Goal: Task Accomplishment & Management: Use online tool/utility

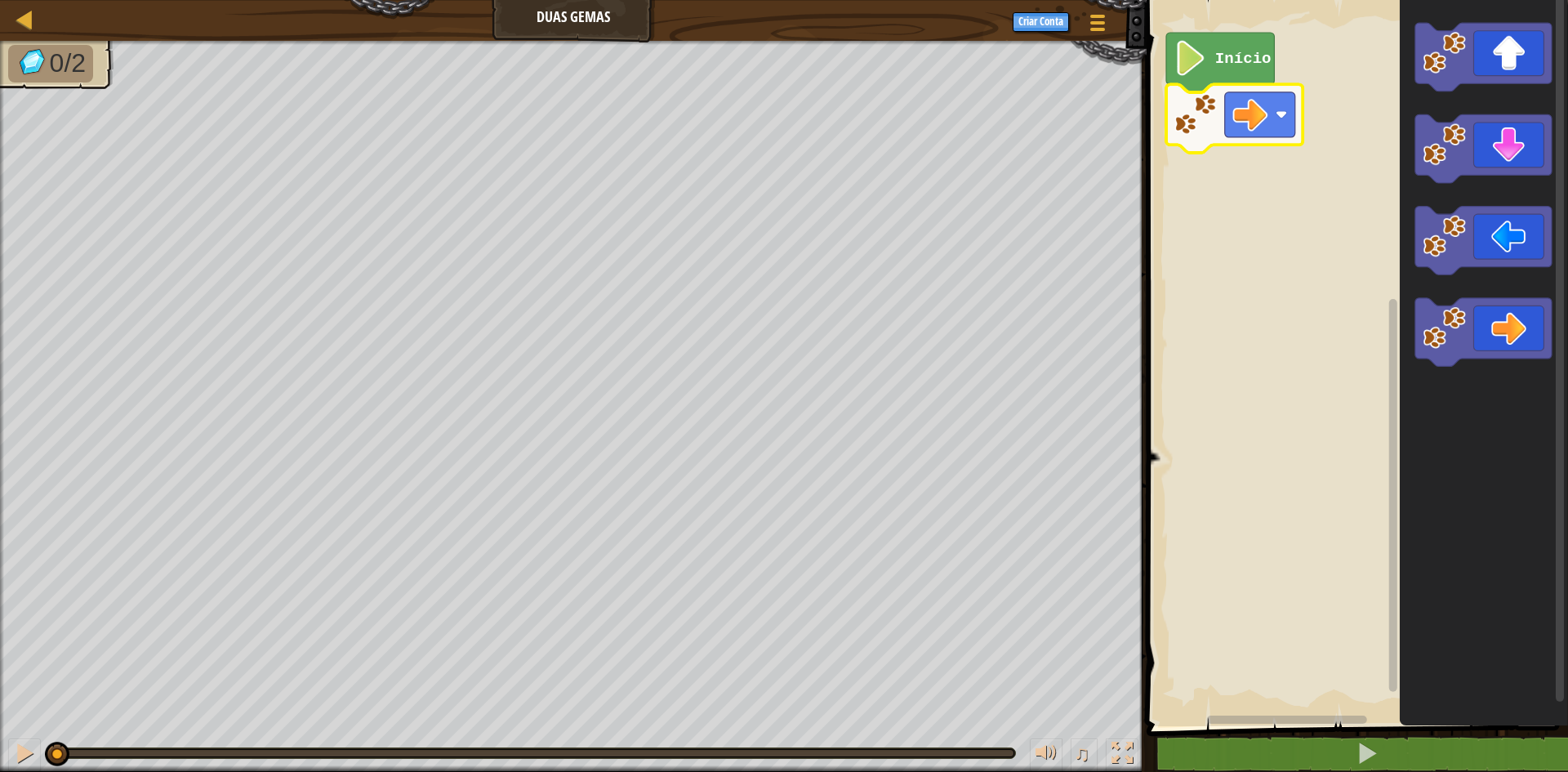
click at [1192, 134] on image "Espaço de trabalho do Blockly" at bounding box center [1196, 115] width 44 height 44
click at [1195, 162] on rect "Espaço de trabalho do Blockly" at bounding box center [1354, 359] width 426 height 734
click at [1180, 112] on image "Espaço de trabalho do Blockly" at bounding box center [1196, 115] width 44 height 44
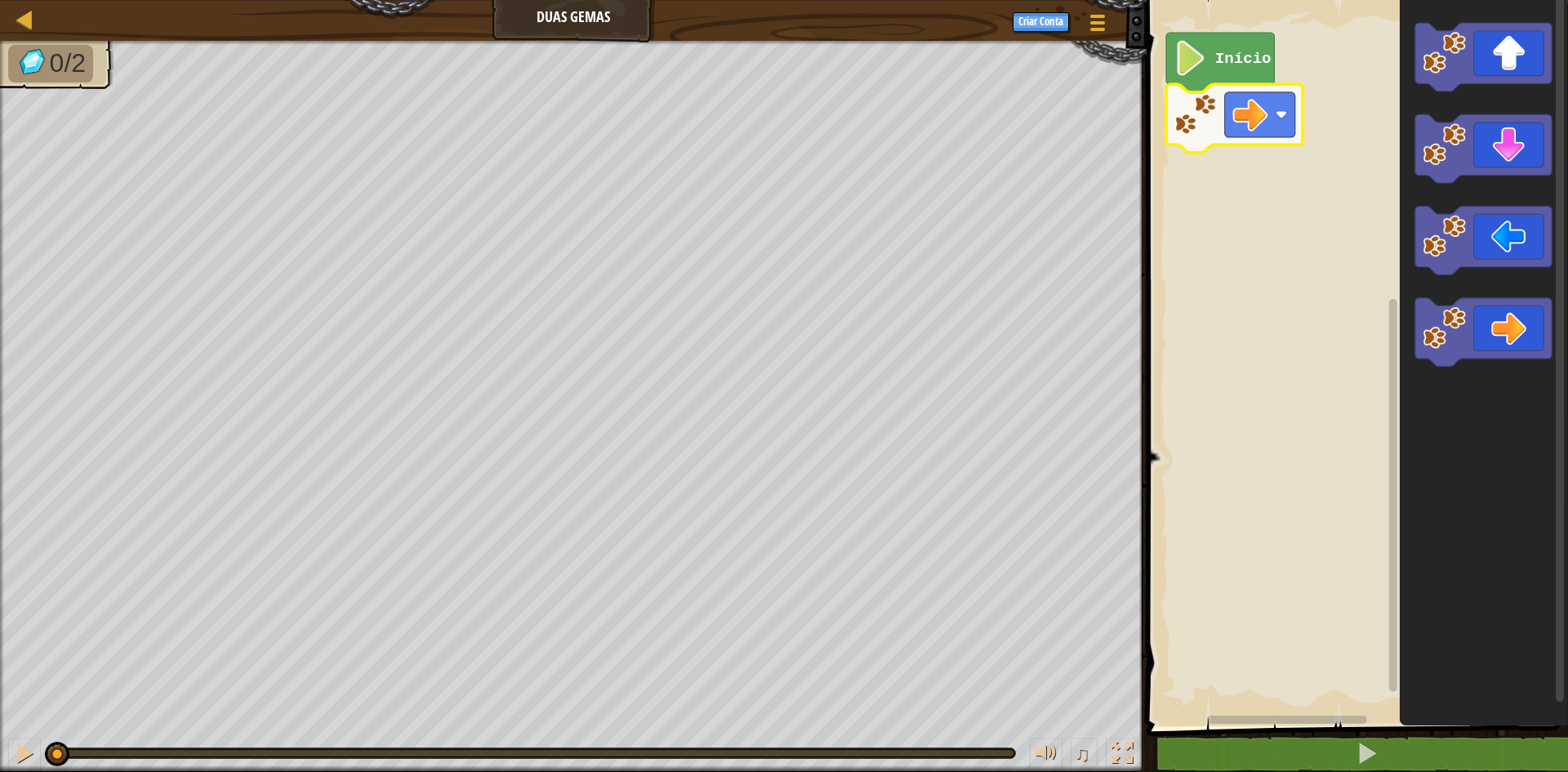
click at [1211, 138] on icon "Espaço de trabalho do Blockly" at bounding box center [1234, 118] width 137 height 69
click at [1211, 139] on icon "Espaço de trabalho do Blockly" at bounding box center [1234, 118] width 137 height 69
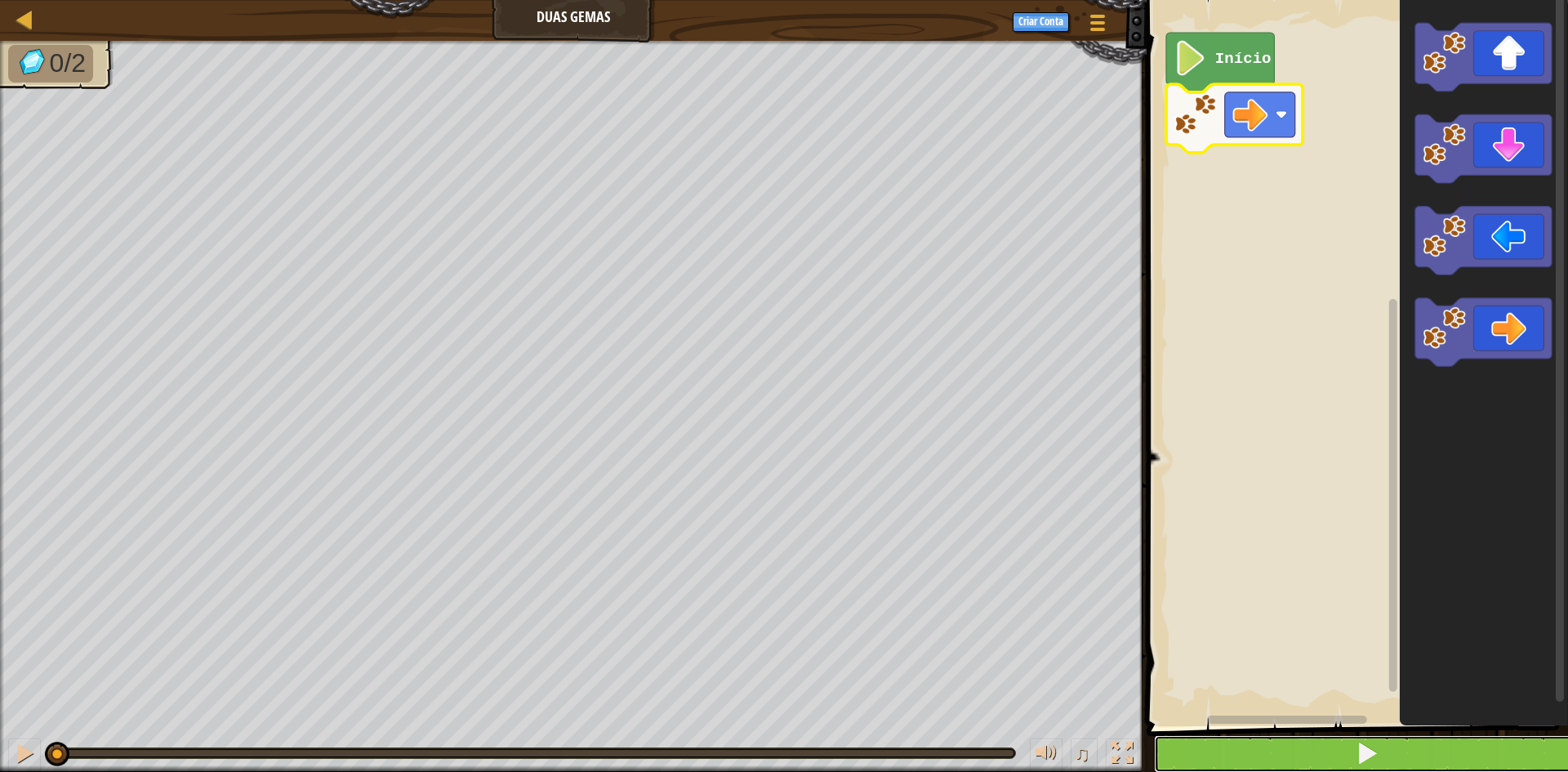
click at [1249, 740] on button at bounding box center [1367, 754] width 426 height 38
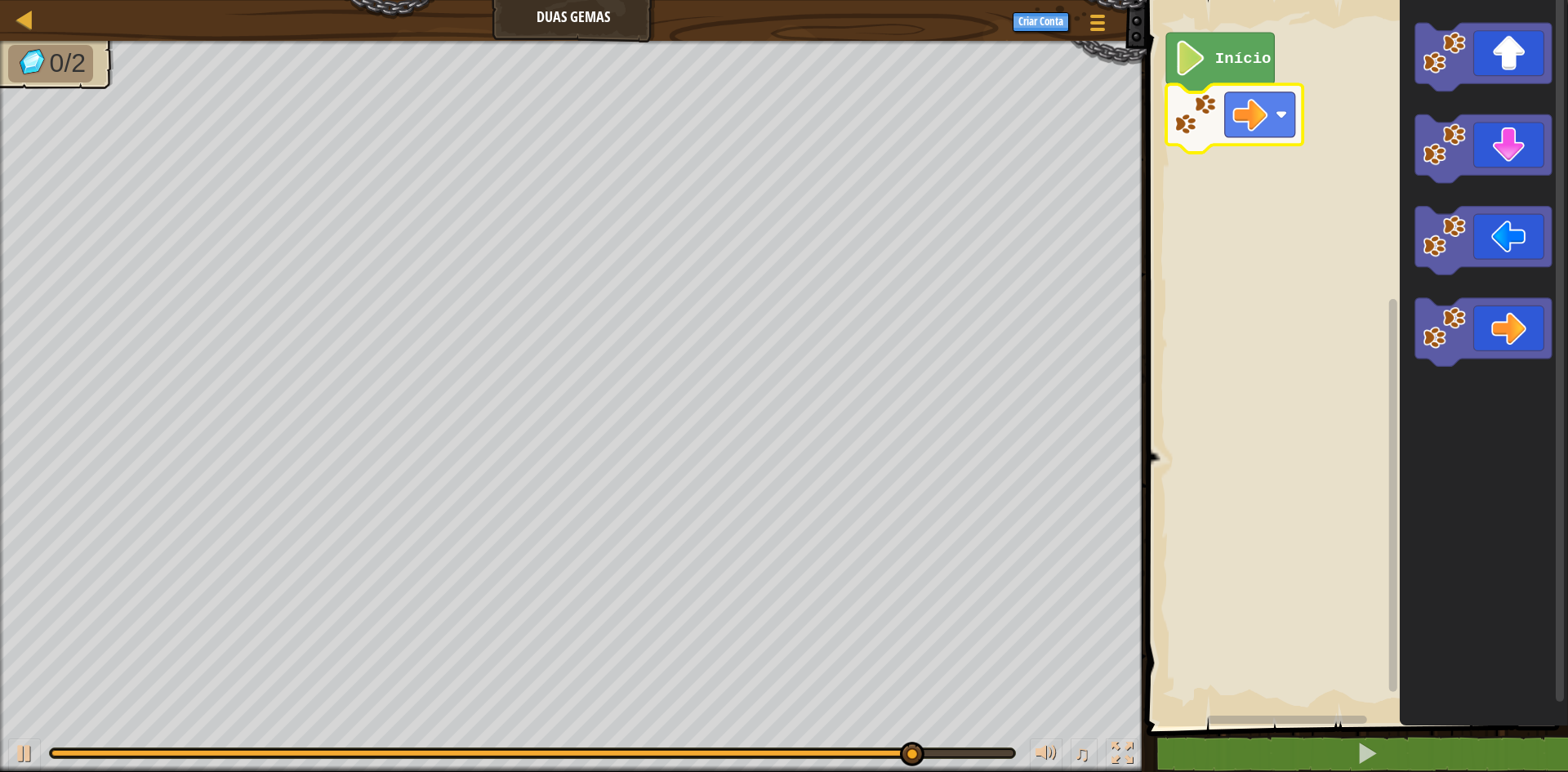
click at [1201, 101] on image "Espaço de trabalho do Blockly" at bounding box center [1196, 115] width 44 height 44
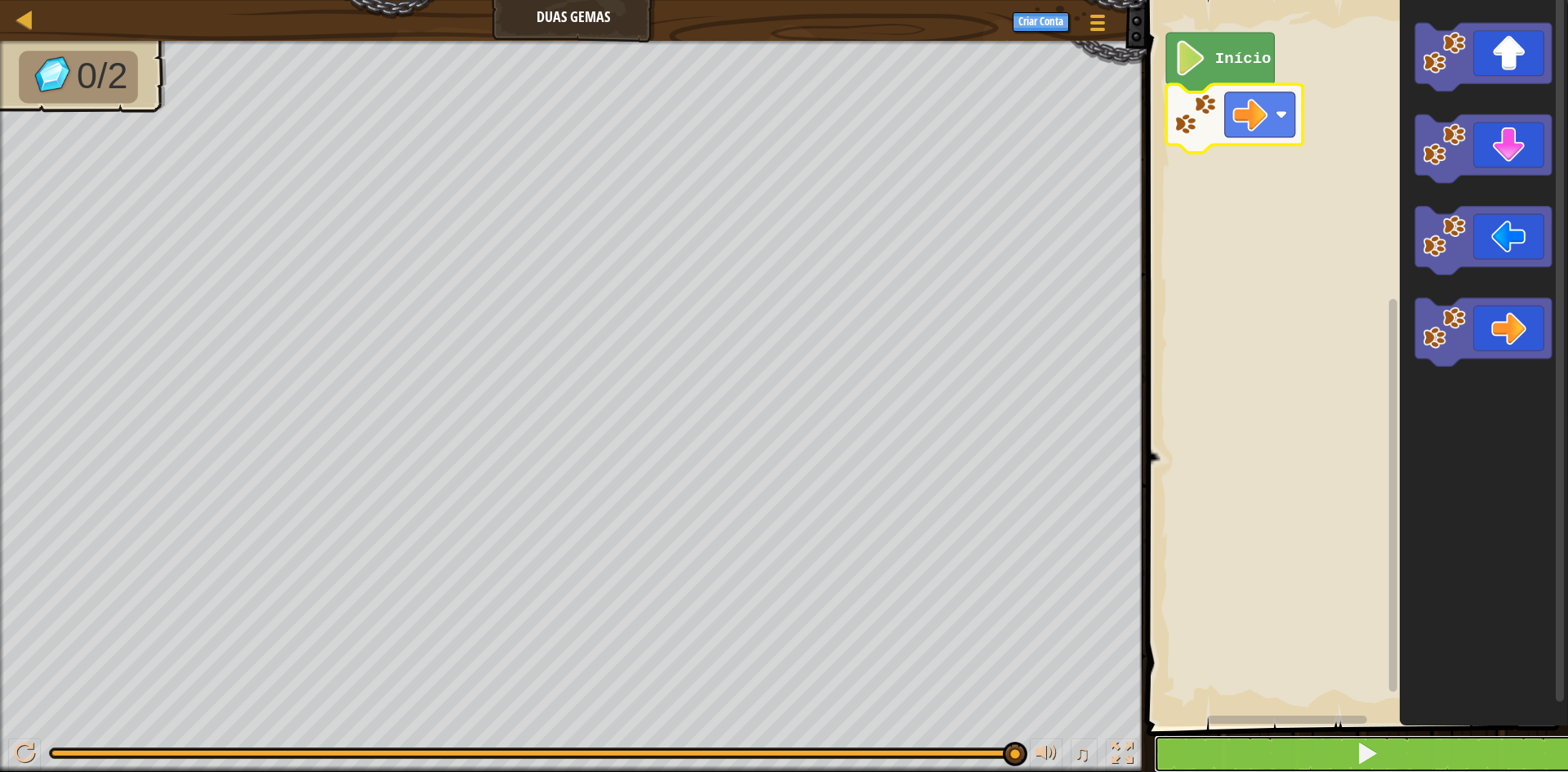
click at [1273, 751] on button at bounding box center [1367, 754] width 426 height 38
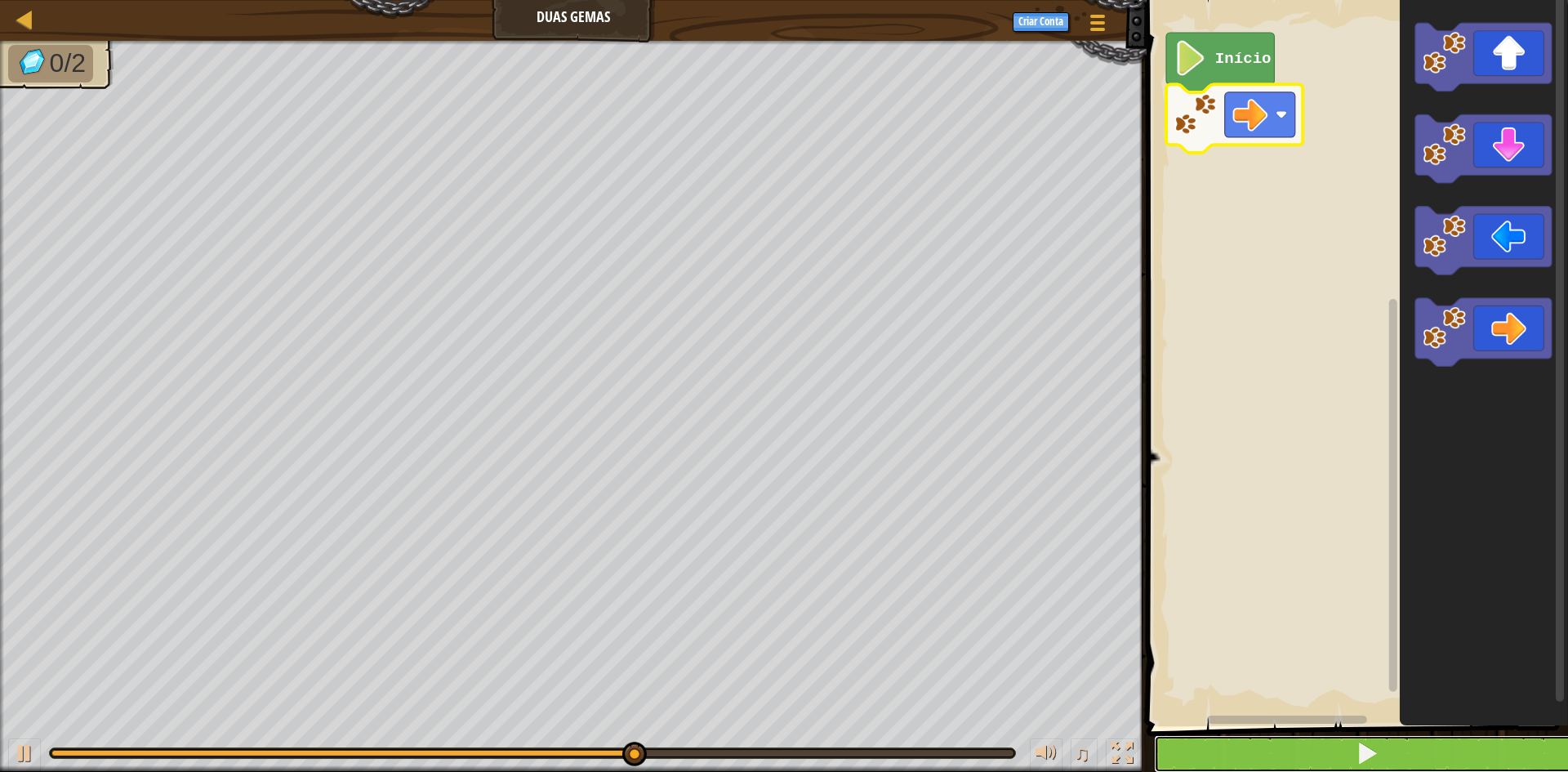
drag, startPoint x: 1173, startPoint y: 768, endPoint x: 1173, endPoint y: 709, distance: 59.0
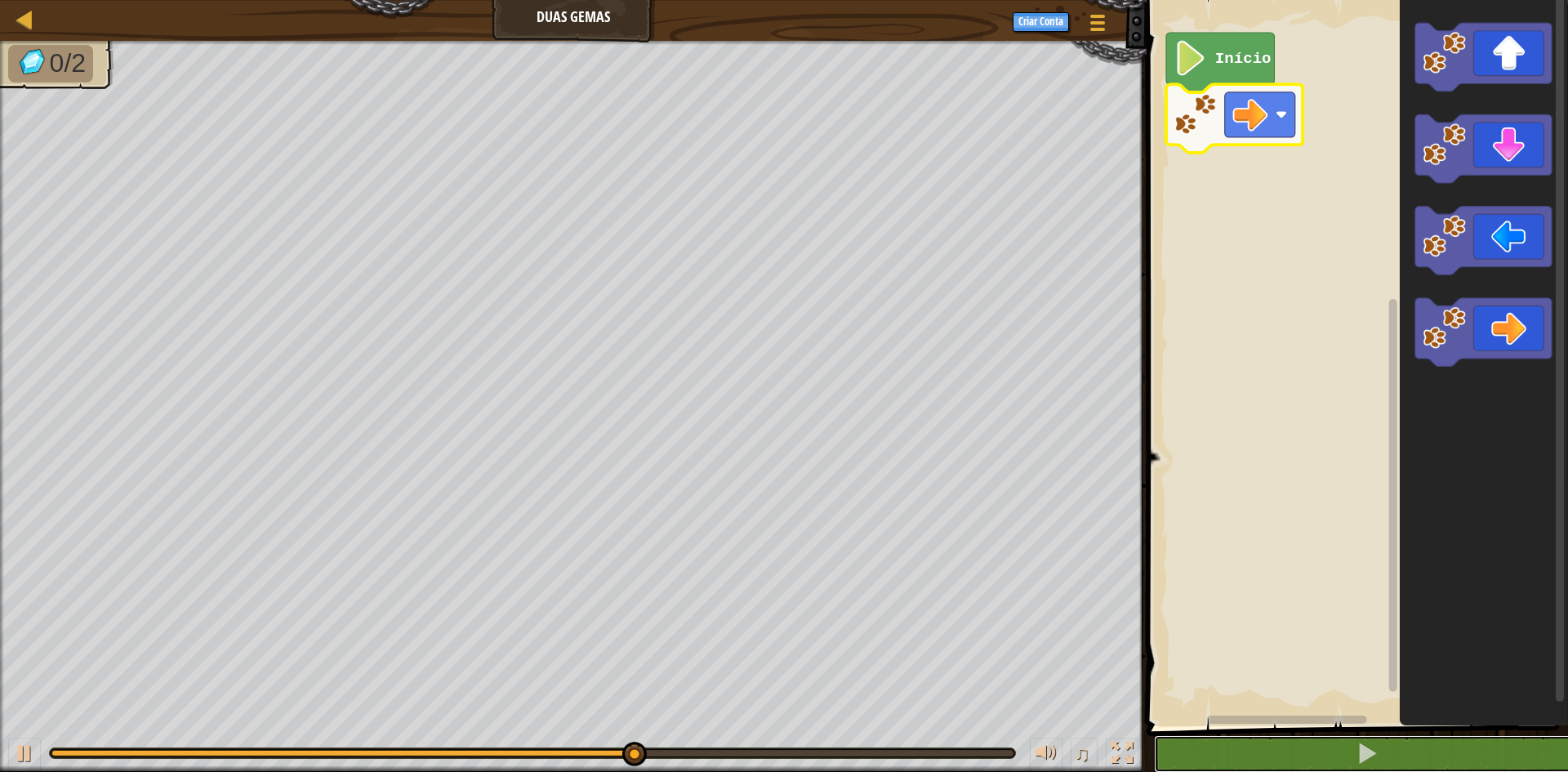
click at [1173, 767] on button at bounding box center [1367, 754] width 426 height 38
click at [1172, 94] on icon "Espaço de trabalho do Blockly" at bounding box center [1234, 118] width 137 height 69
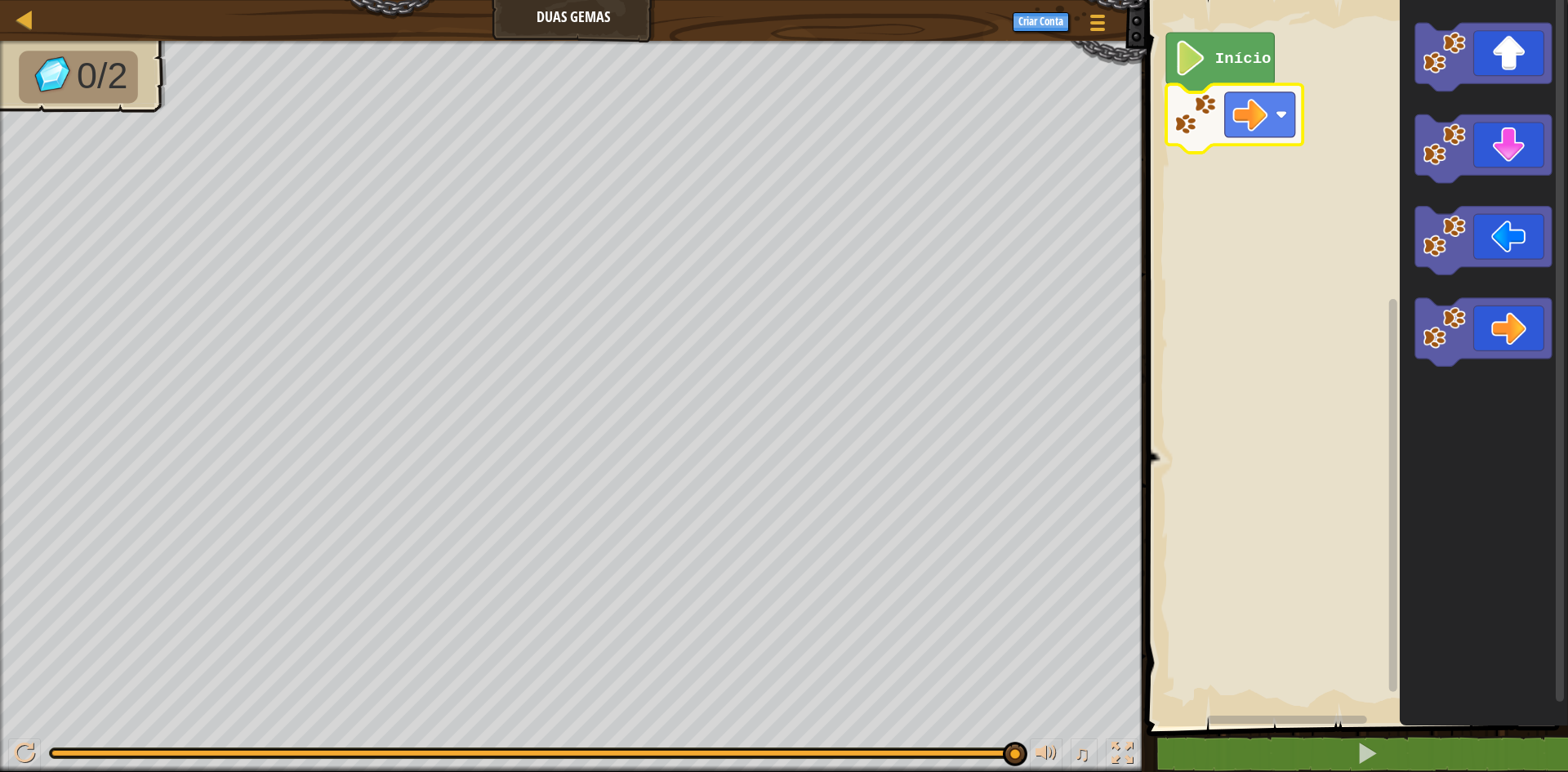
click at [1197, 140] on icon "Espaço de trabalho do Blockly" at bounding box center [1234, 118] width 137 height 69
click at [1172, 161] on rect "Espaço de trabalho do Blockly" at bounding box center [1354, 359] width 426 height 734
click at [1186, 122] on image "Espaço de trabalho do Blockly" at bounding box center [1196, 115] width 44 height 44
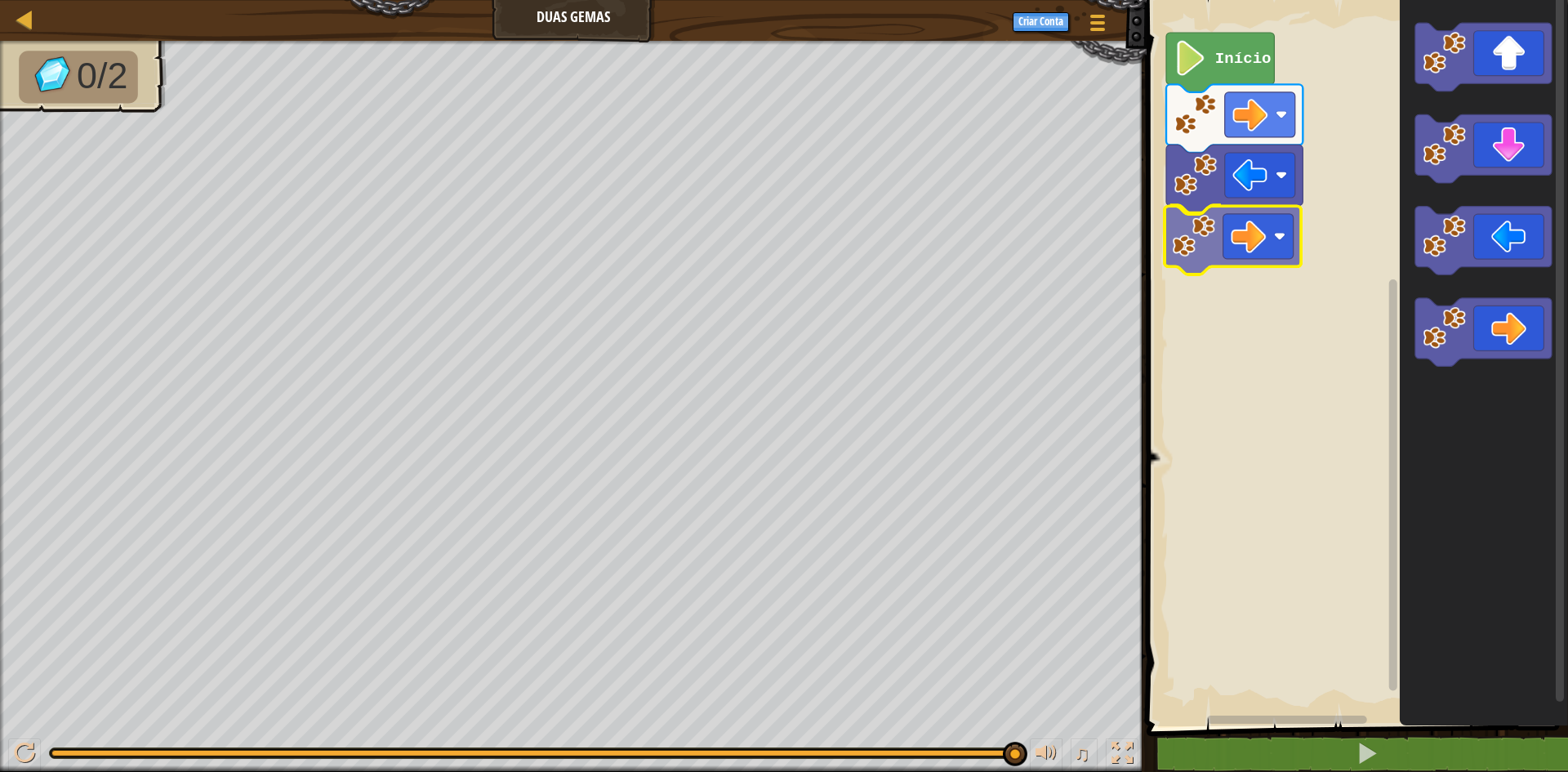
click at [1232, 245] on div "Início" at bounding box center [1354, 359] width 426 height 734
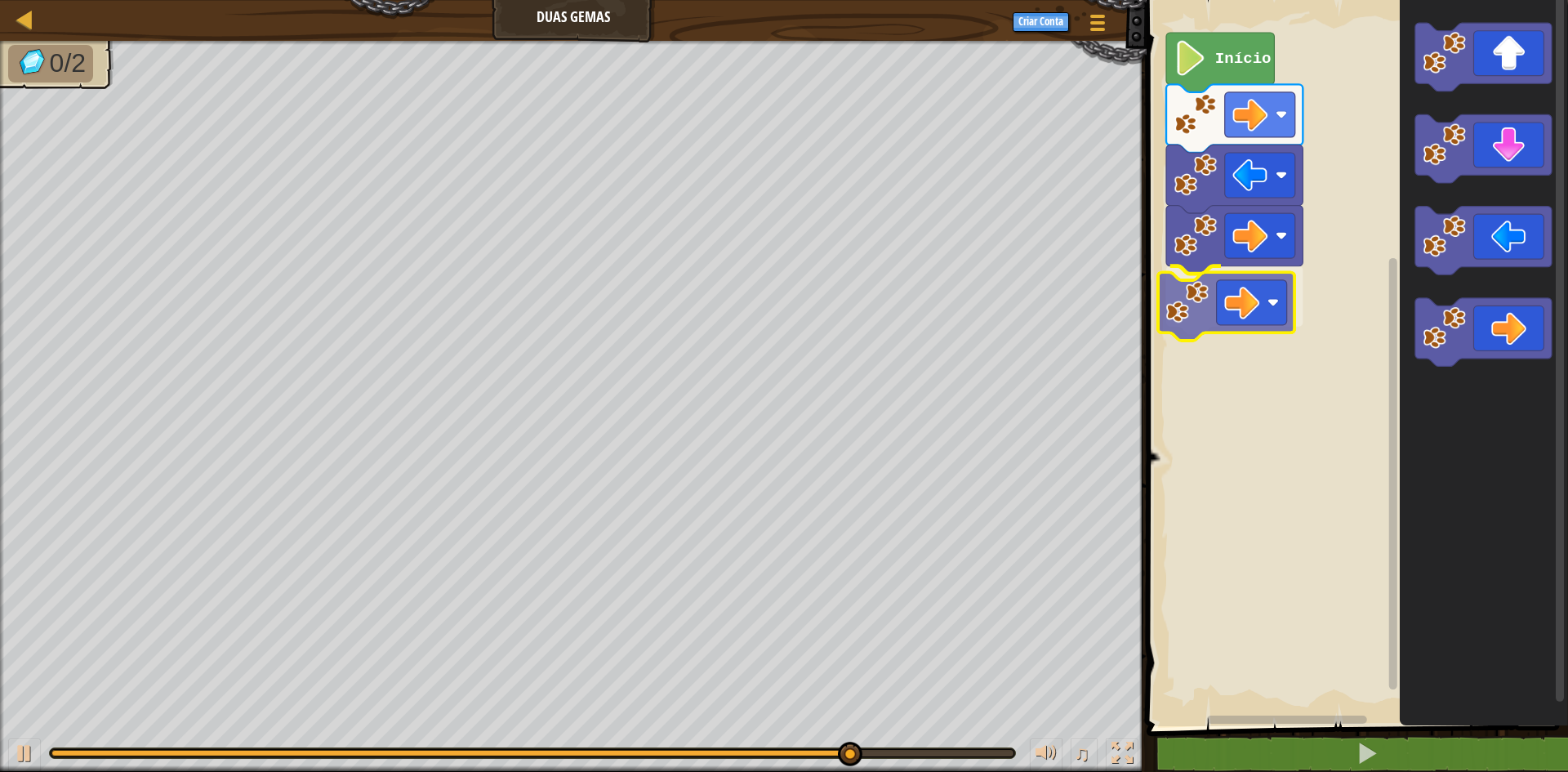
click at [1237, 307] on div "Início" at bounding box center [1354, 359] width 426 height 734
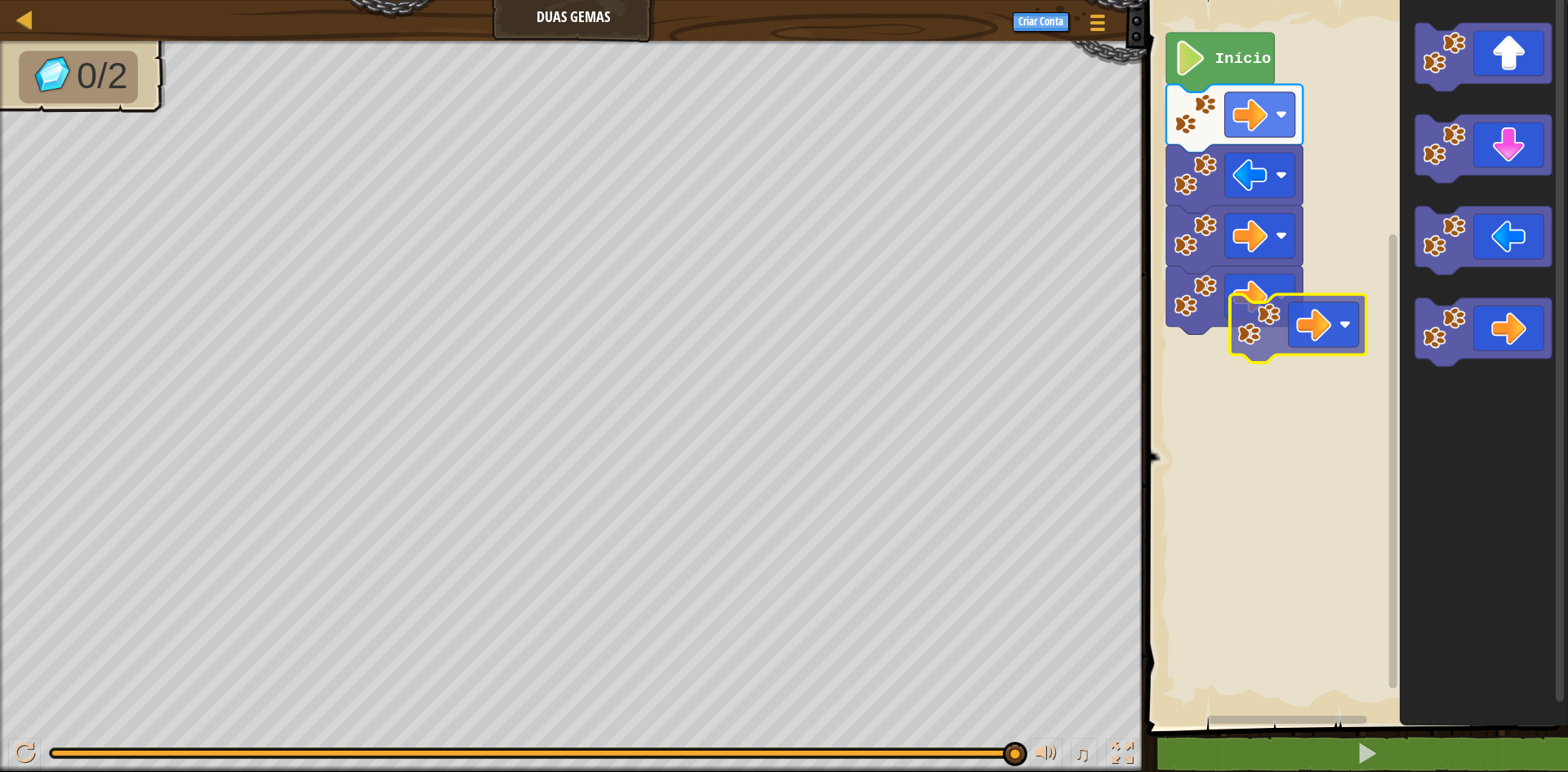
click at [1241, 339] on div "Início" at bounding box center [1354, 359] width 426 height 734
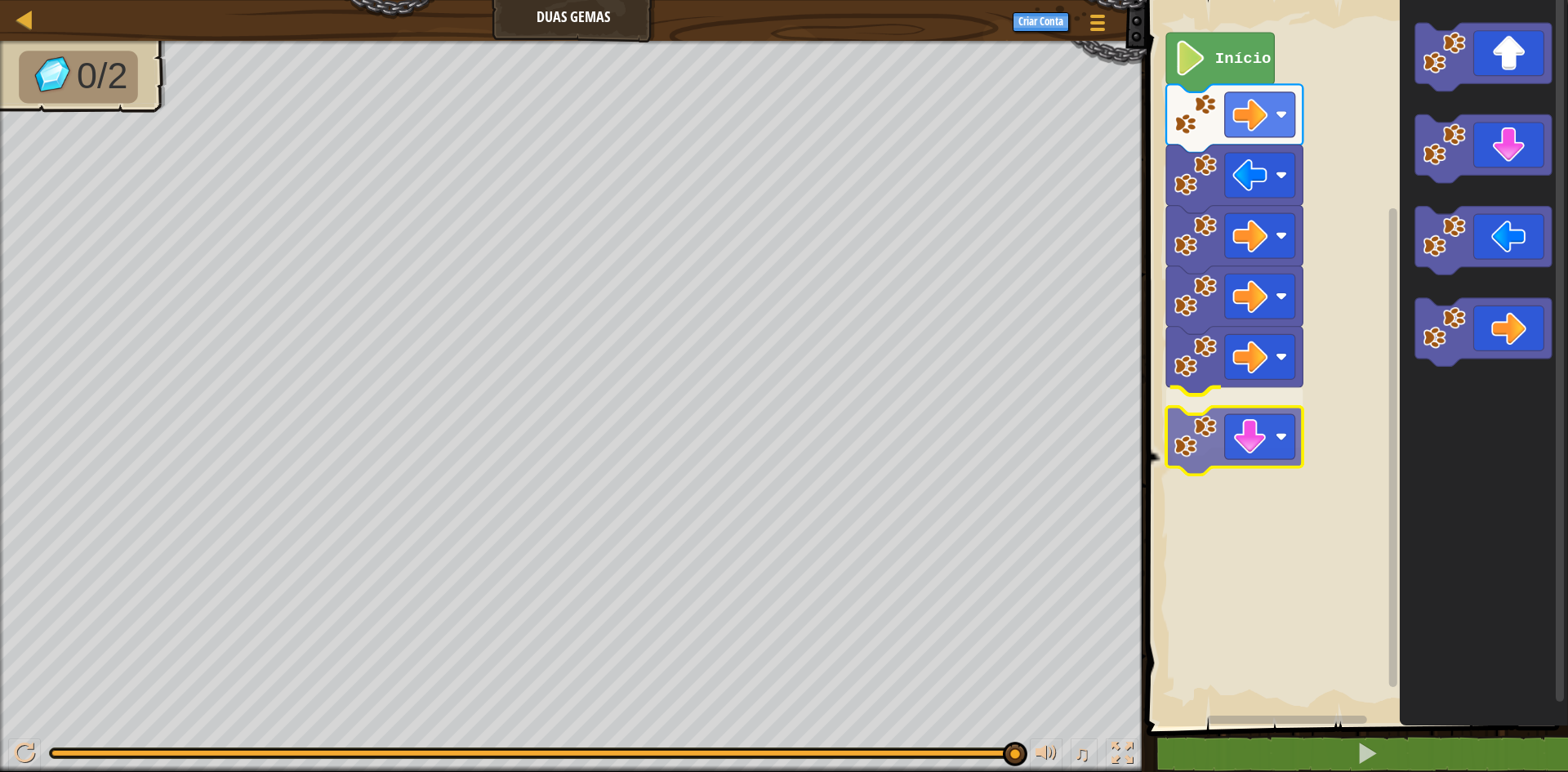
click at [1227, 458] on div "Início" at bounding box center [1354, 359] width 426 height 734
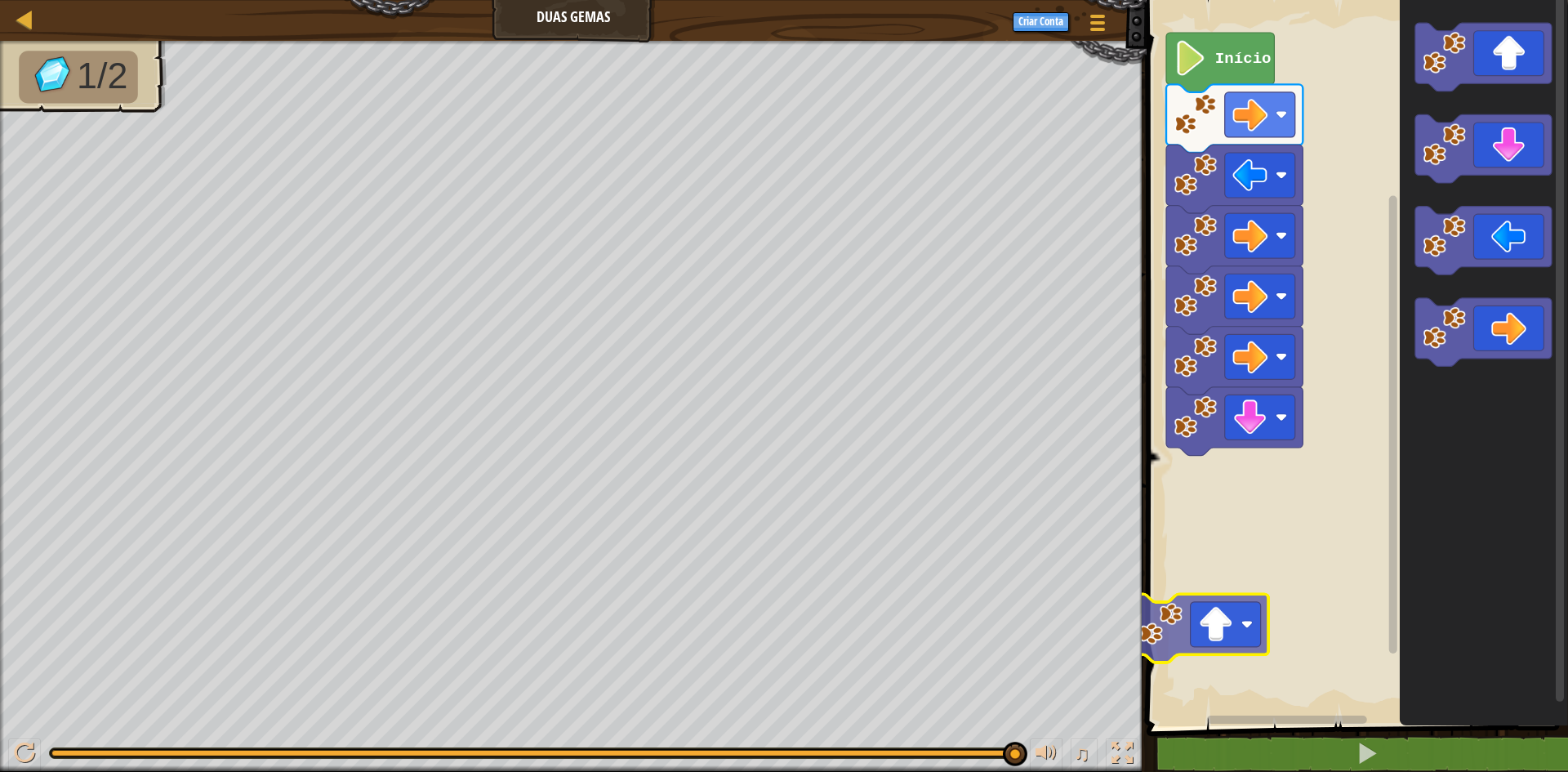
click at [1180, 625] on div "Início" at bounding box center [1354, 359] width 426 height 734
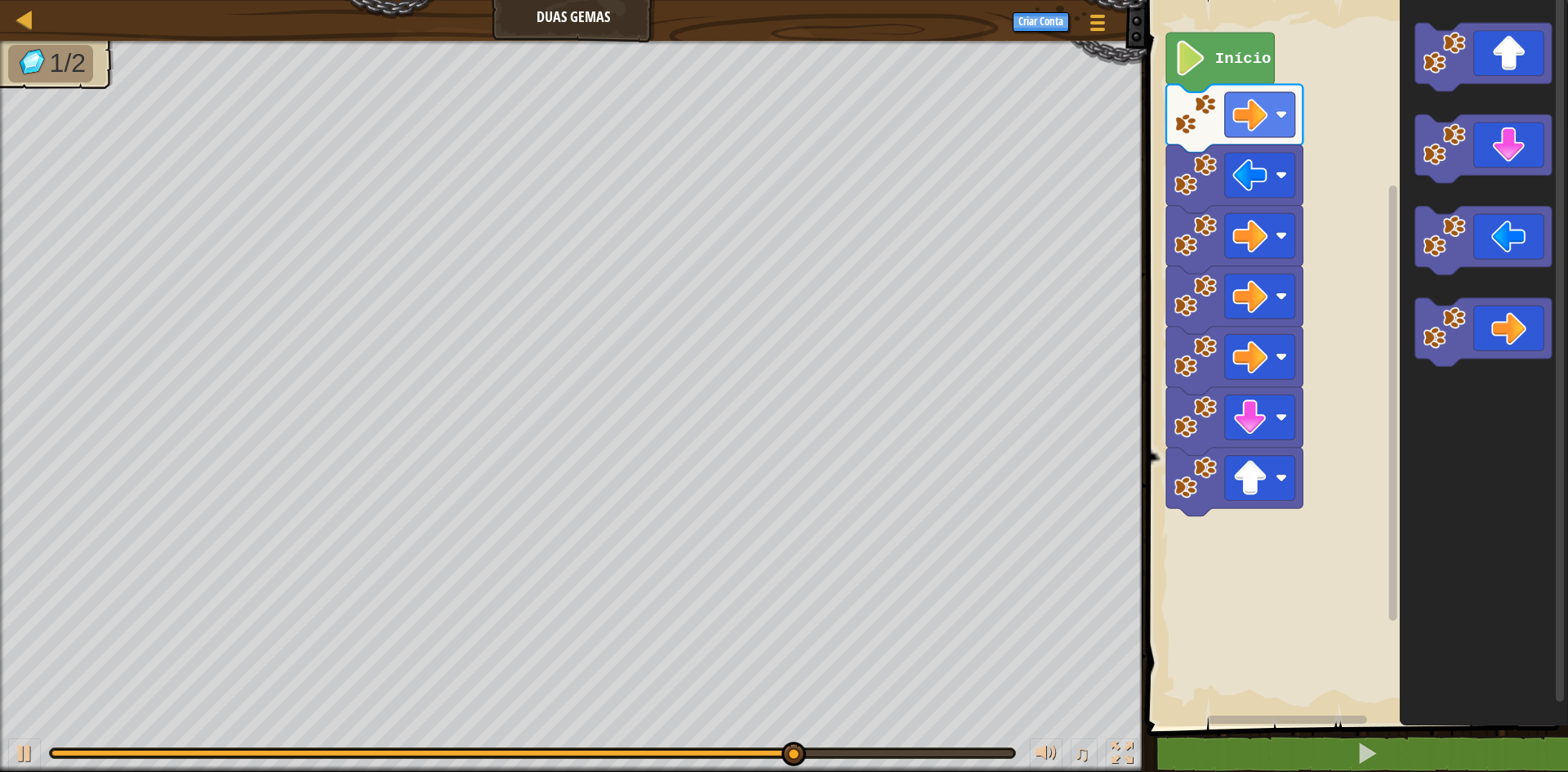
click at [1180, 623] on rect "Espaço de trabalho do Blockly" at bounding box center [1354, 359] width 426 height 734
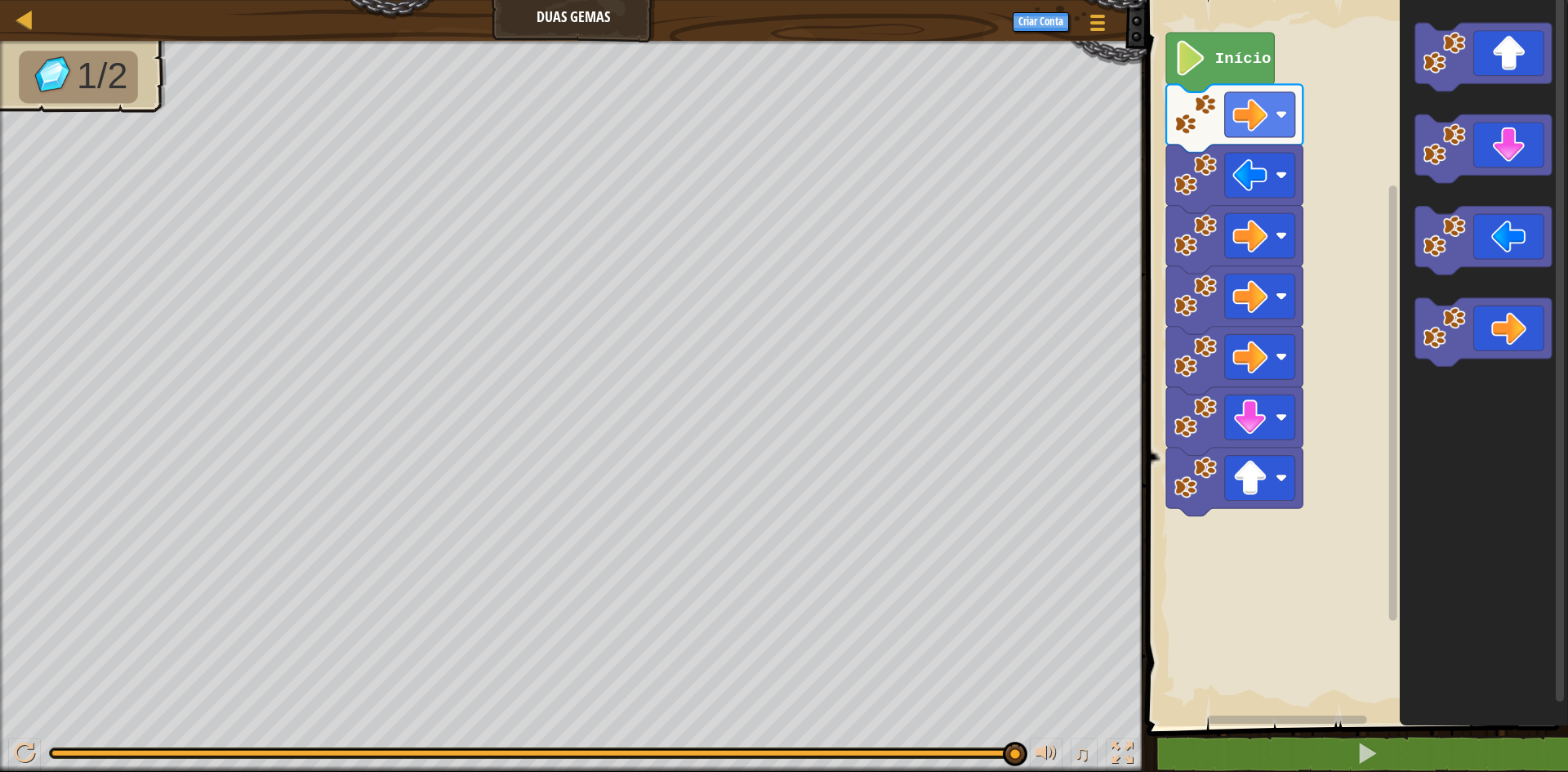
click at [1414, 217] on icon "Espaço de trabalho do Blockly" at bounding box center [1484, 359] width 168 height 734
click at [1433, 185] on icon "Espaço de trabalho do Blockly" at bounding box center [1484, 359] width 168 height 734
click at [1200, 510] on div "Início" at bounding box center [1354, 359] width 426 height 734
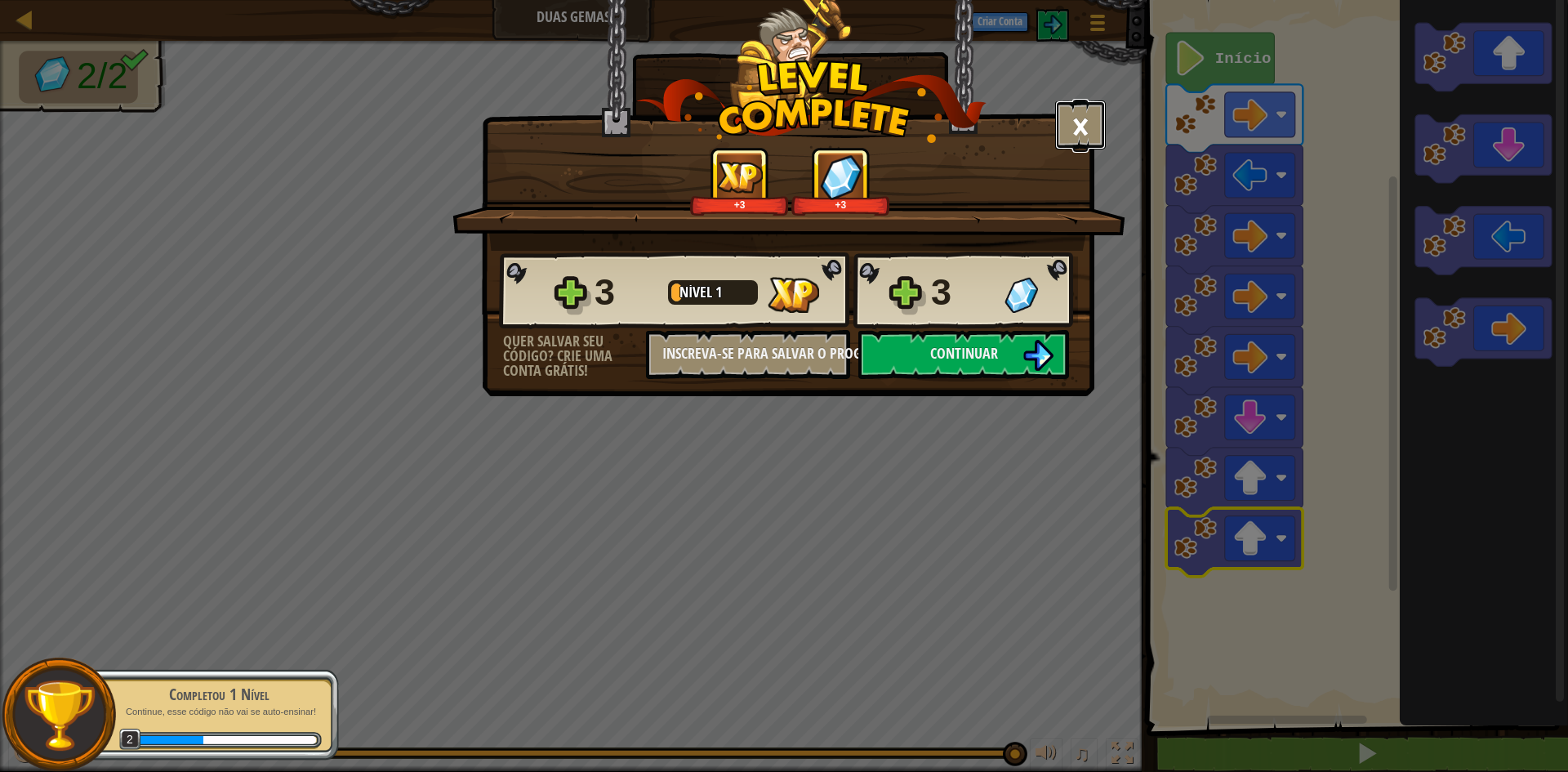
click at [1063, 123] on button "×" at bounding box center [1081, 124] width 50 height 49
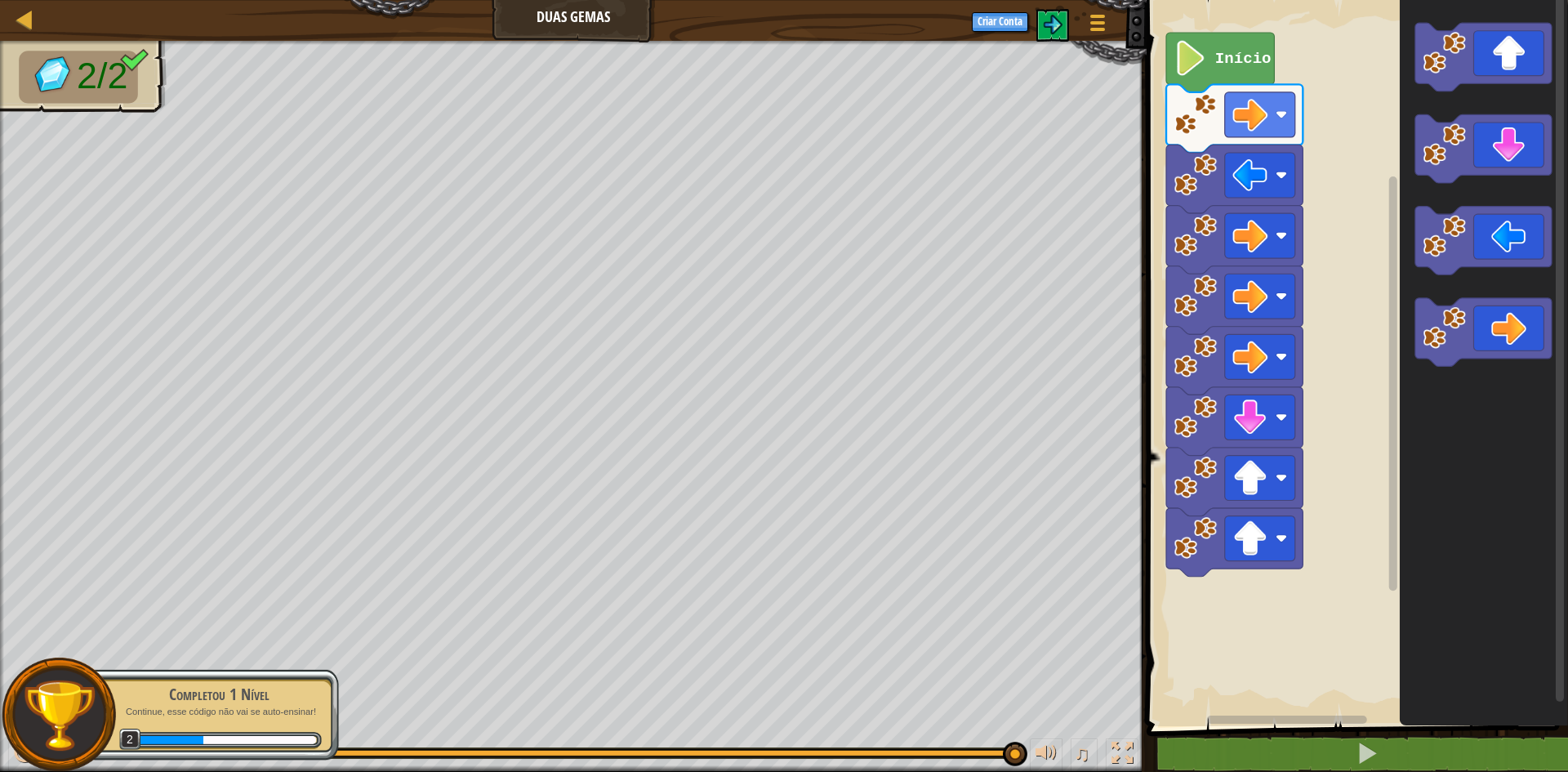
click at [1458, 413] on icon "Espaço de trabalho do Blockly" at bounding box center [1484, 359] width 168 height 734
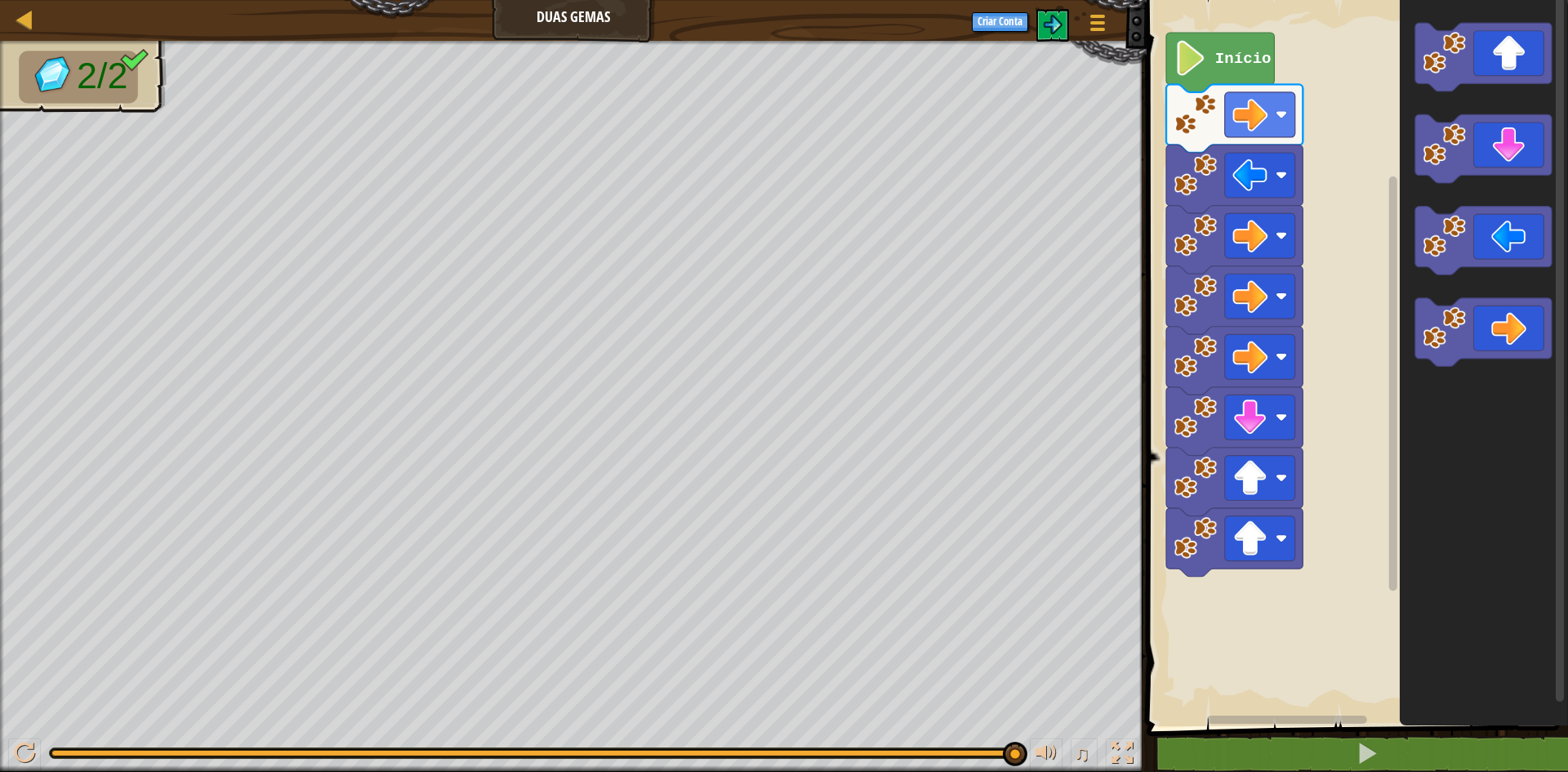
click at [1427, 185] on icon "Espaço de trabalho do Blockly" at bounding box center [1484, 359] width 168 height 734
click at [1474, 88] on rect "Espaço de trabalho do Blockly" at bounding box center [1484, 57] width 137 height 69
click at [1568, 288] on icon "Espaço de trabalho do Blockly" at bounding box center [1484, 359] width 168 height 734
click at [1439, 356] on icon "Espaço de trabalho do Blockly" at bounding box center [1484, 332] width 137 height 69
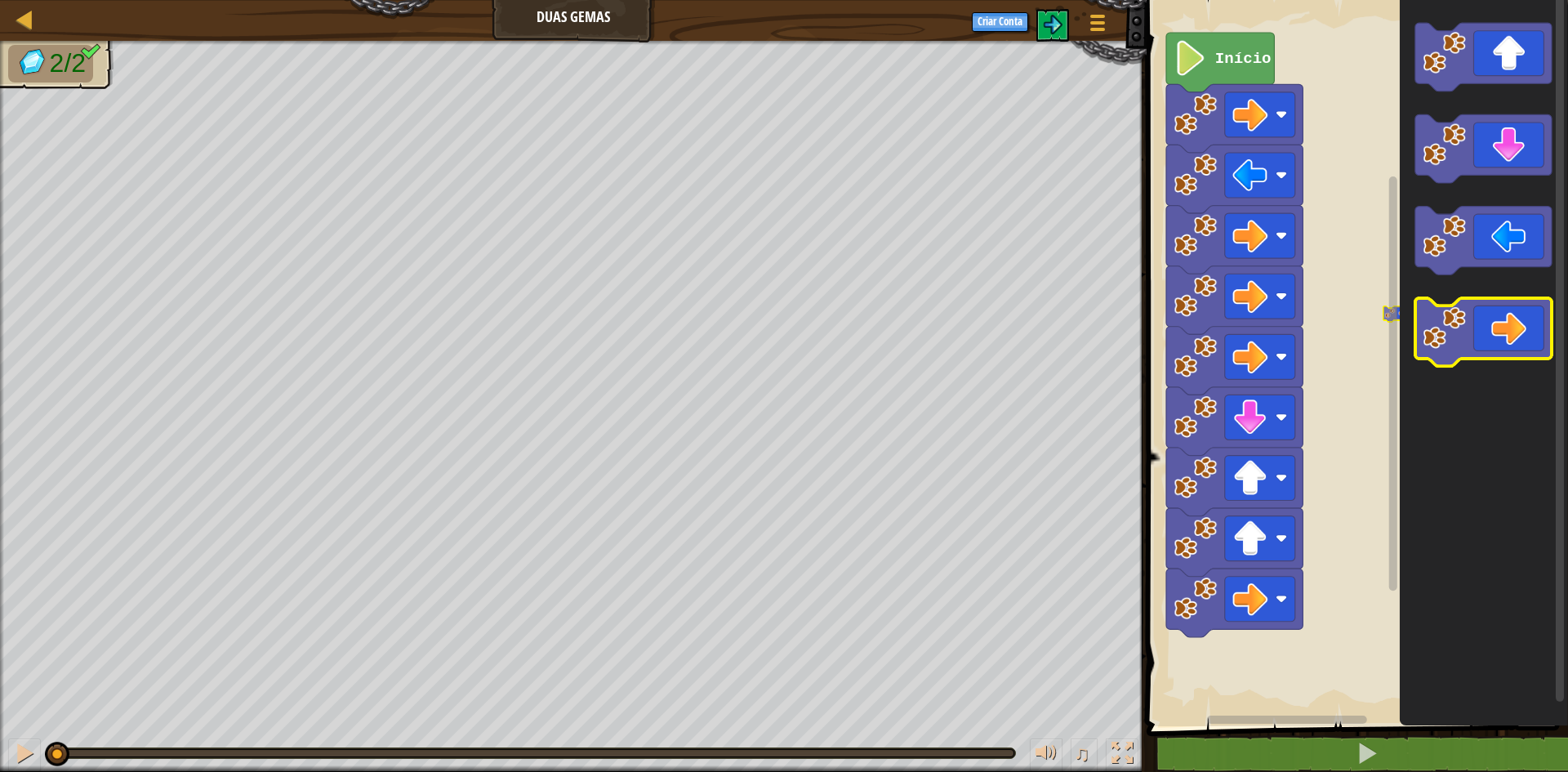
click at [1393, 363] on div "Início" at bounding box center [1354, 359] width 426 height 734
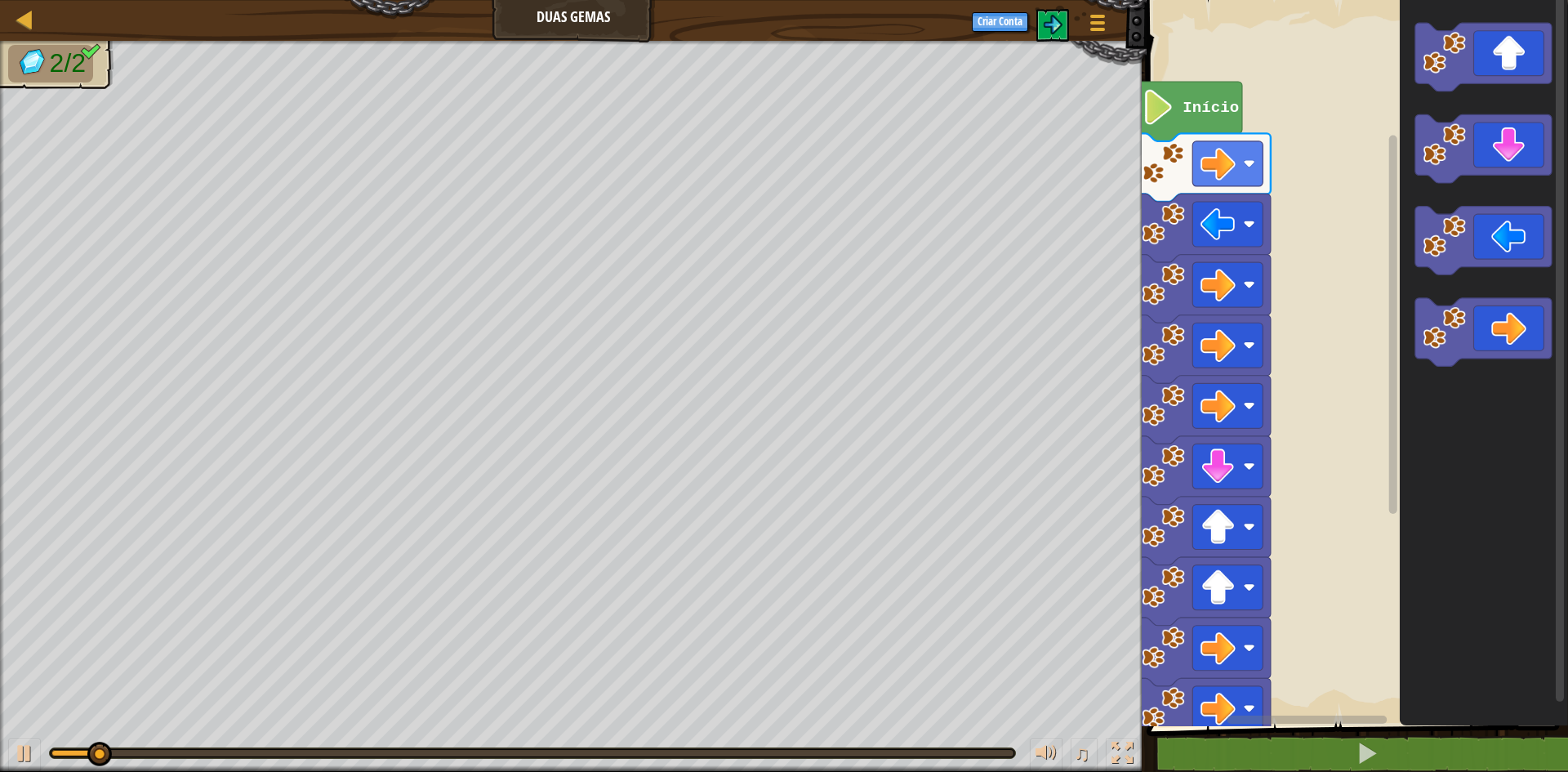
click at [1231, 420] on g "Início" at bounding box center [1351, 369] width 434 height 755
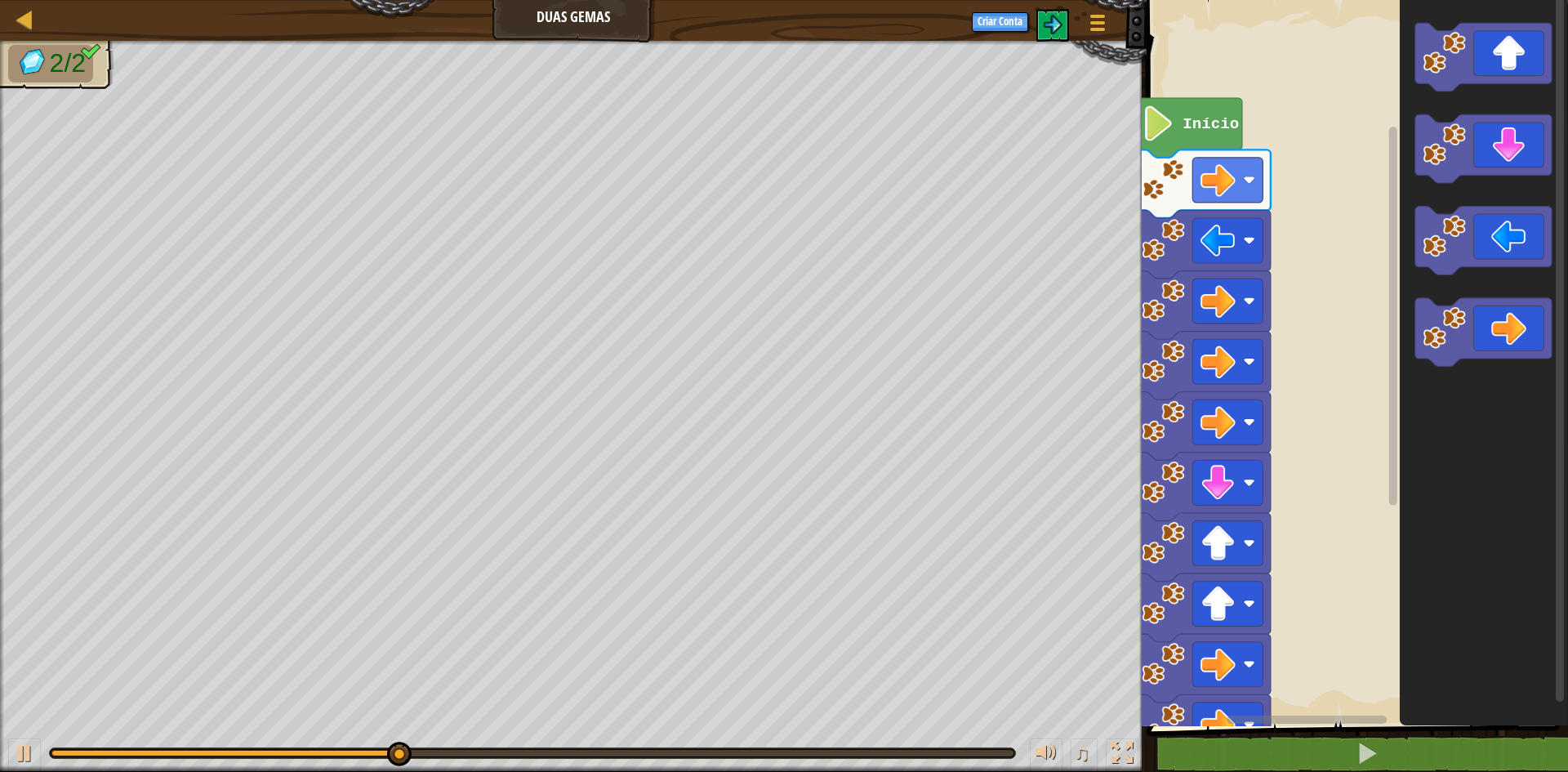
click at [1255, 335] on g "Início" at bounding box center [1351, 378] width 434 height 771
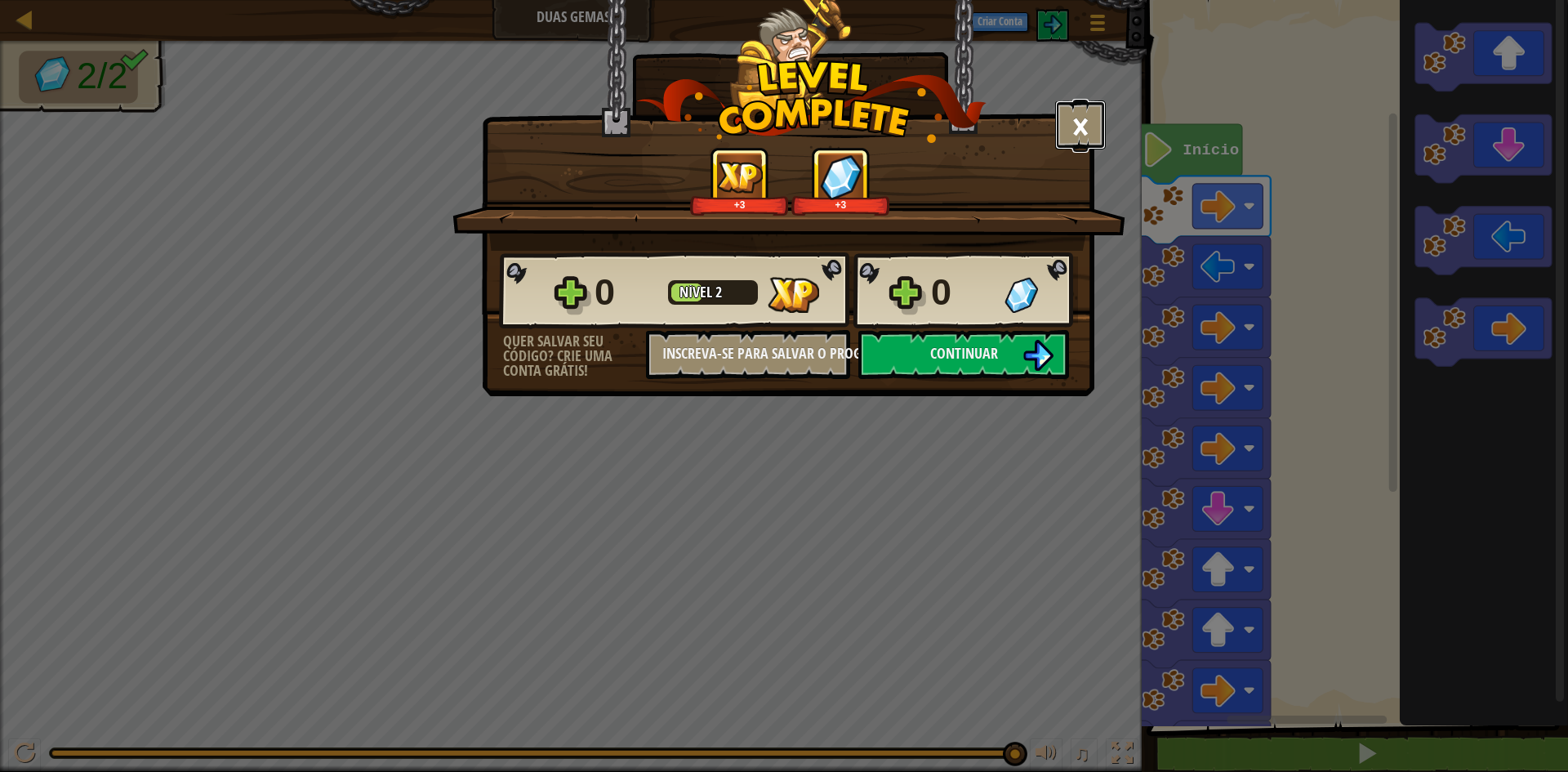
click at [1080, 115] on button "×" at bounding box center [1081, 124] width 50 height 49
click at [1093, 107] on button "×" at bounding box center [1081, 124] width 50 height 49
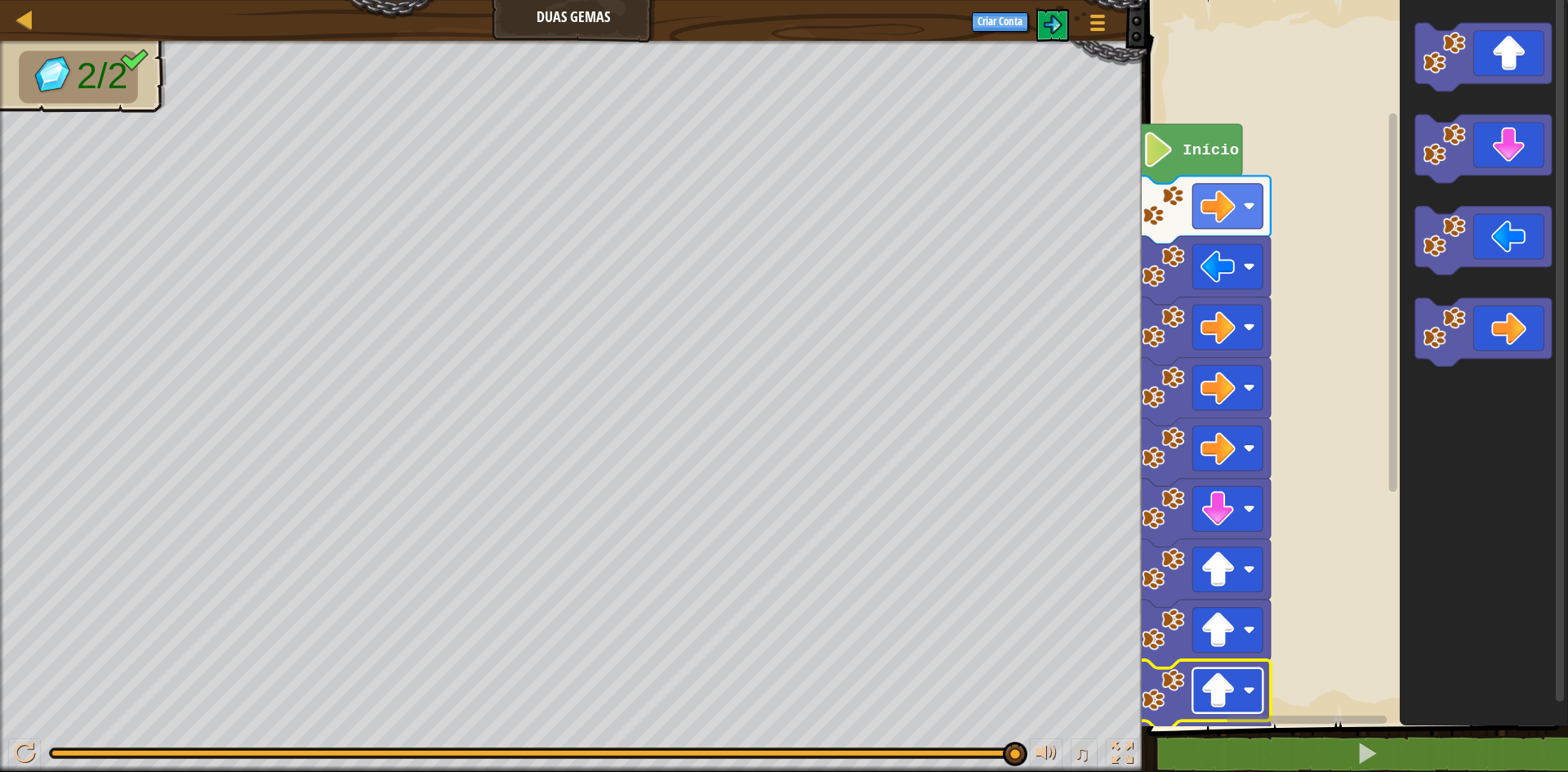
click at [1210, 708] on rect "Espaço de trabalho do Blockly" at bounding box center [1227, 690] width 70 height 45
click at [1208, 683] on image "Espaço de trabalho do Blockly" at bounding box center [1218, 690] width 35 height 35
click at [1222, 586] on image "Espaço de trabalho do Blockly" at bounding box center [1218, 570] width 35 height 35
click at [1353, 0] on html "Mapa Duas Gemas Menu do Jogo Criar Conta 1 הההההההההההההההההההההההההההההההההההה…" at bounding box center [784, 0] width 1568 height 0
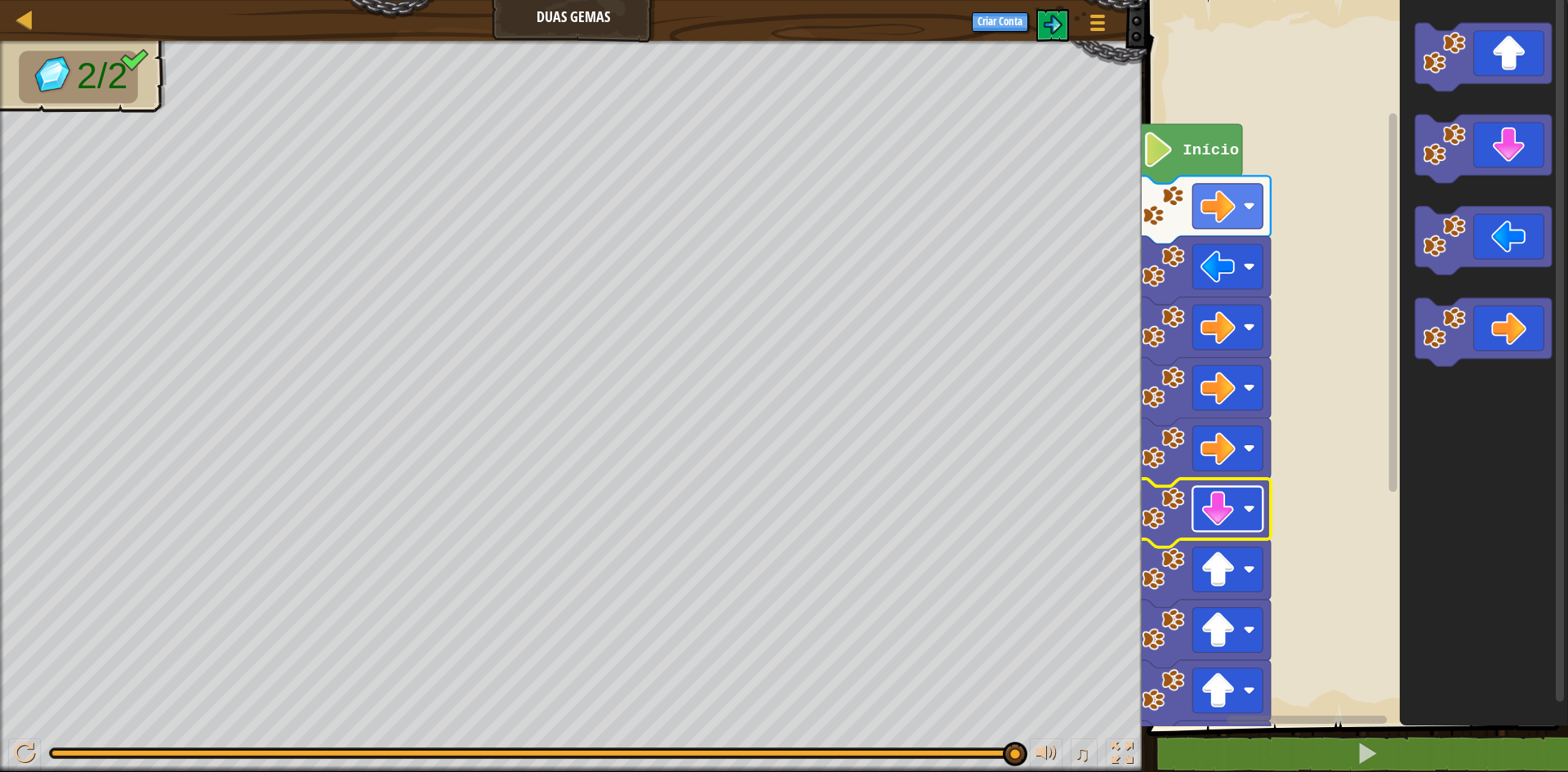
click at [1197, 523] on rect "Espaço de trabalho do Blockly" at bounding box center [1227, 509] width 70 height 45
click at [1460, 487] on icon "Espaço de trabalho do Blockly" at bounding box center [1484, 359] width 168 height 734
click at [1215, 728] on div "1 2 go ( 'right' ) הההההההההההההההההההההההההההההההההההההההההההההההההההההההההההה…" at bounding box center [1354, 400] width 426 height 785
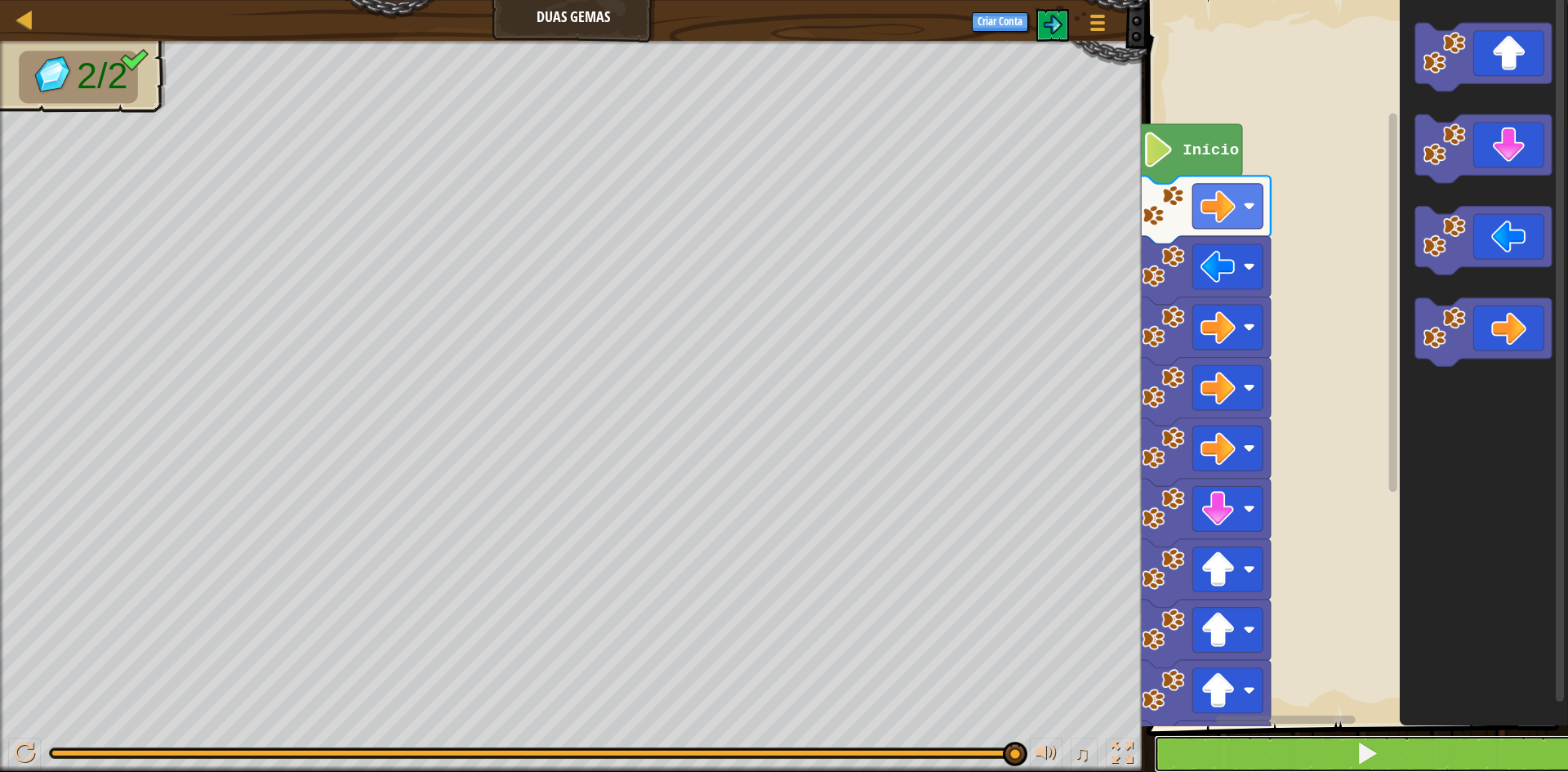
click at [1216, 756] on button at bounding box center [1367, 754] width 426 height 38
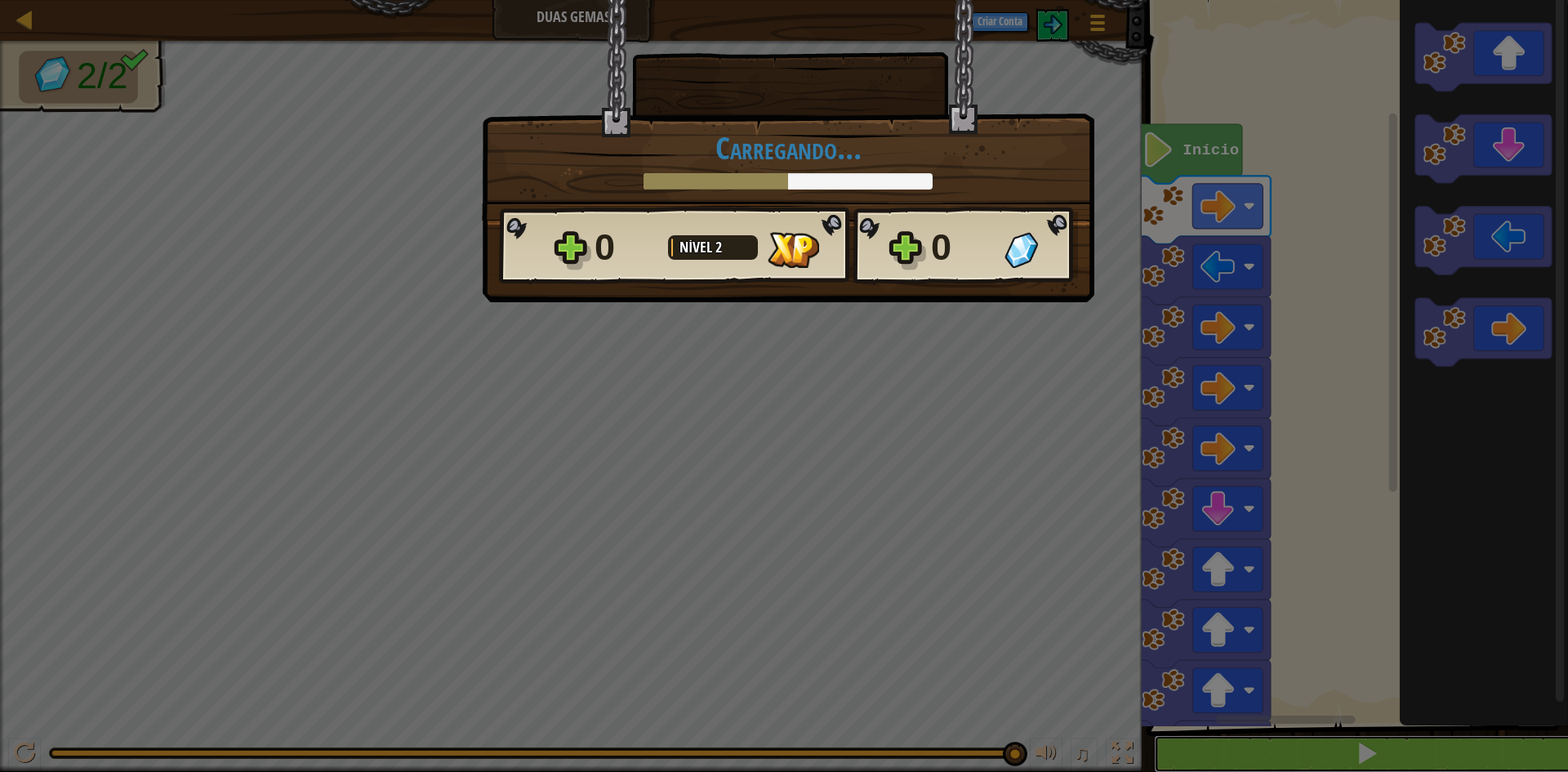
scroll to position [1, 0]
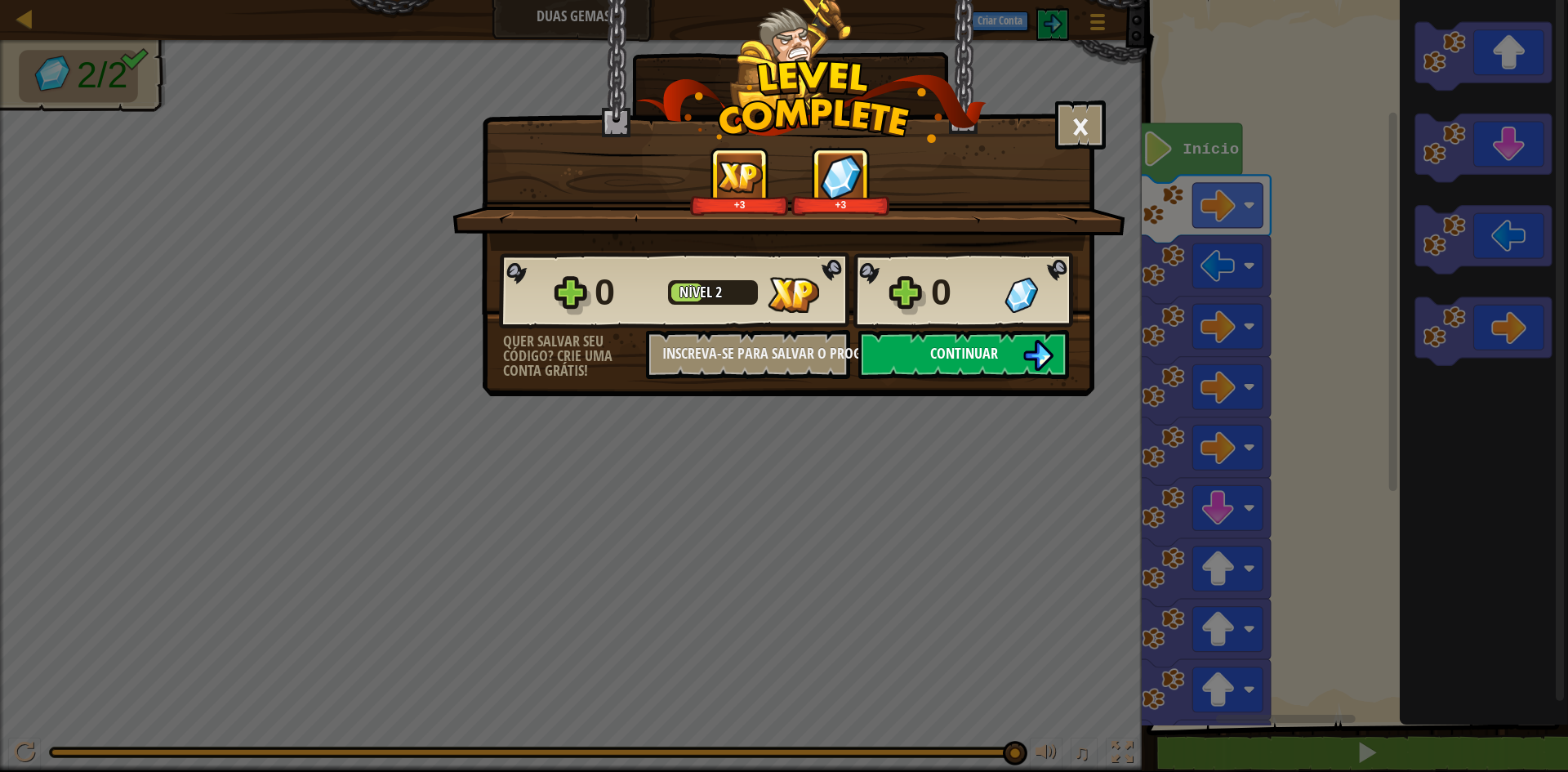
click at [958, 356] on span "Continuar" at bounding box center [964, 352] width 68 height 20
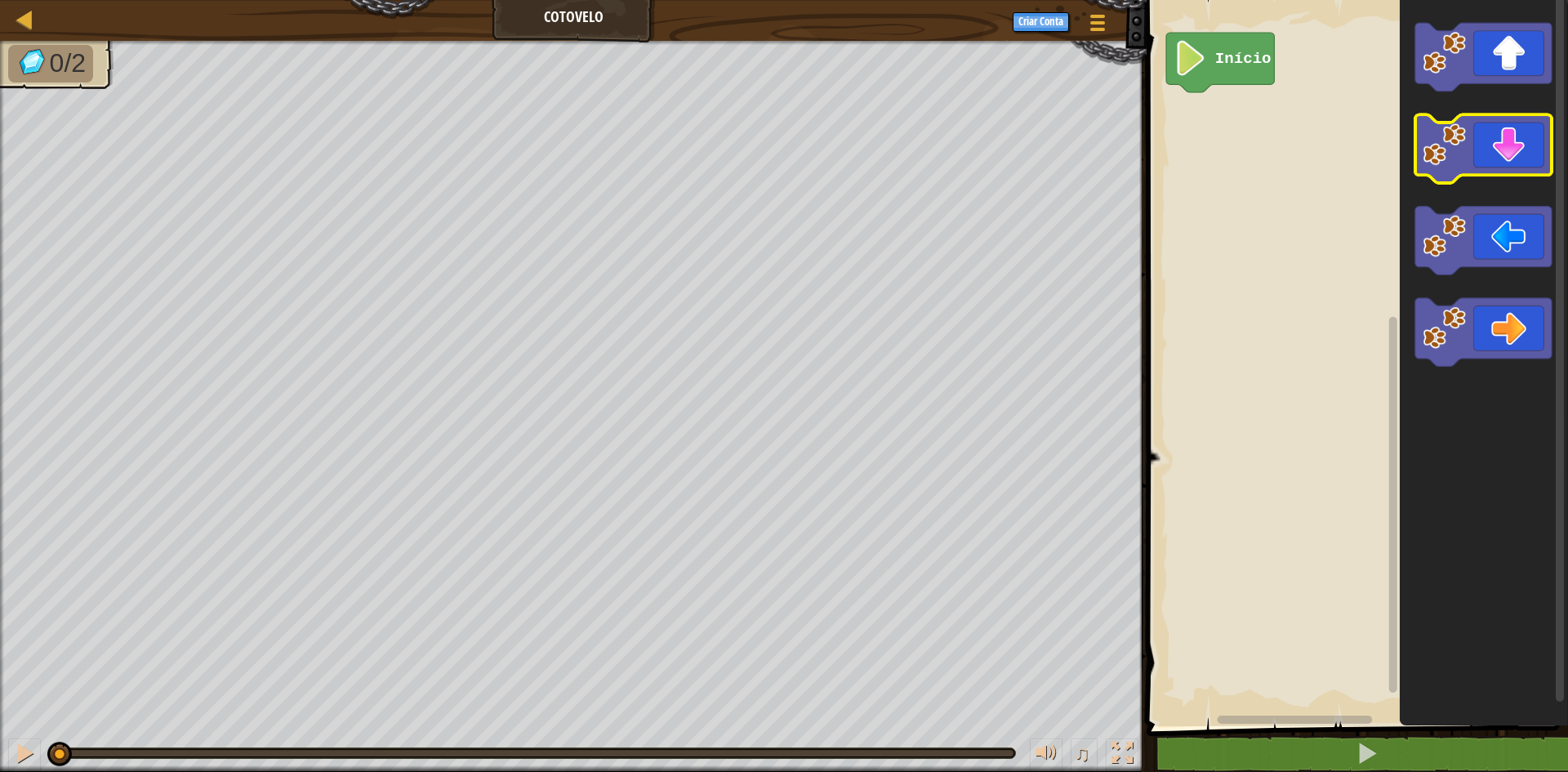
click at [1472, 157] on icon "Espaço de trabalho do Blockly" at bounding box center [1484, 150] width 137 height 69
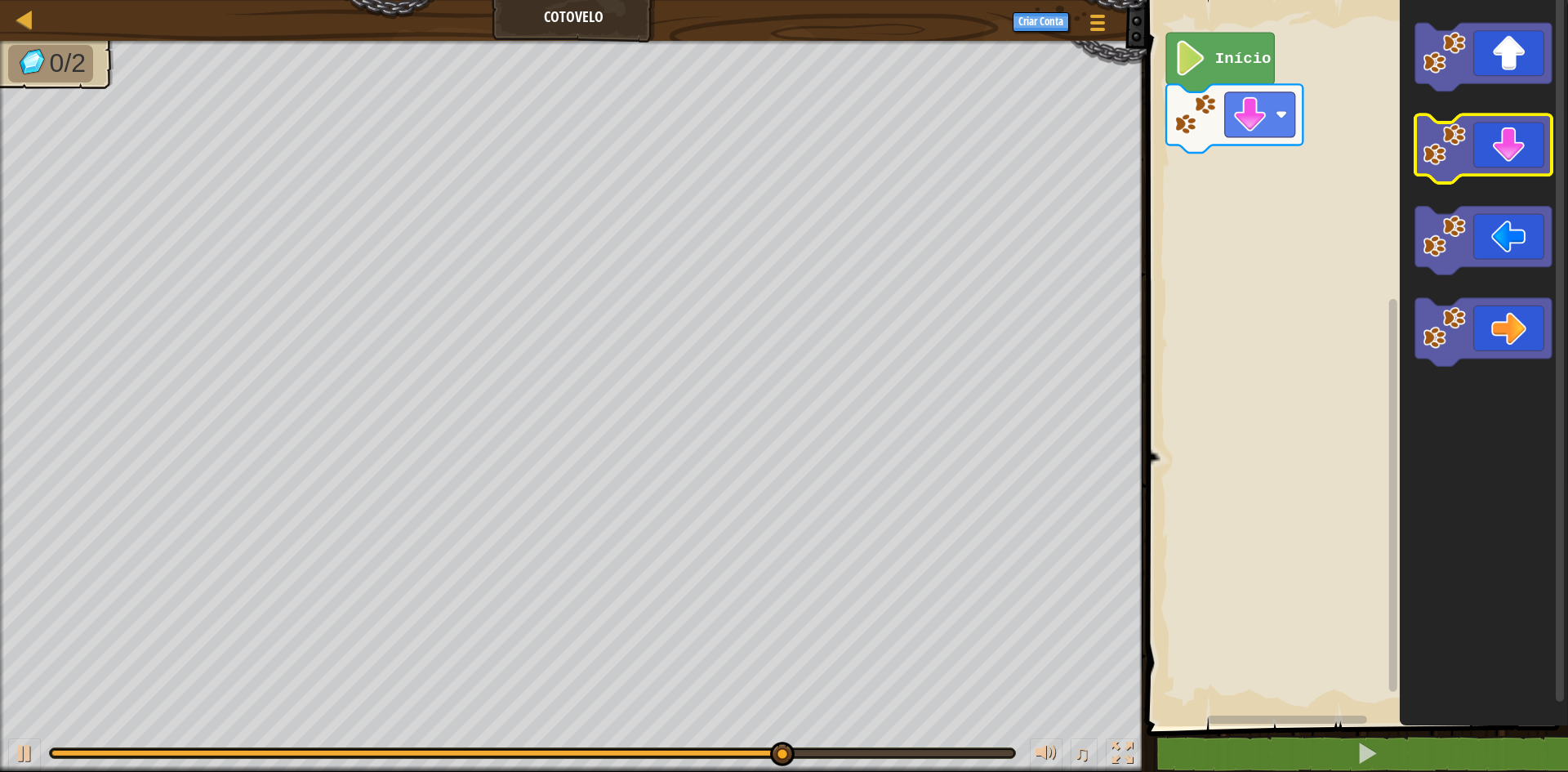
click at [1485, 119] on icon "Espaço de trabalho do Blockly" at bounding box center [1484, 150] width 137 height 69
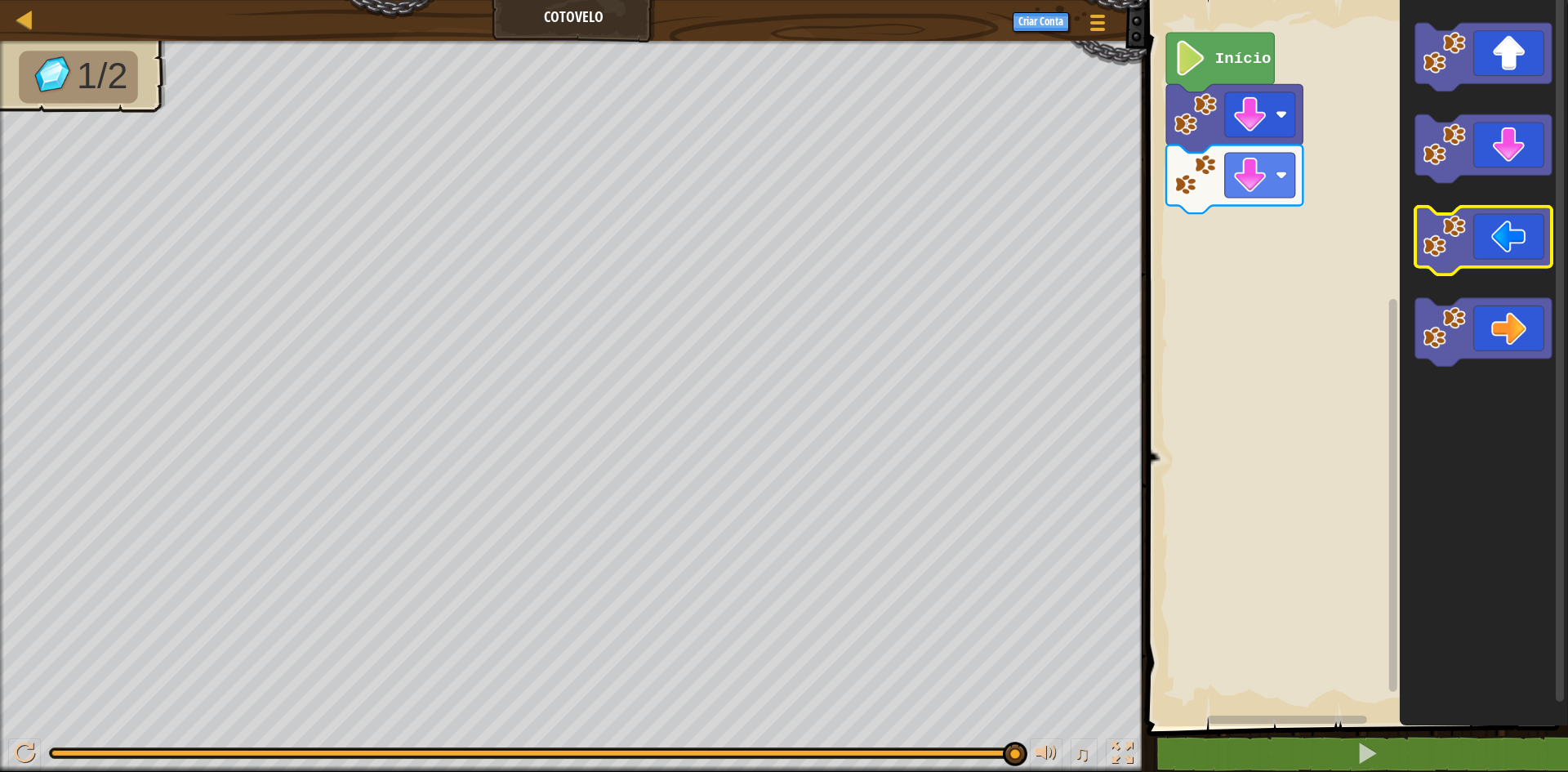
click at [1500, 215] on icon "Espaço de trabalho do Blockly" at bounding box center [1484, 241] width 137 height 69
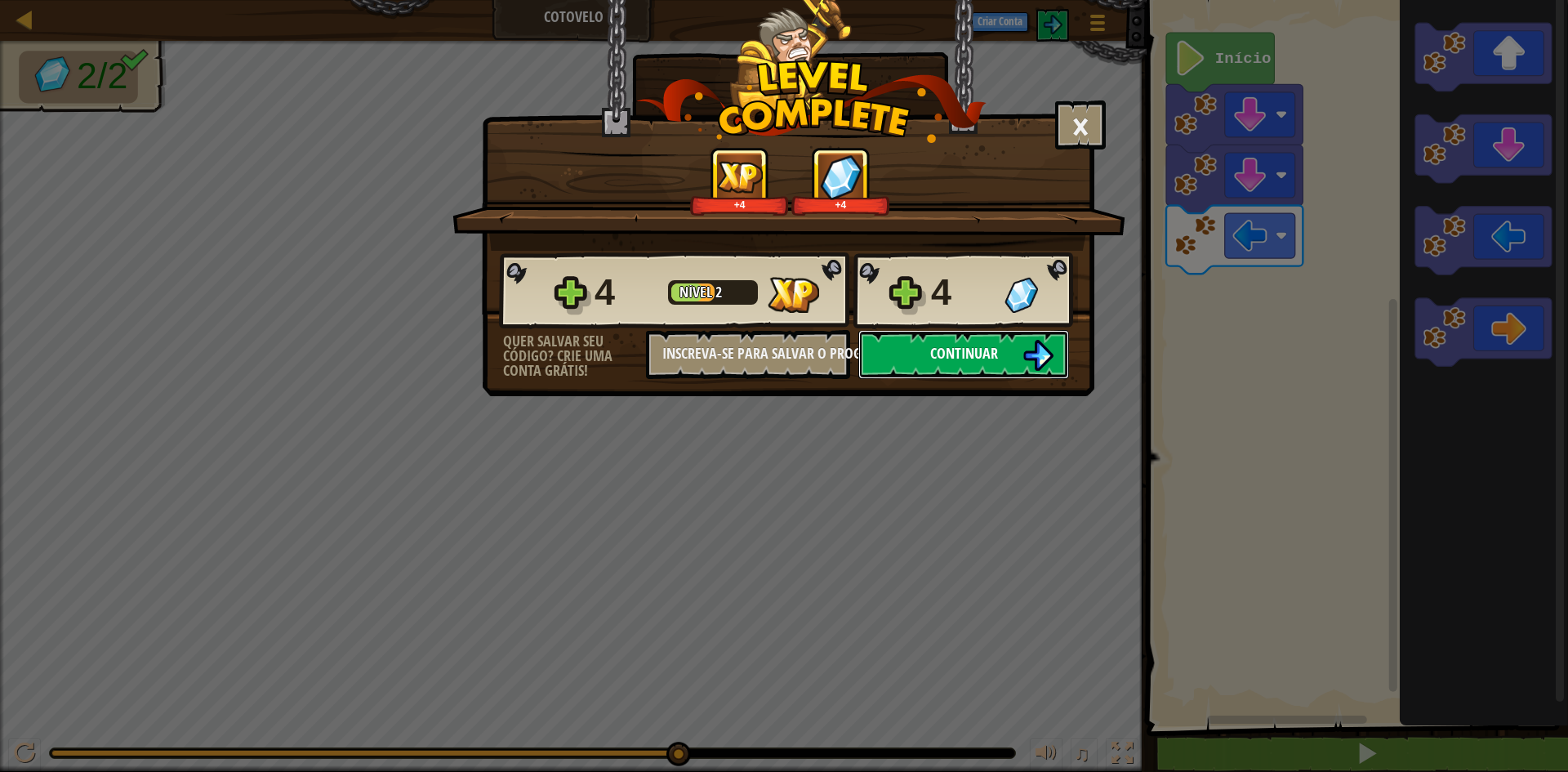
click at [1048, 349] on img at bounding box center [1038, 355] width 31 height 31
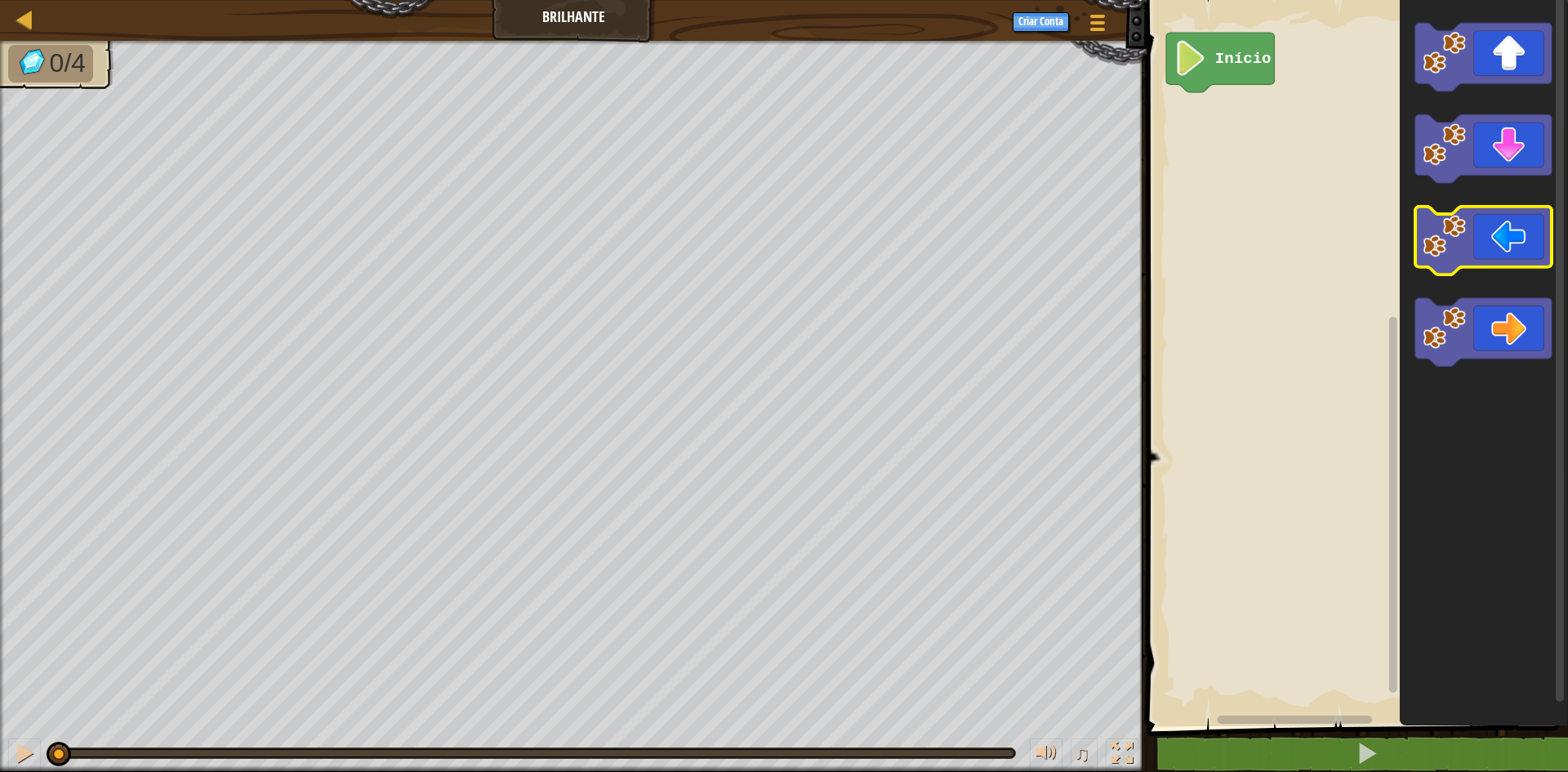
click at [1469, 246] on icon "Espaço de trabalho do Blockly" at bounding box center [1484, 241] width 137 height 69
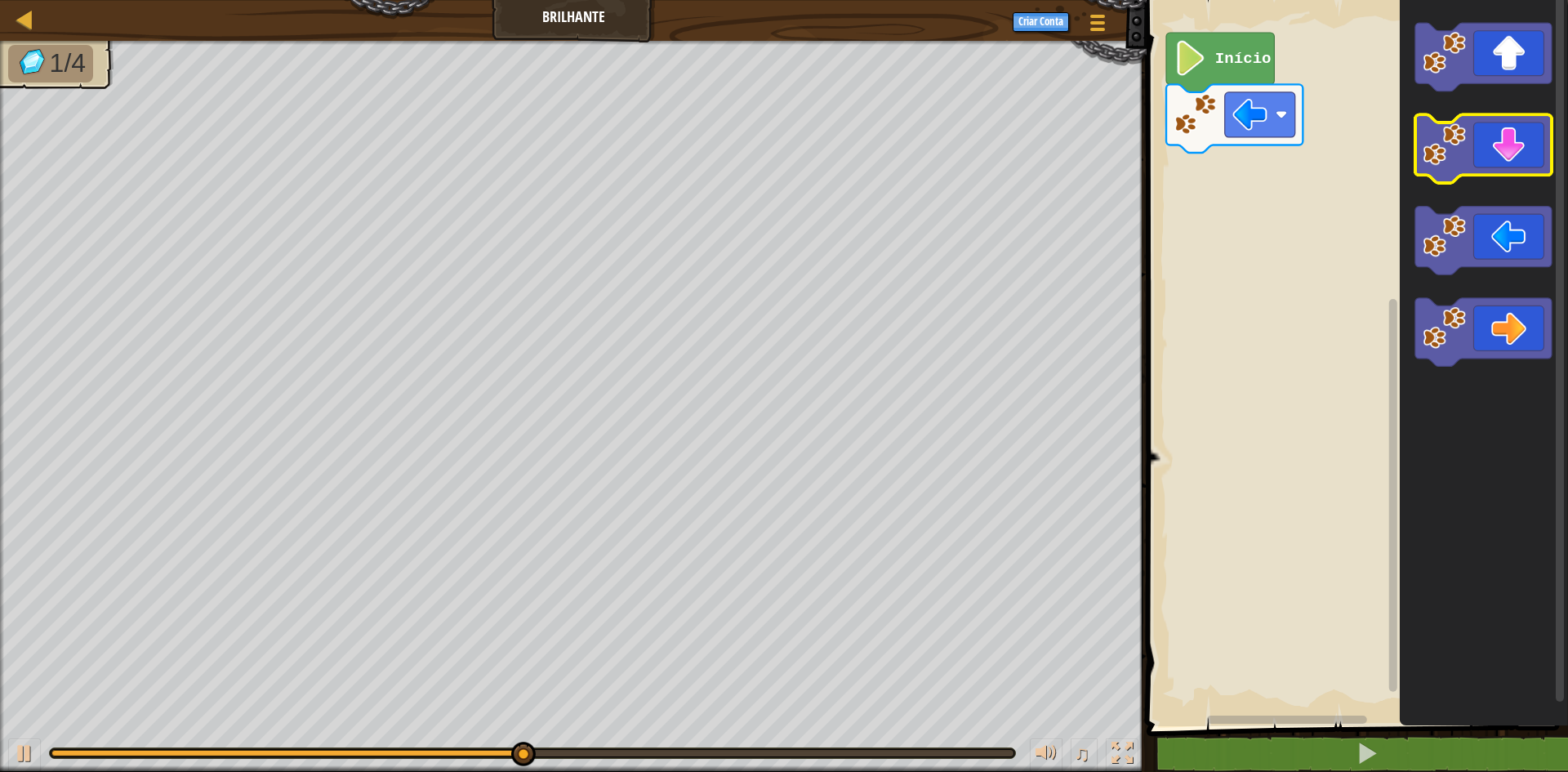
click at [1485, 179] on rect "Espaço de trabalho do Blockly" at bounding box center [1484, 150] width 137 height 69
click at [1485, 157] on icon "Espaço de trabalho do Blockly" at bounding box center [1484, 150] width 137 height 69
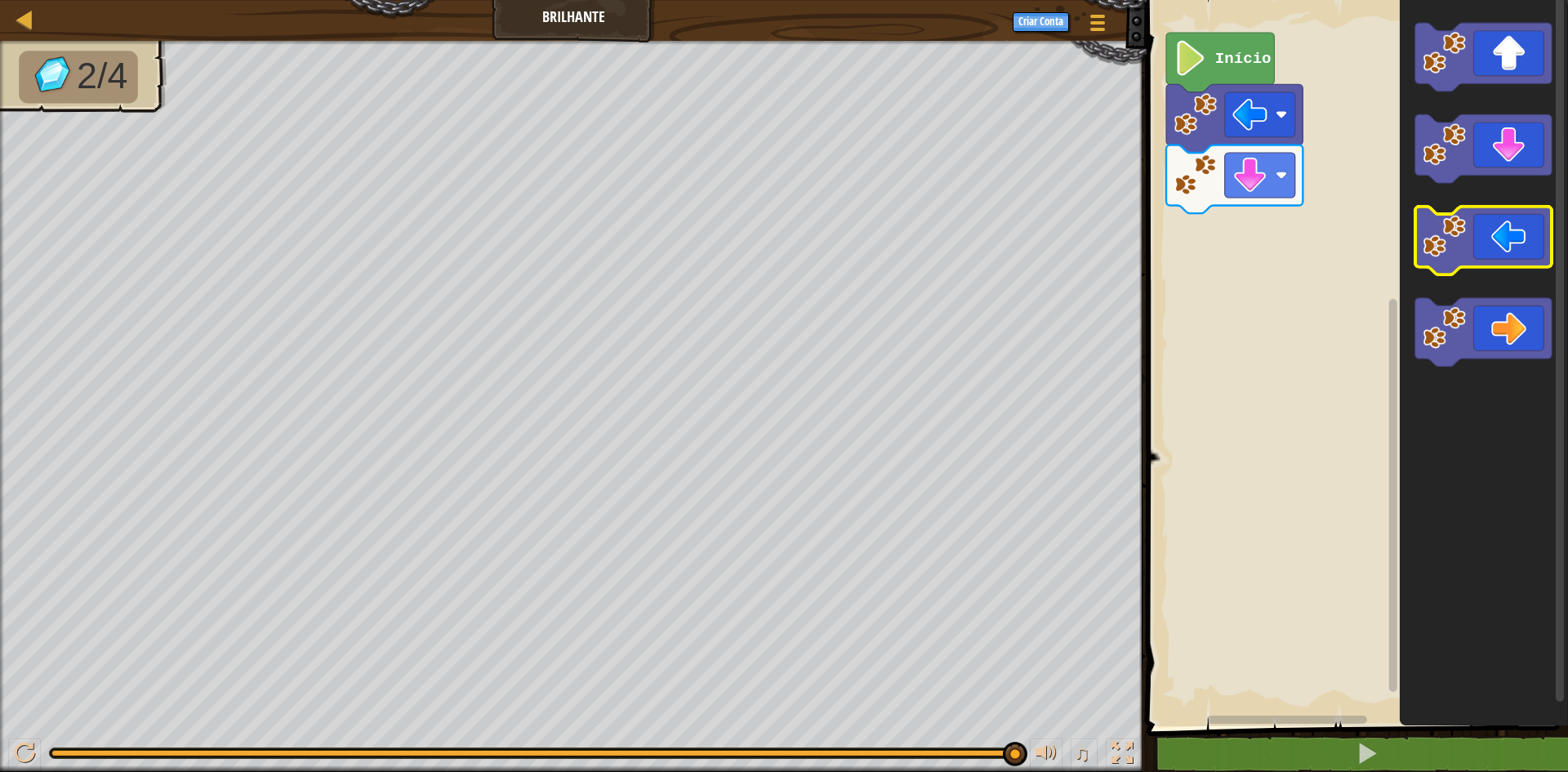
click at [1451, 210] on rect "Espaço de trabalho do Blockly" at bounding box center [1484, 241] width 137 height 69
click at [1451, 211] on rect "Espaço de trabalho do Blockly" at bounding box center [1484, 241] width 137 height 69
click at [1454, 285] on icon "Espaço de trabalho do Blockly" at bounding box center [1484, 359] width 168 height 734
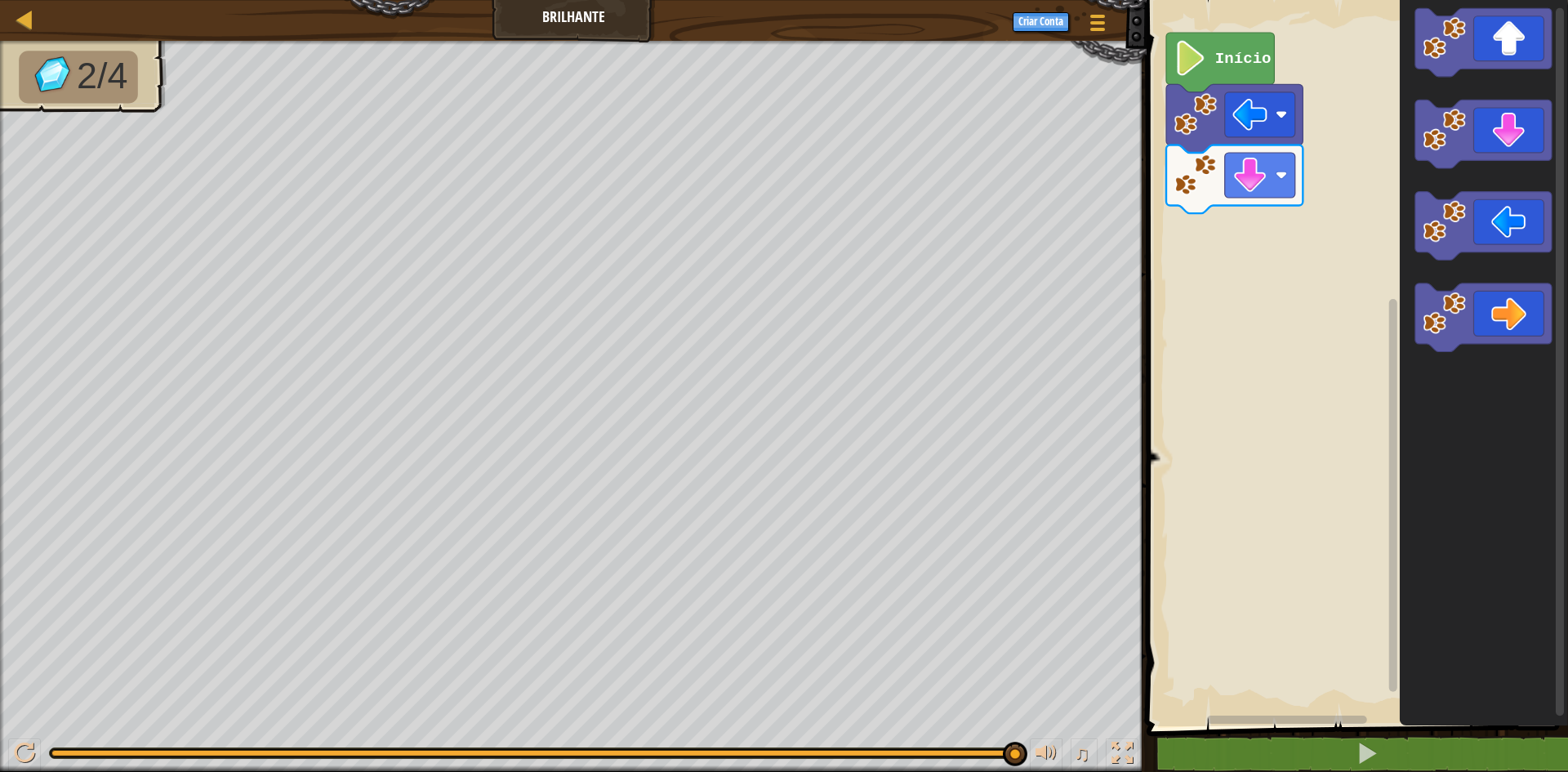
click at [1465, 262] on icon "Espaço de trabalho do Blockly" at bounding box center [1484, 359] width 168 height 734
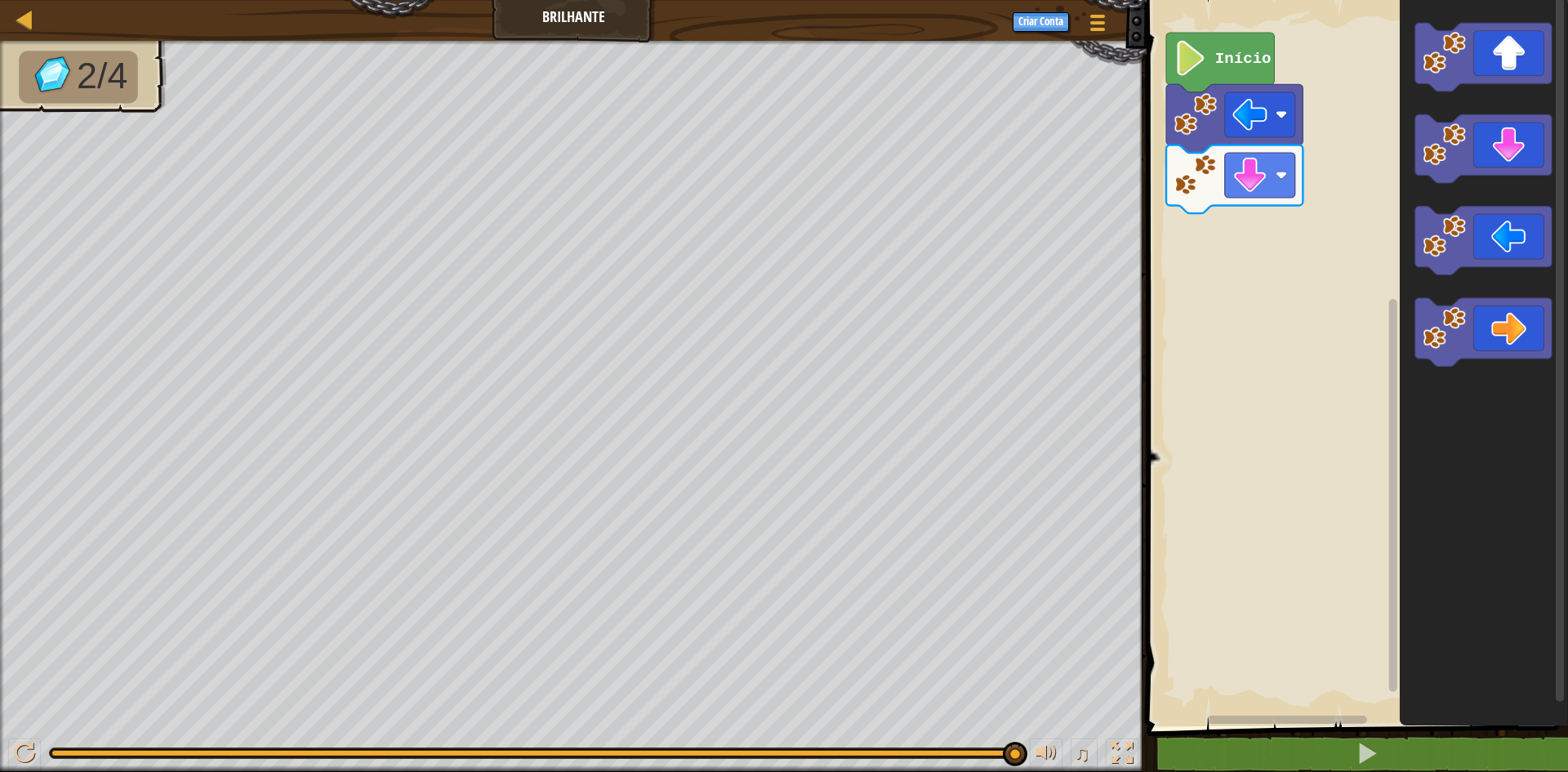
click at [1504, 296] on icon "Espaço de trabalho do Blockly" at bounding box center [1484, 359] width 168 height 734
click at [1504, 236] on icon "Espaço de trabalho do Blockly" at bounding box center [1484, 241] width 137 height 69
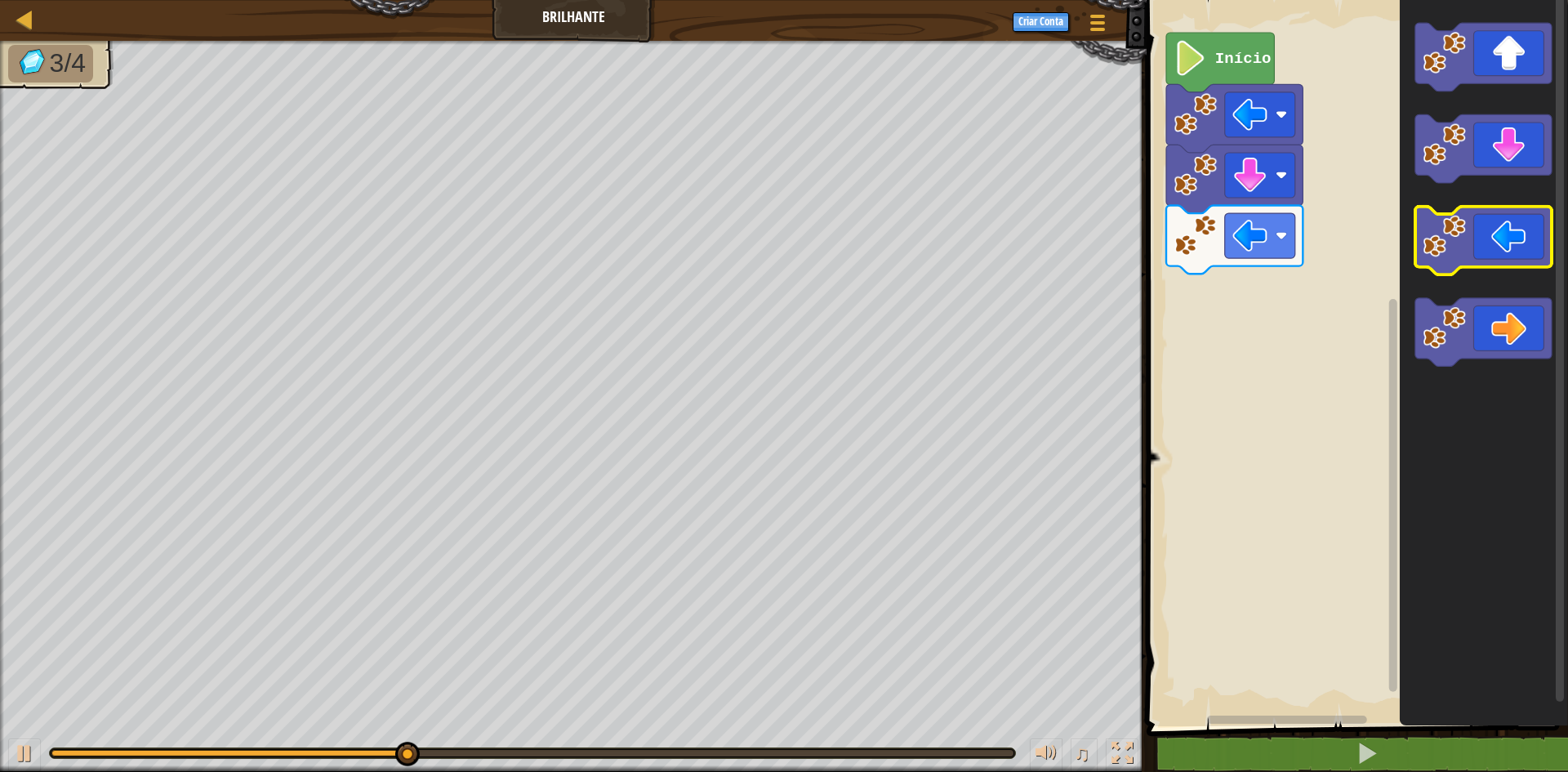
click at [1504, 237] on icon "Espaço de trabalho do Blockly" at bounding box center [1484, 241] width 137 height 69
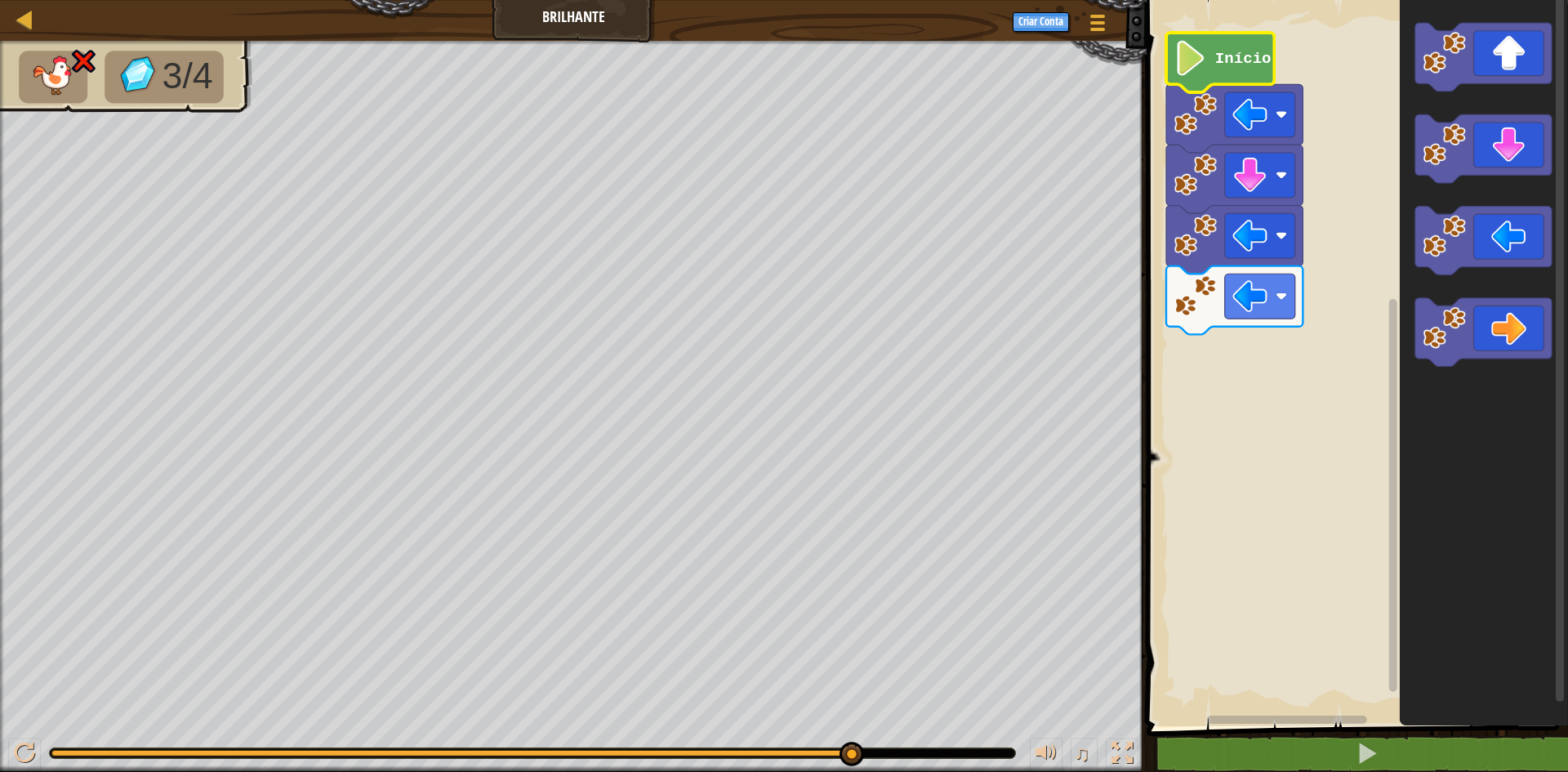
click at [1181, 65] on image "Espaço de trabalho do Blockly" at bounding box center [1191, 58] width 33 height 35
click at [1181, 70] on image "Espaço de trabalho do Blockly" at bounding box center [1191, 58] width 33 height 35
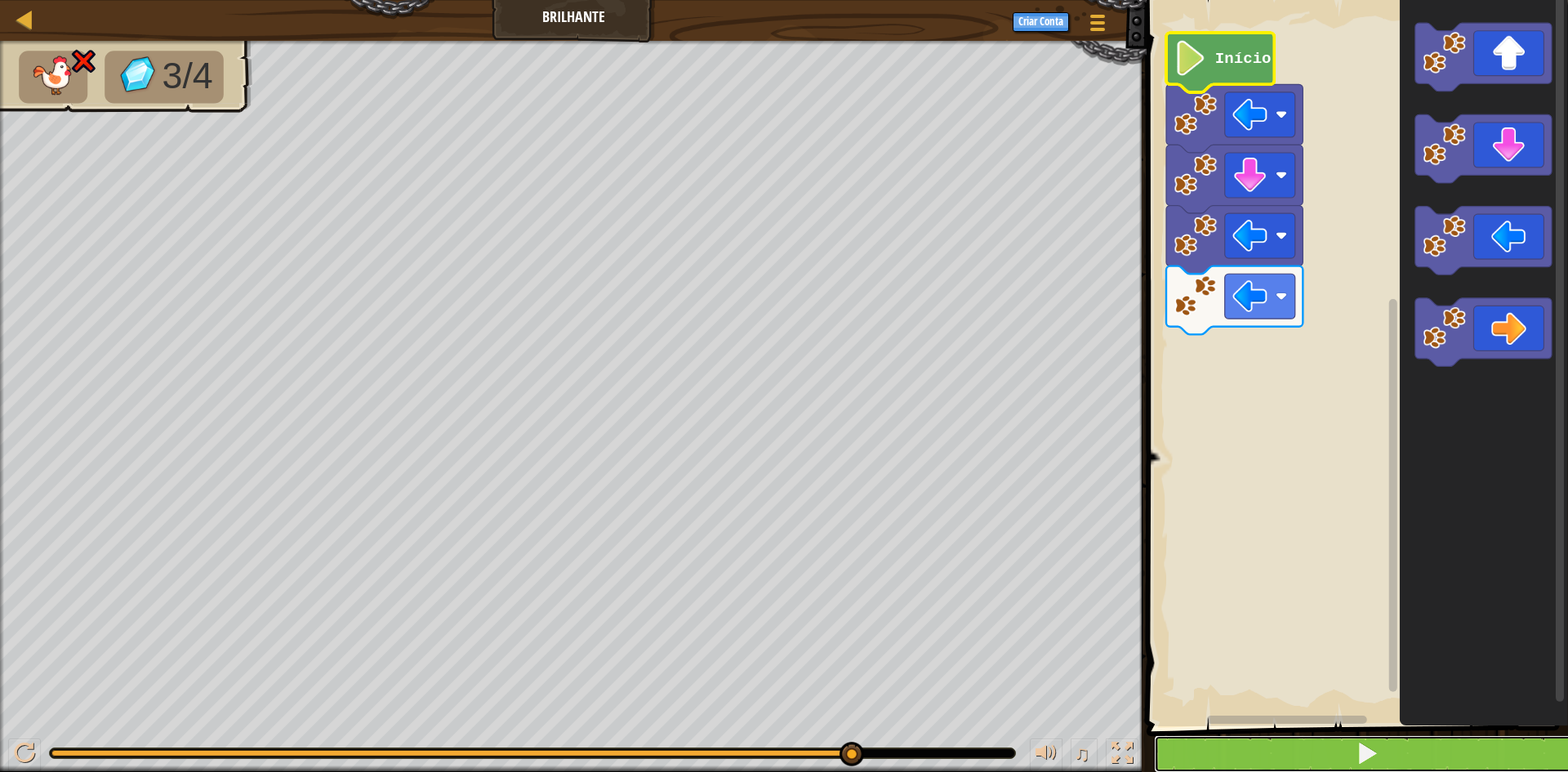
click at [1259, 740] on button at bounding box center [1367, 754] width 426 height 38
click at [1379, 760] on span at bounding box center [1368, 754] width 23 height 23
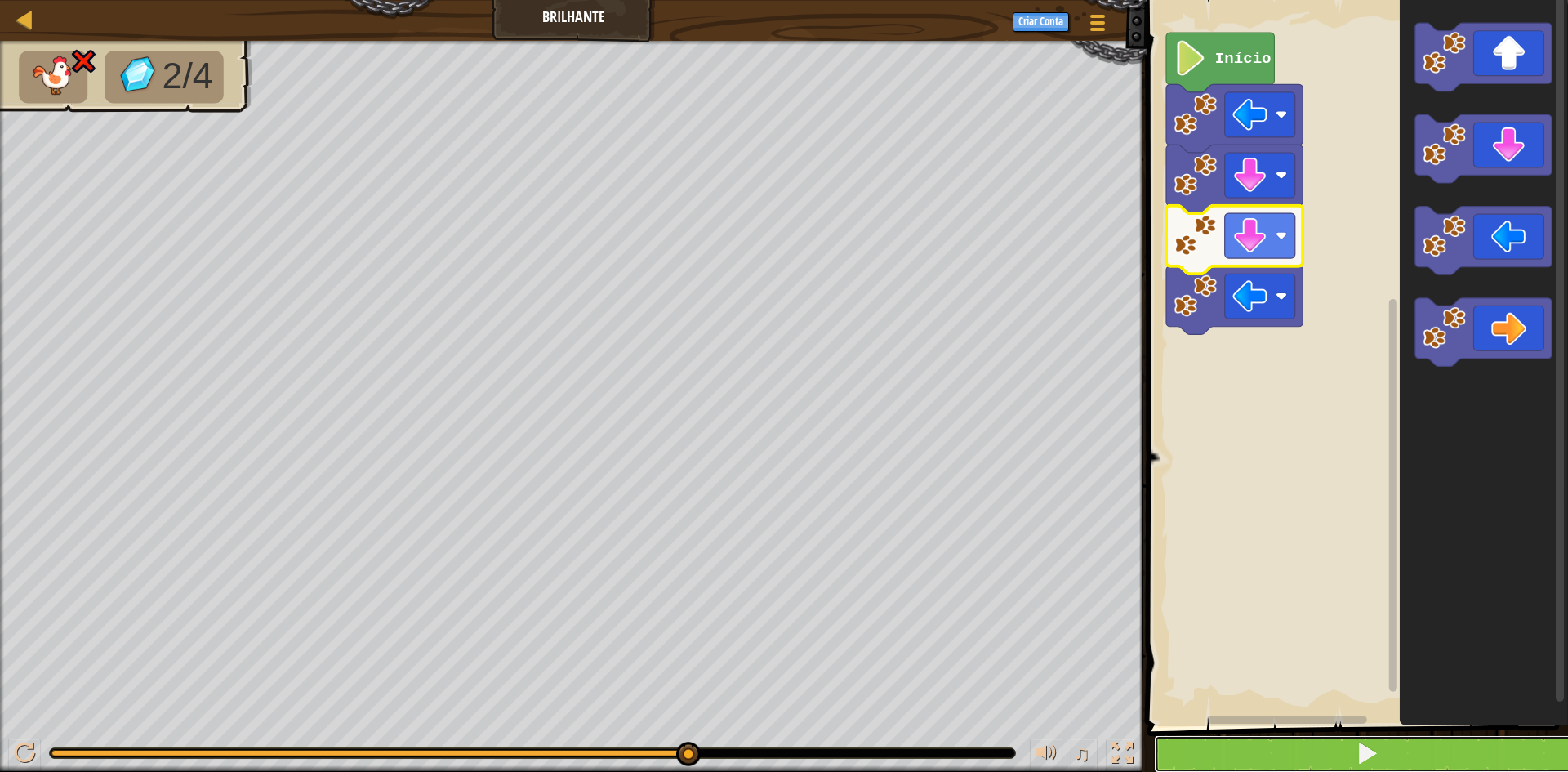
click at [1446, 768] on button at bounding box center [1367, 754] width 426 height 38
click at [1292, 760] on button at bounding box center [1367, 754] width 426 height 38
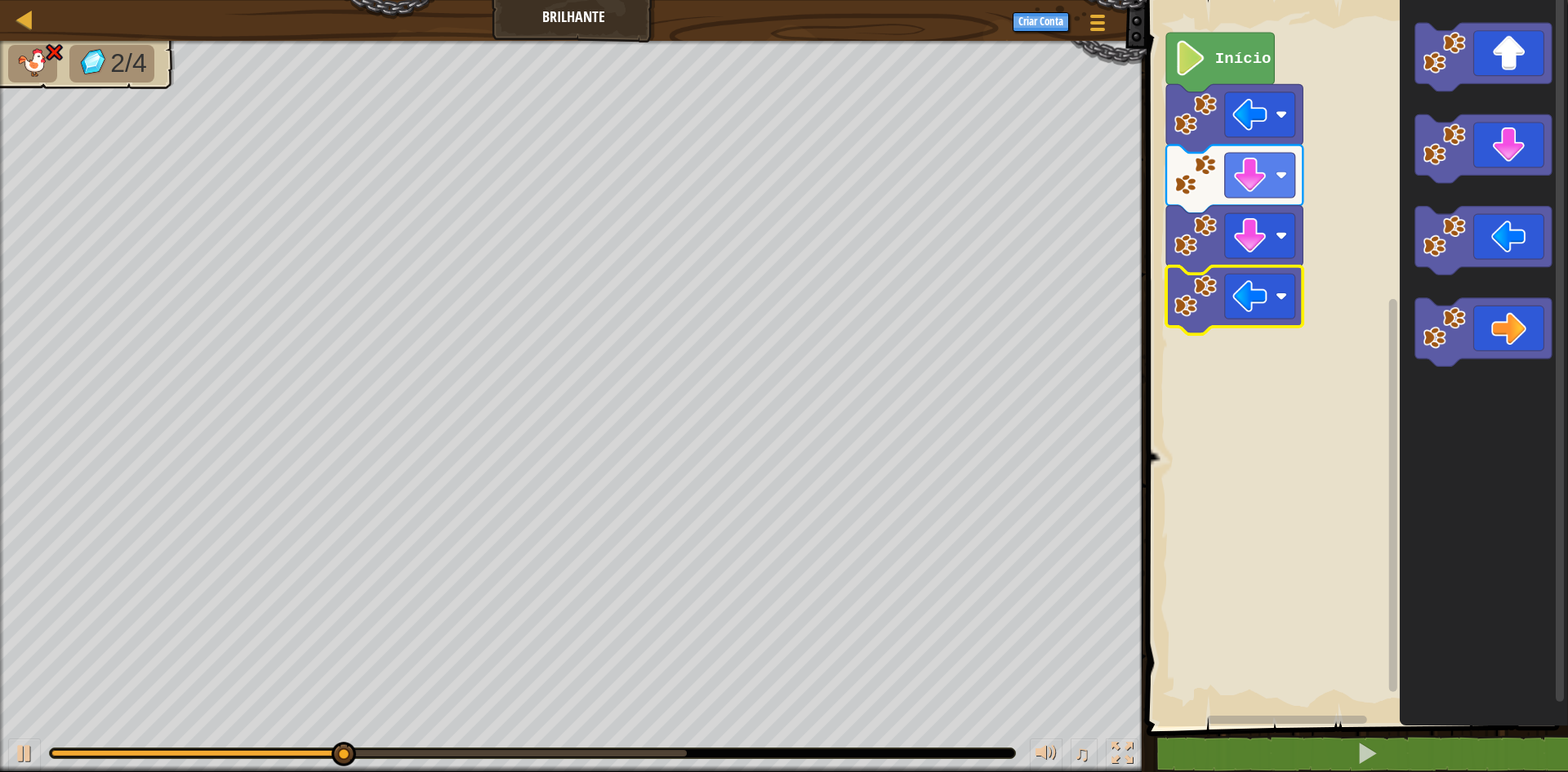
click at [1223, 303] on icon "Espaço de trabalho do Blockly" at bounding box center [1234, 300] width 137 height 69
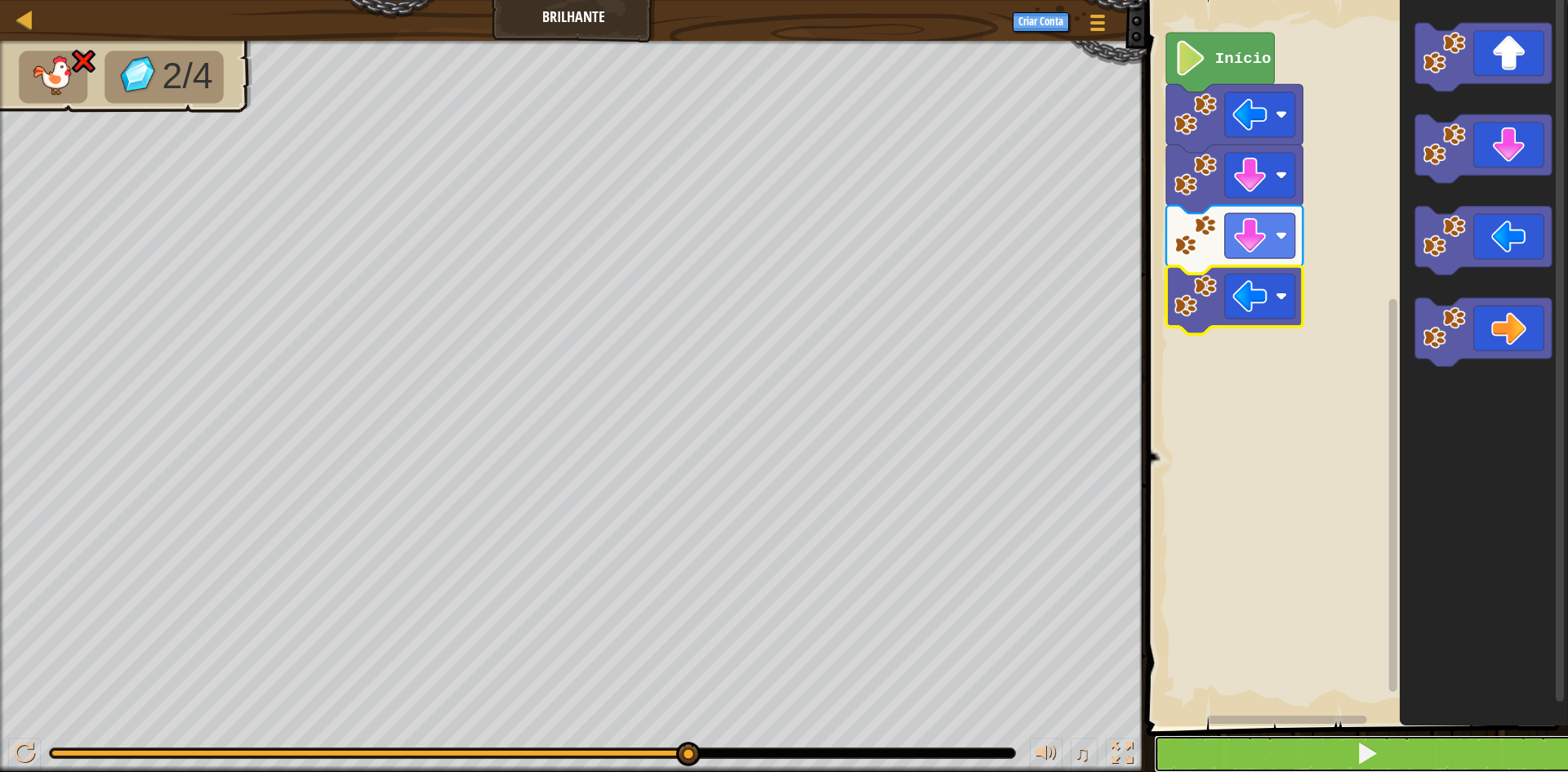
click at [1295, 750] on button at bounding box center [1367, 754] width 426 height 38
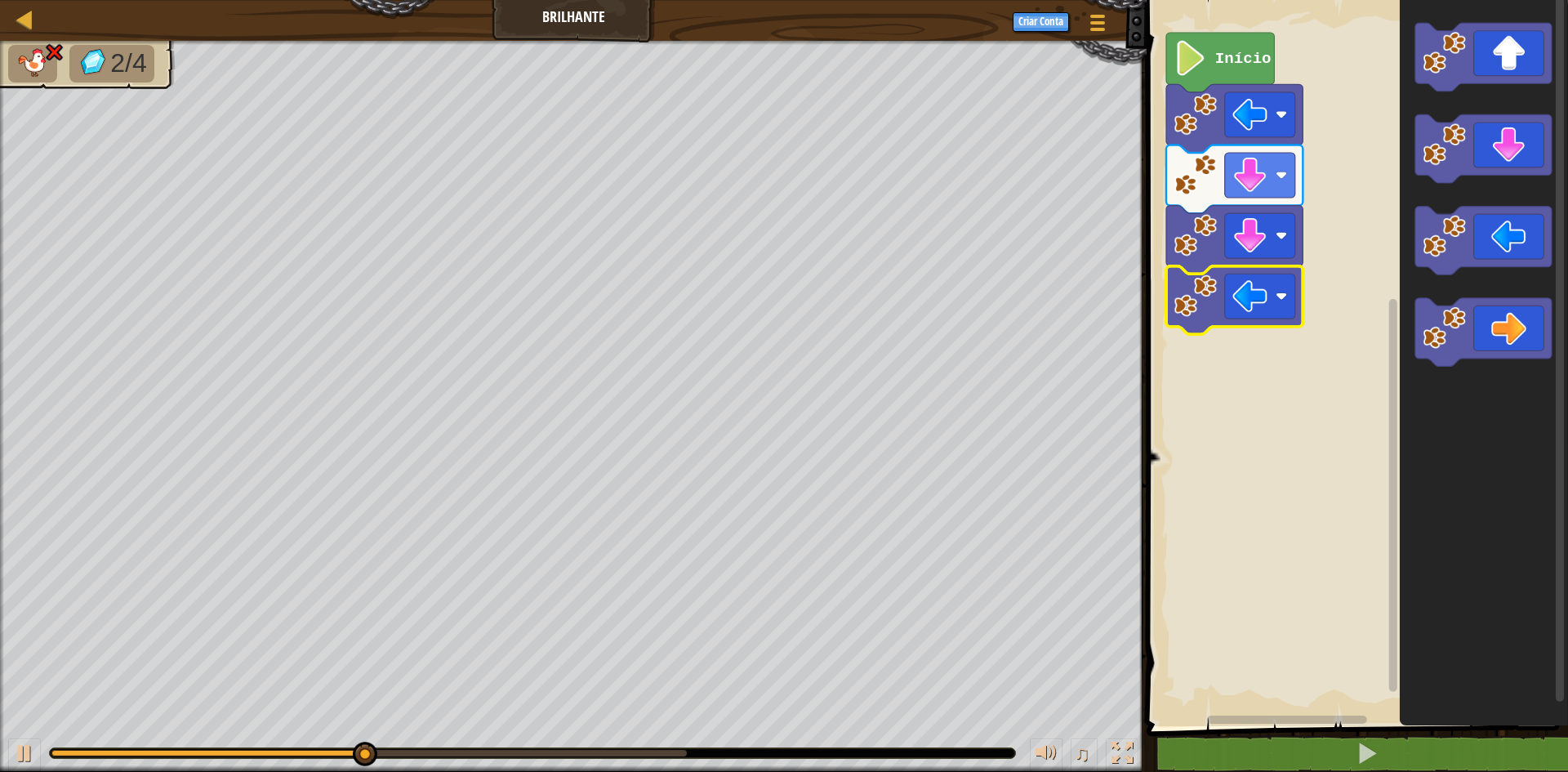
click at [1205, 307] on image "Espaço de trabalho do Blockly" at bounding box center [1196, 296] width 44 height 44
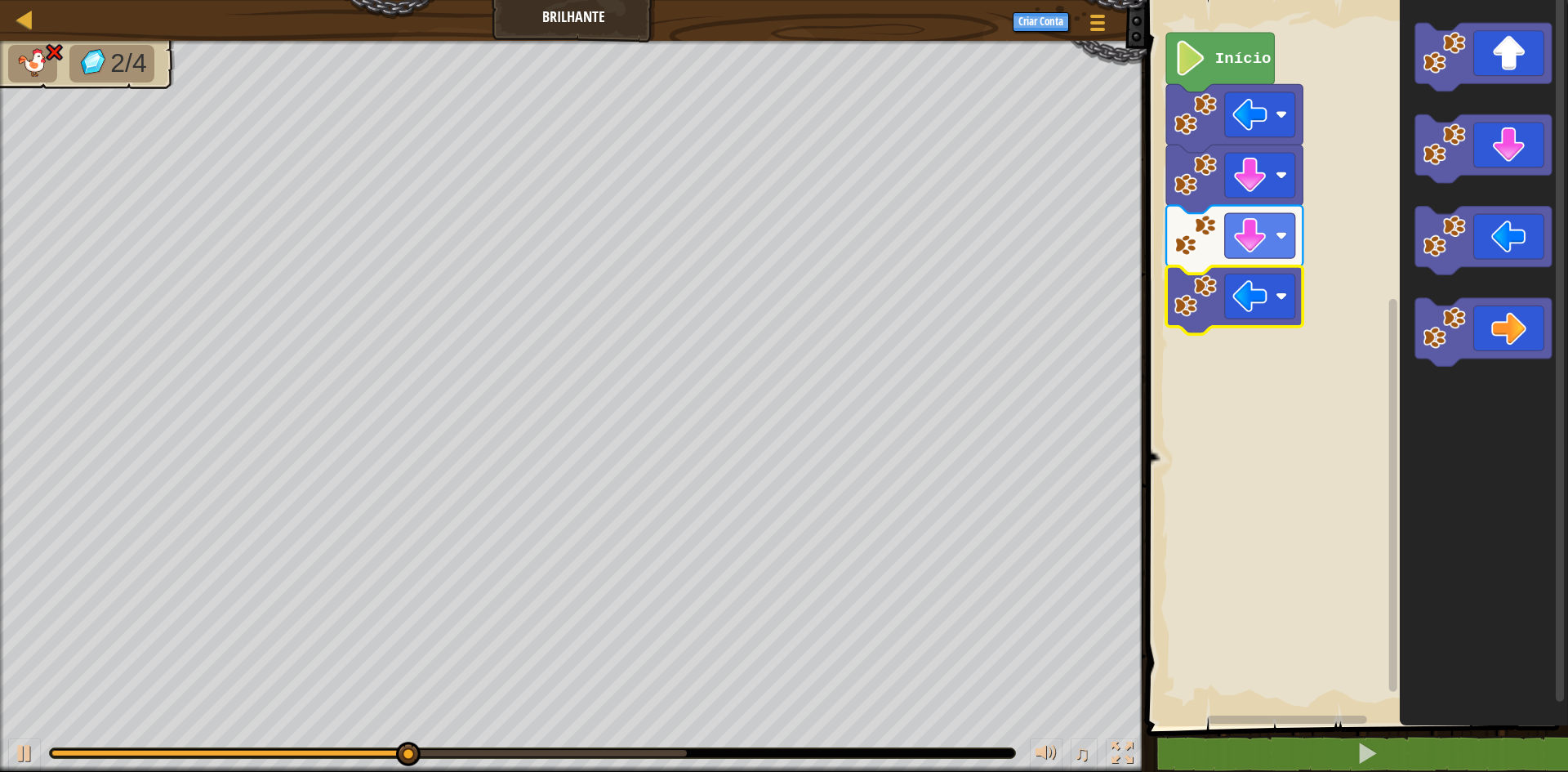
click at [1205, 307] on image "Espaço de trabalho do Blockly" at bounding box center [1196, 296] width 44 height 44
click at [1206, 305] on image "Espaço de trabalho do Blockly" at bounding box center [1196, 296] width 44 height 44
click at [1207, 305] on image "Espaço de trabalho do Blockly" at bounding box center [1196, 296] width 44 height 44
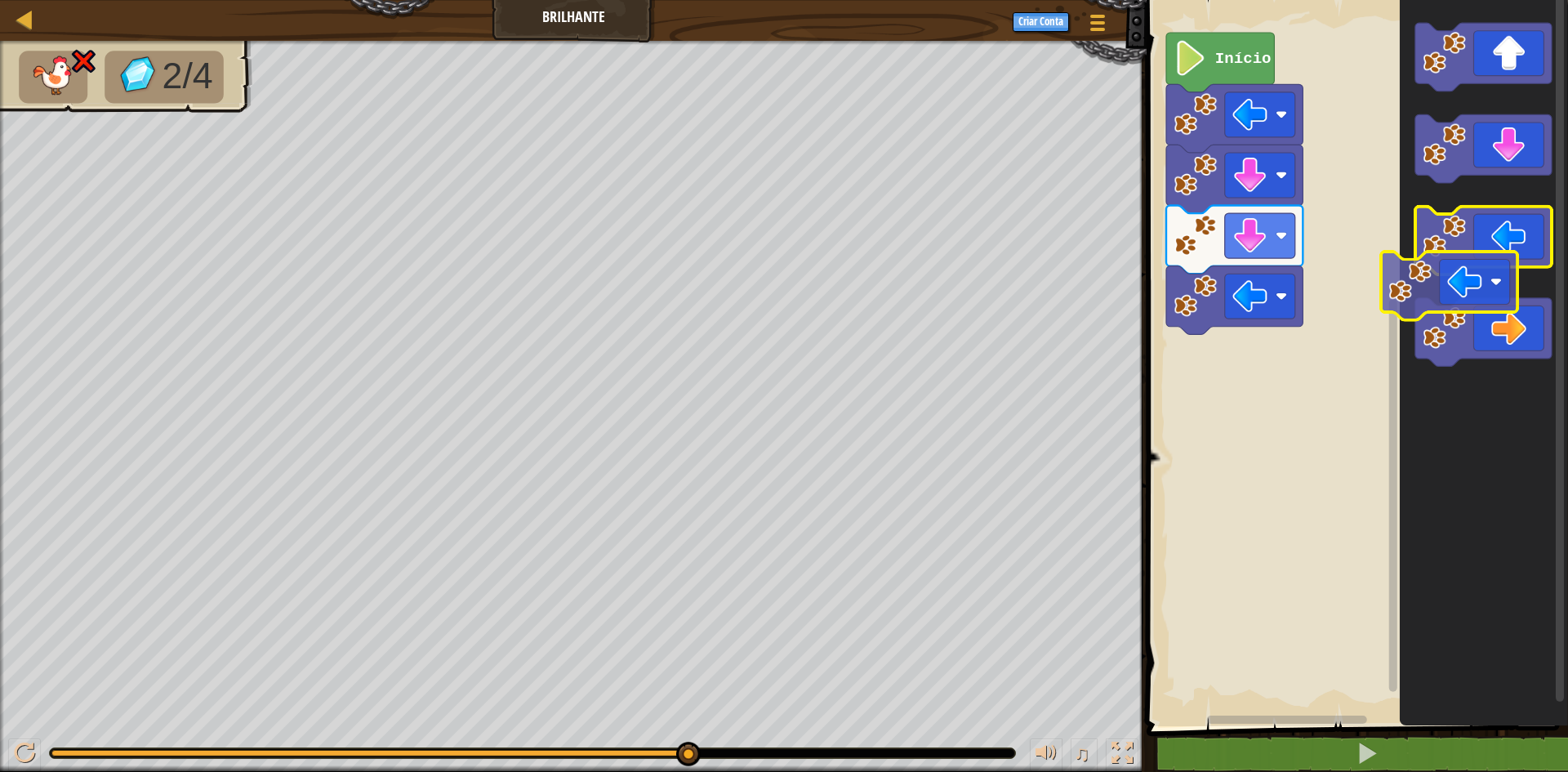
click at [1468, 277] on icon "Espaço de trabalho do Blockly" at bounding box center [1484, 359] width 168 height 734
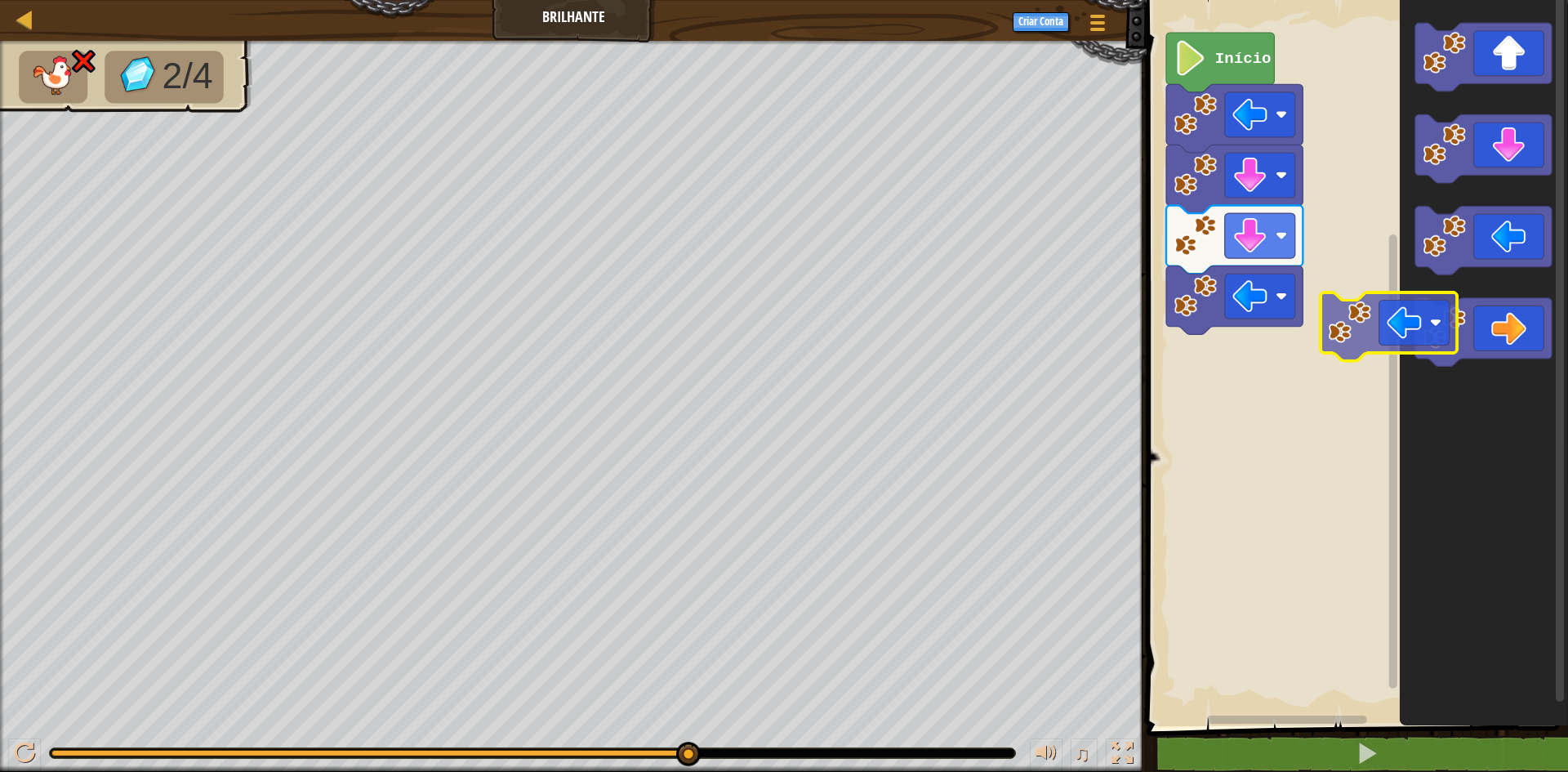
click at [1353, 352] on div "Início" at bounding box center [1354, 359] width 426 height 734
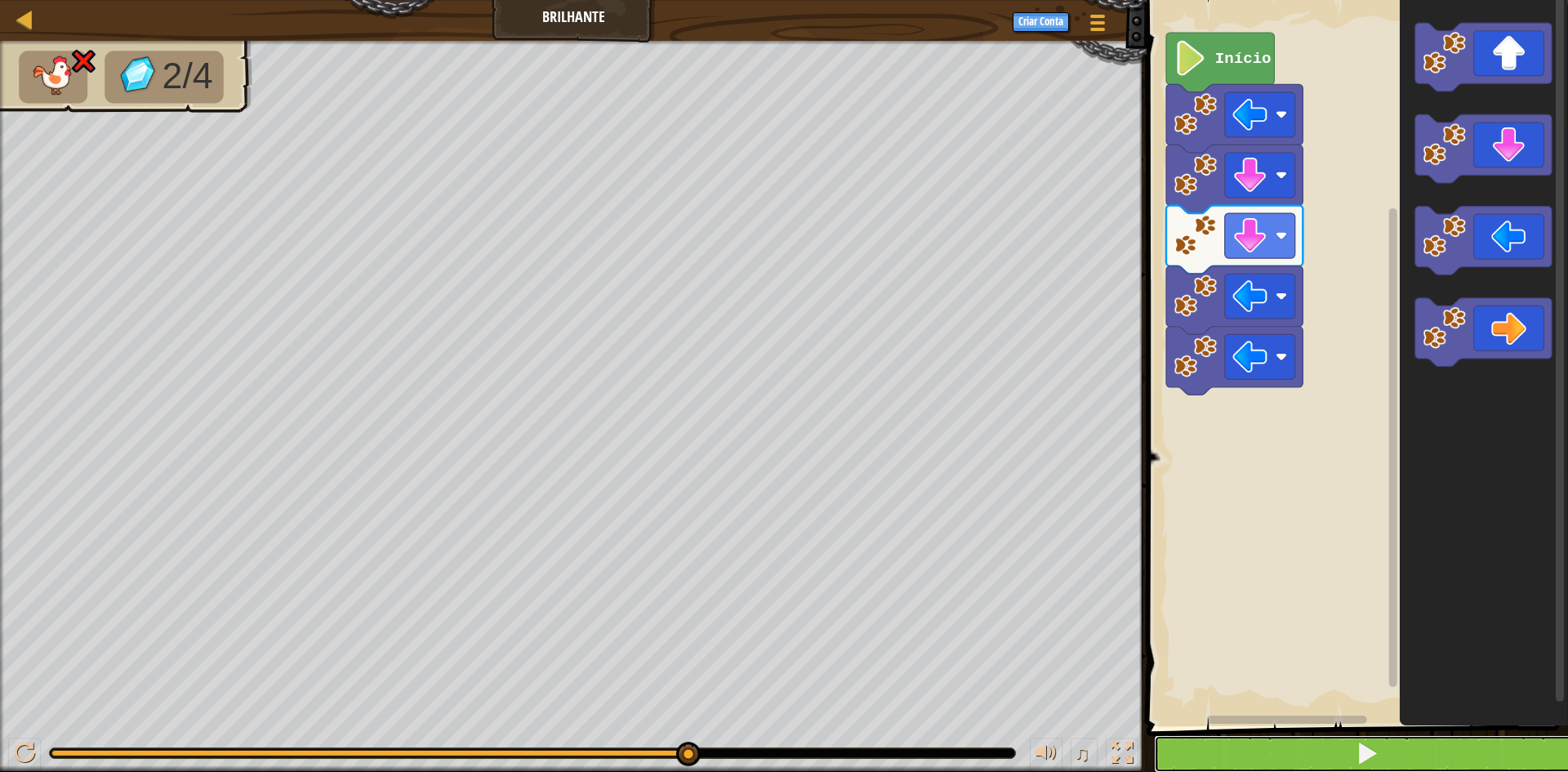
click at [1469, 750] on button at bounding box center [1367, 754] width 426 height 38
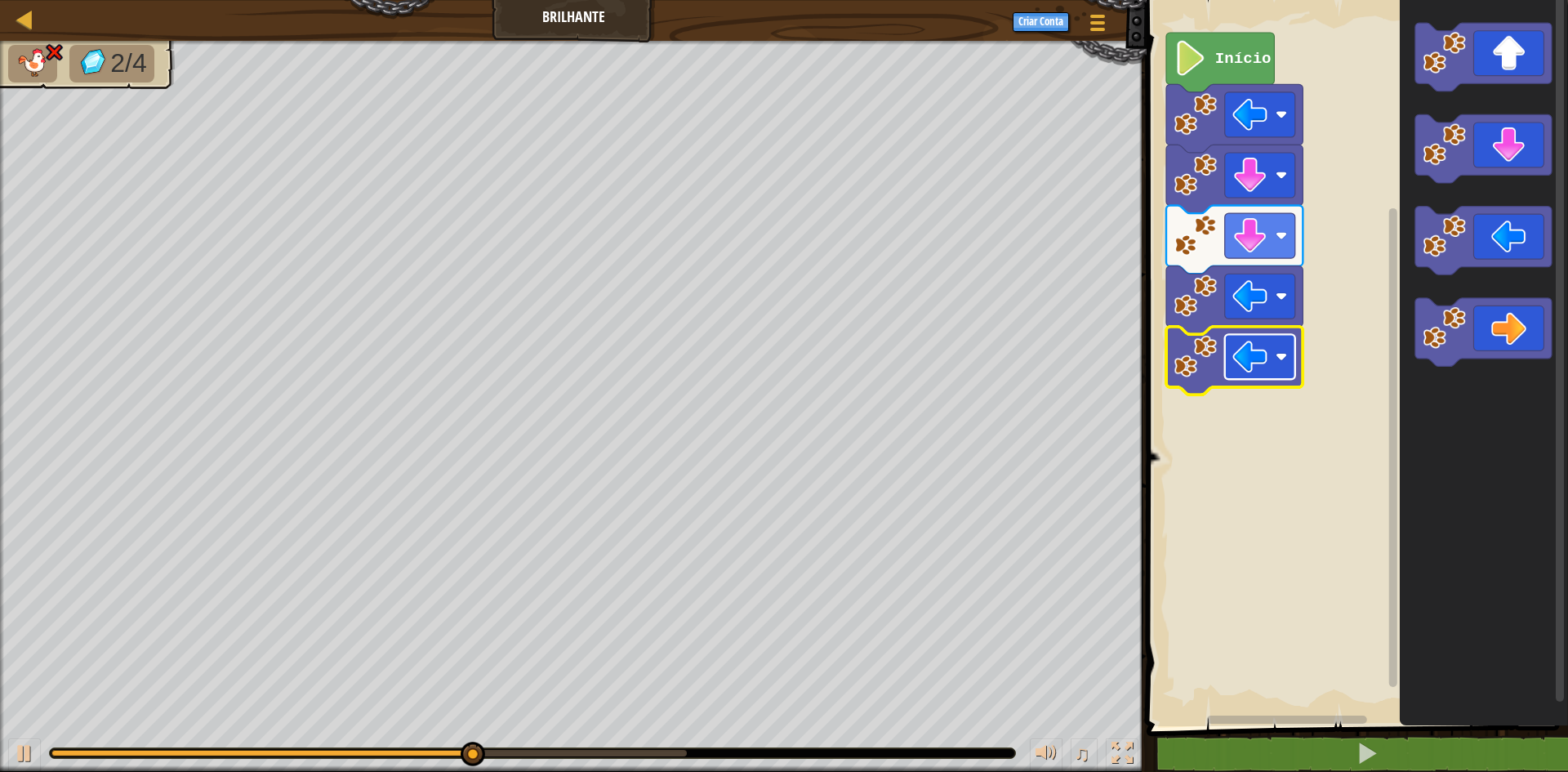
click at [1267, 335] on rect "Espaço de trabalho do Blockly" at bounding box center [1260, 356] width 70 height 45
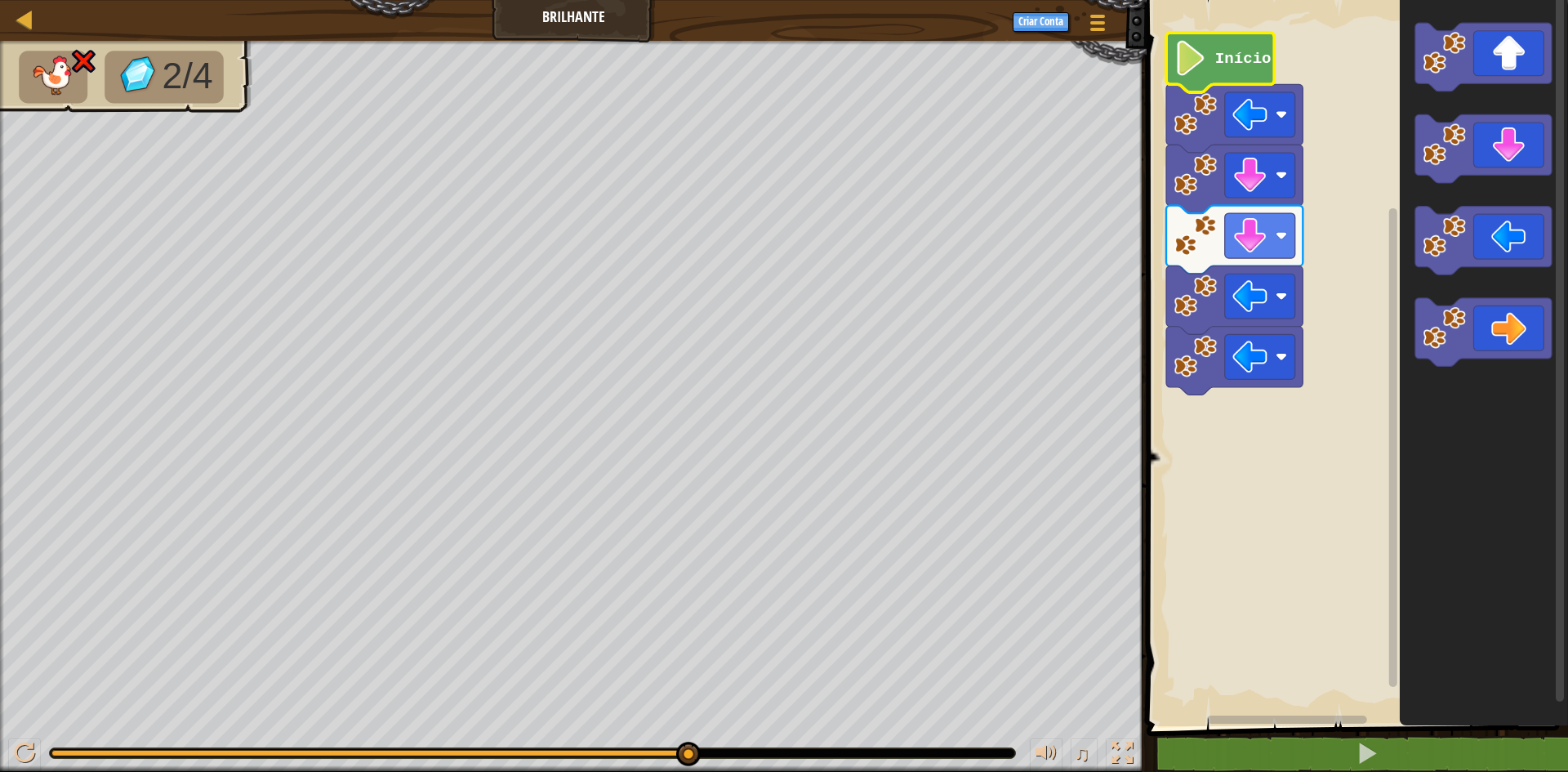
click at [1196, 64] on image "Espaço de trabalho do Blockly" at bounding box center [1191, 58] width 33 height 35
click at [1196, 66] on image "Espaço de trabalho do Blockly" at bounding box center [1191, 58] width 33 height 35
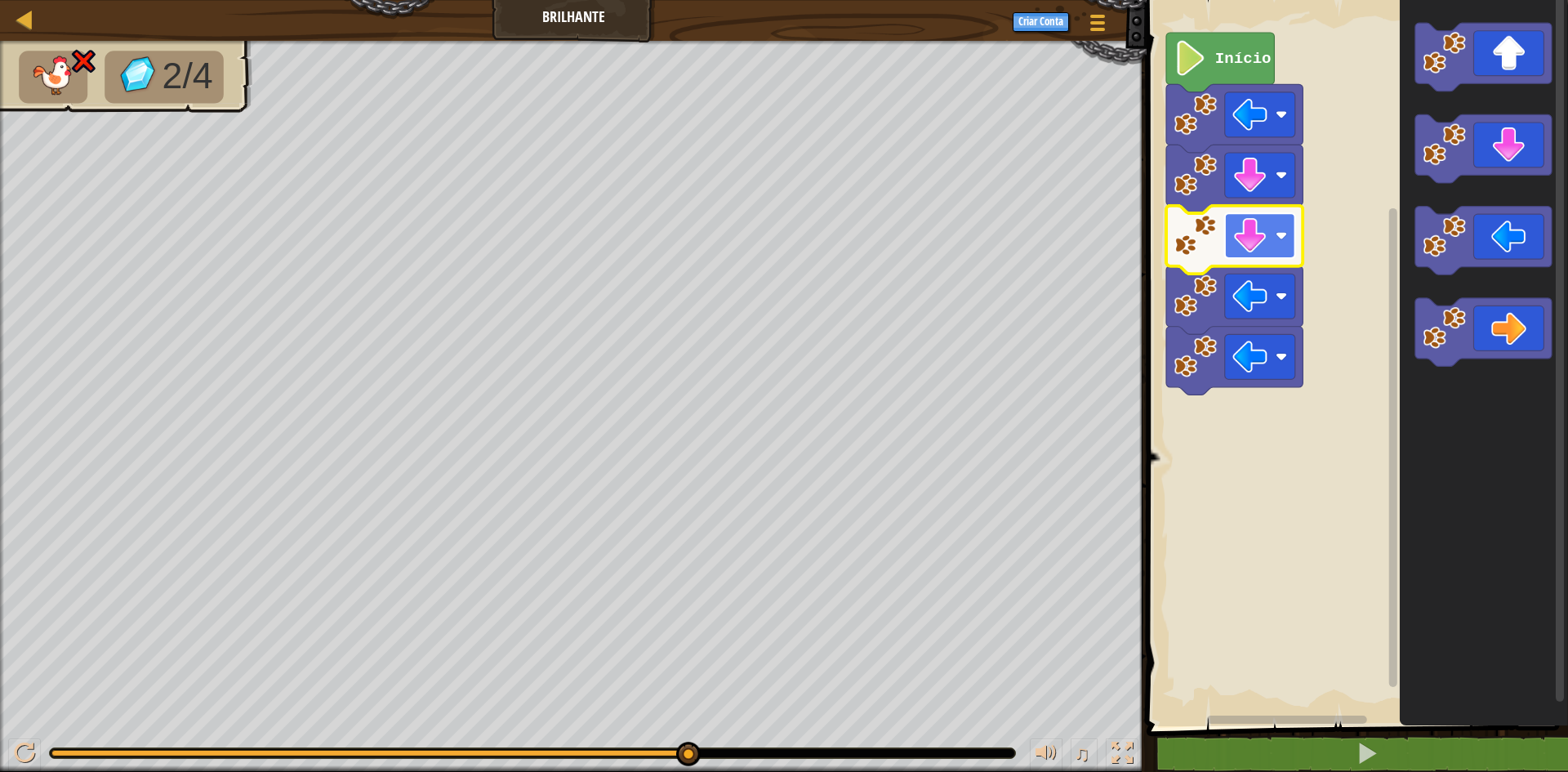
click at [1227, 249] on rect "Espaço de trabalho do Blockly" at bounding box center [1260, 236] width 70 height 45
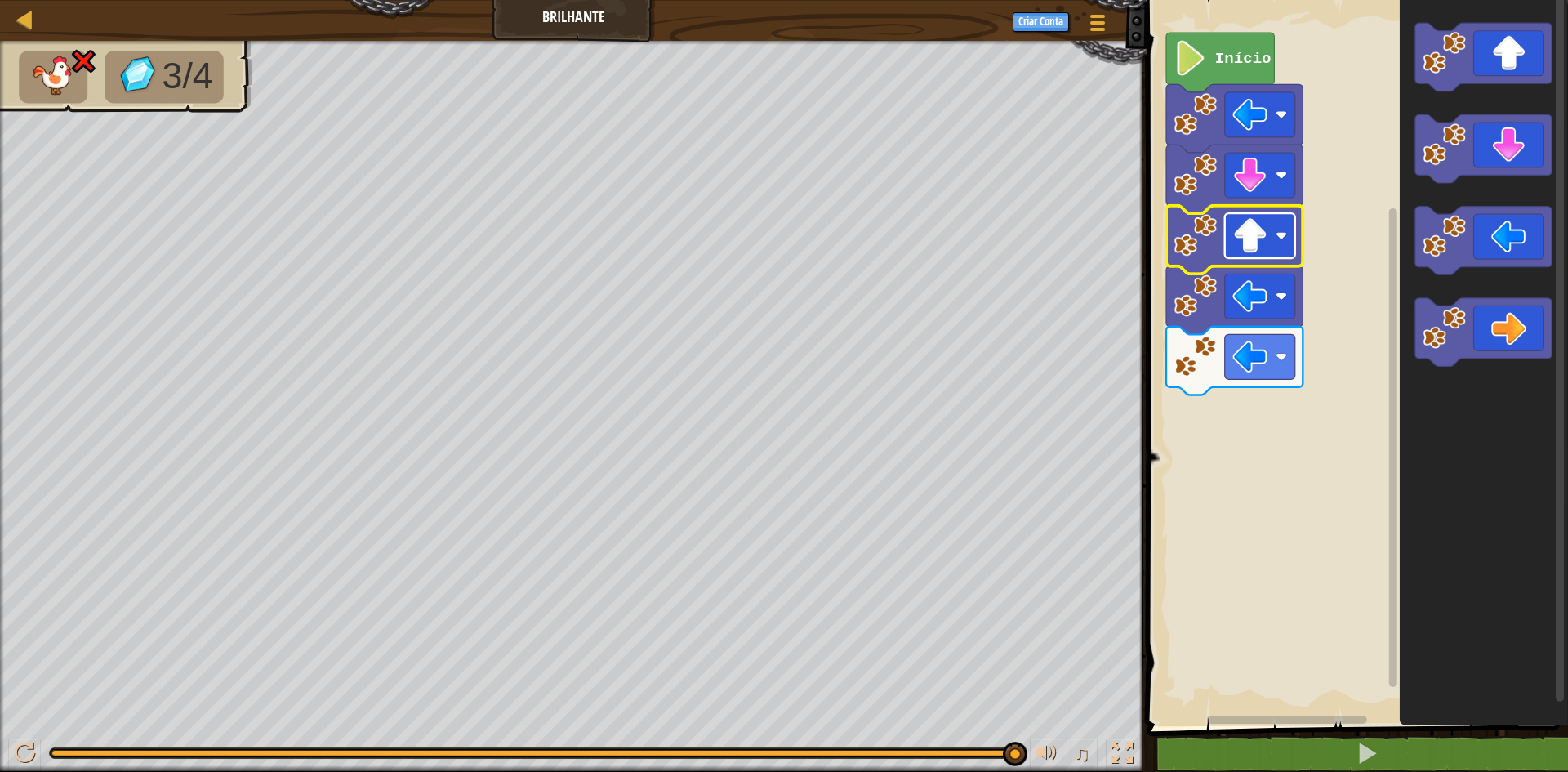
click at [1244, 229] on image "Espaço de trabalho do Blockly" at bounding box center [1251, 236] width 35 height 35
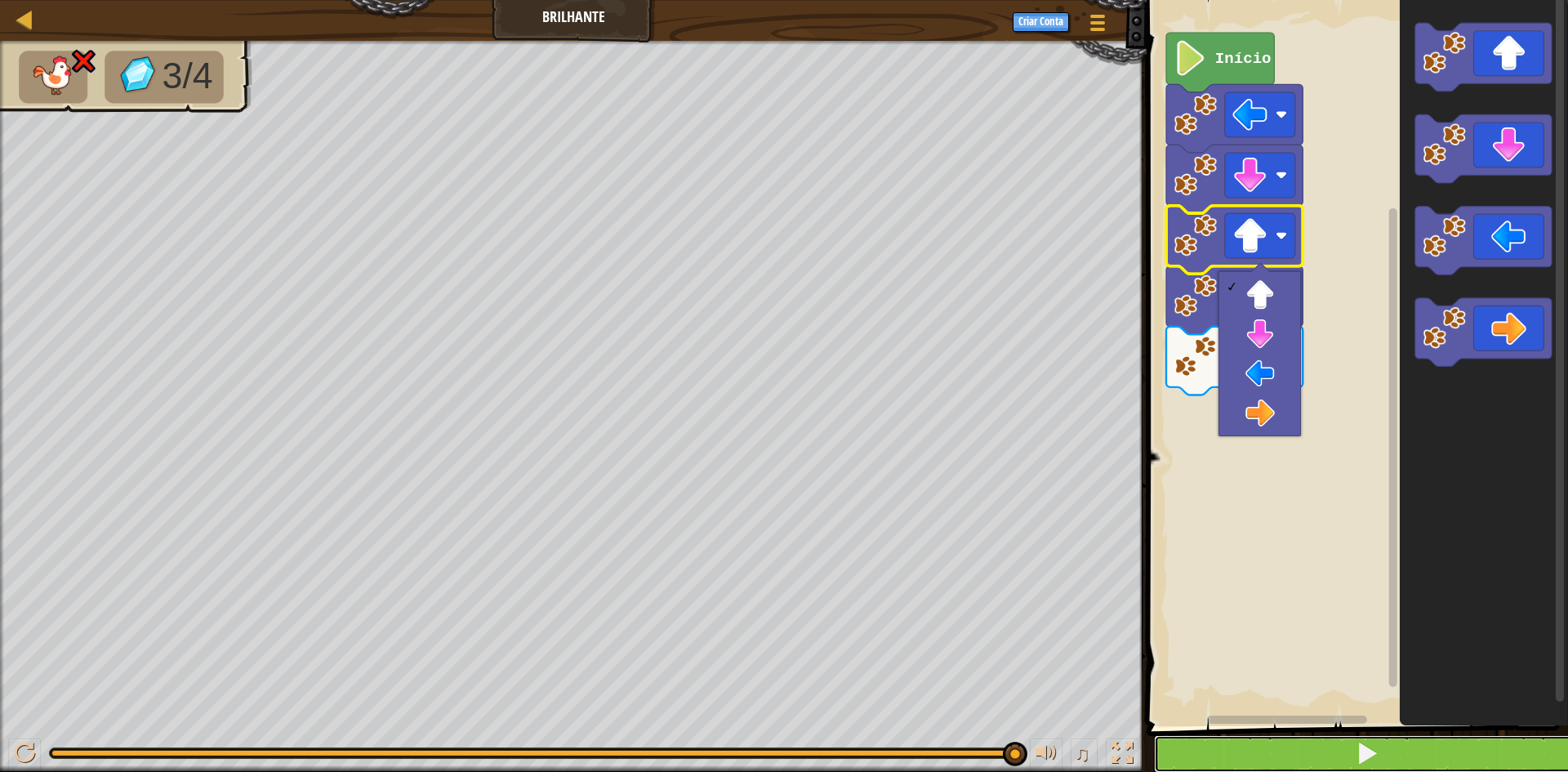
click at [1336, 750] on button at bounding box center [1367, 754] width 426 height 38
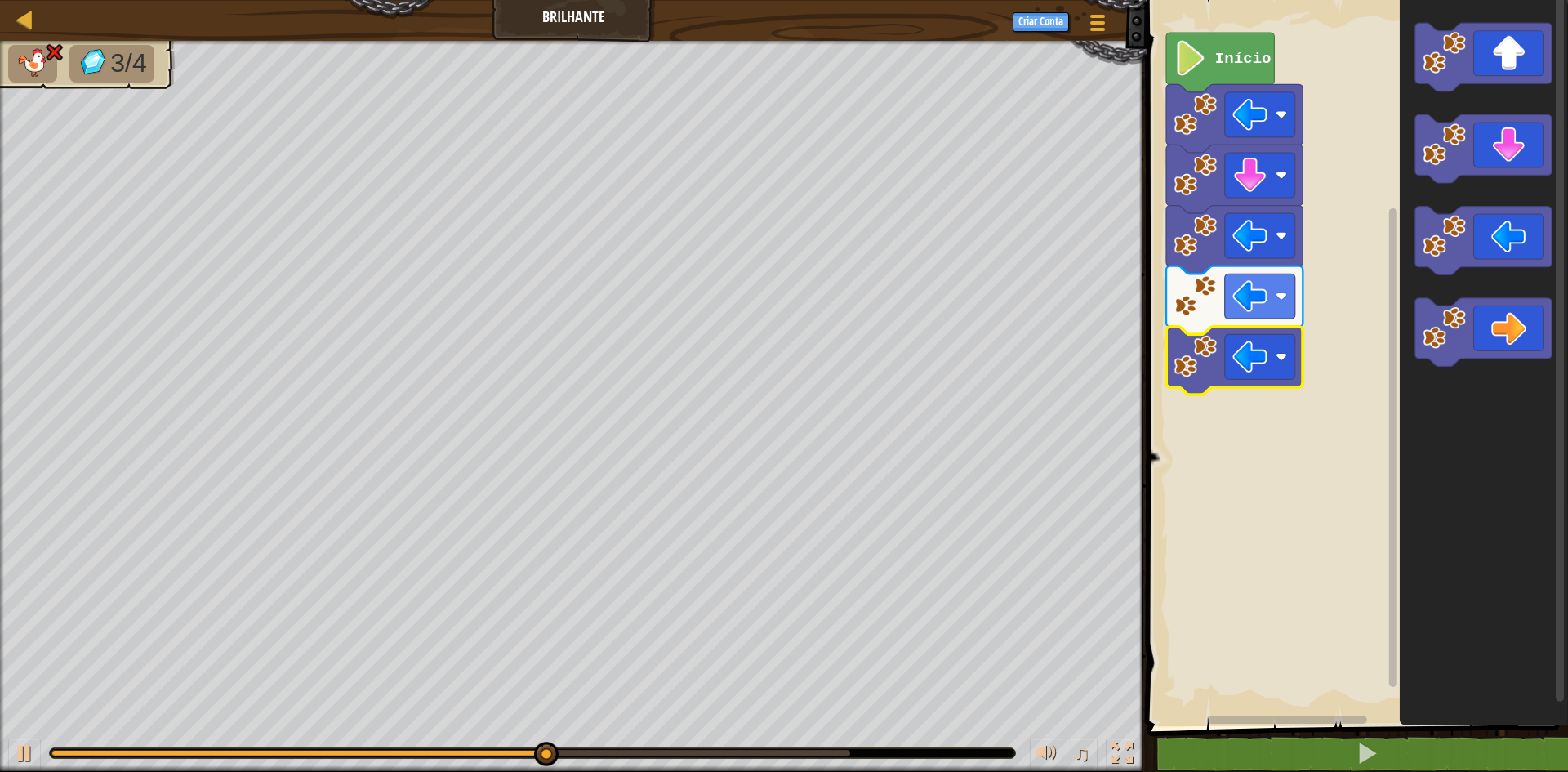
click at [1258, 381] on icon "Espaço de trabalho do Blockly" at bounding box center [1234, 361] width 137 height 69
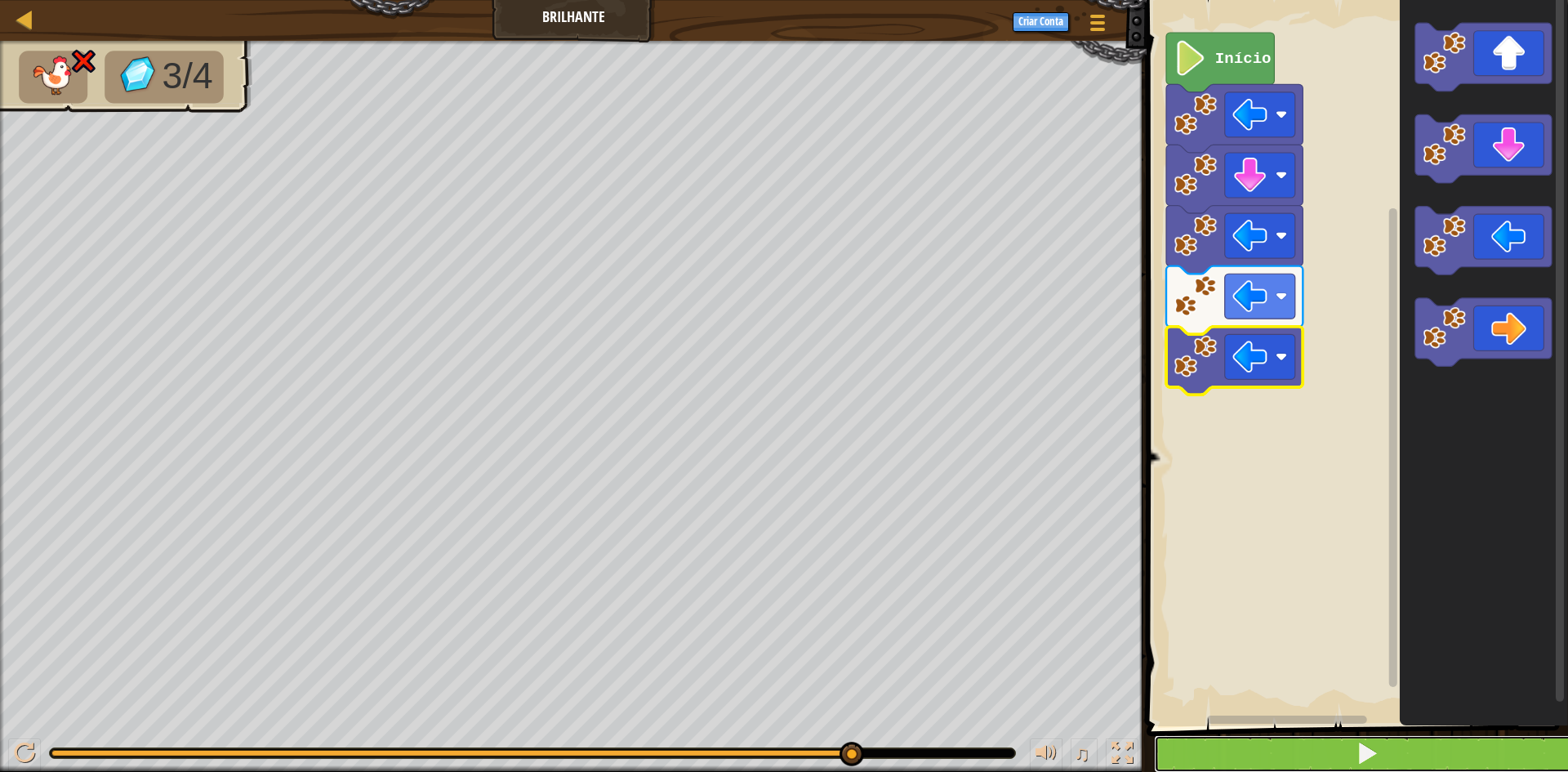
click at [1331, 742] on button at bounding box center [1367, 754] width 426 height 38
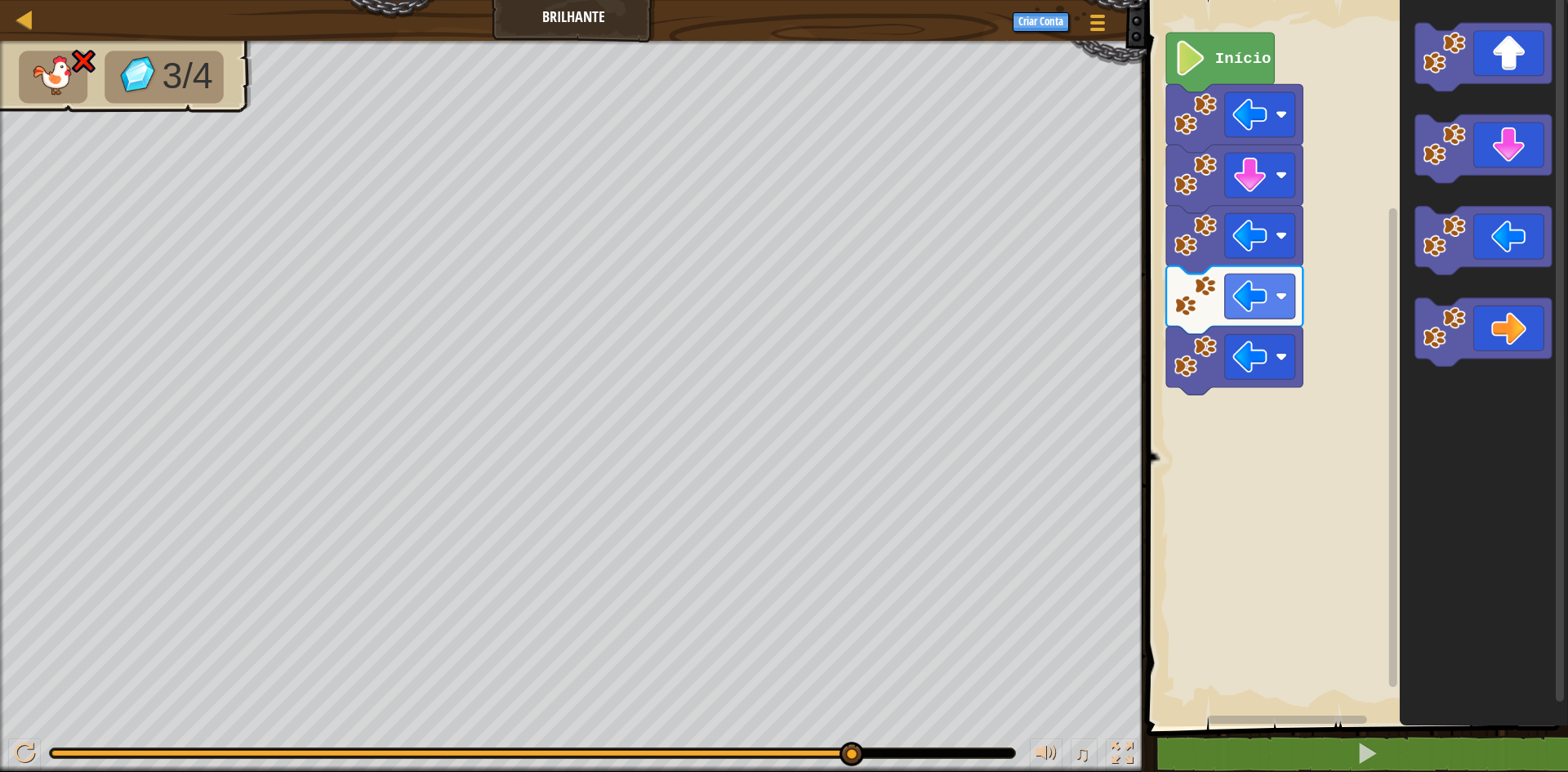
click at [1482, 196] on icon "Espaço de trabalho do Blockly" at bounding box center [1484, 359] width 168 height 734
click at [1359, 338] on div "Início" at bounding box center [1354, 359] width 426 height 734
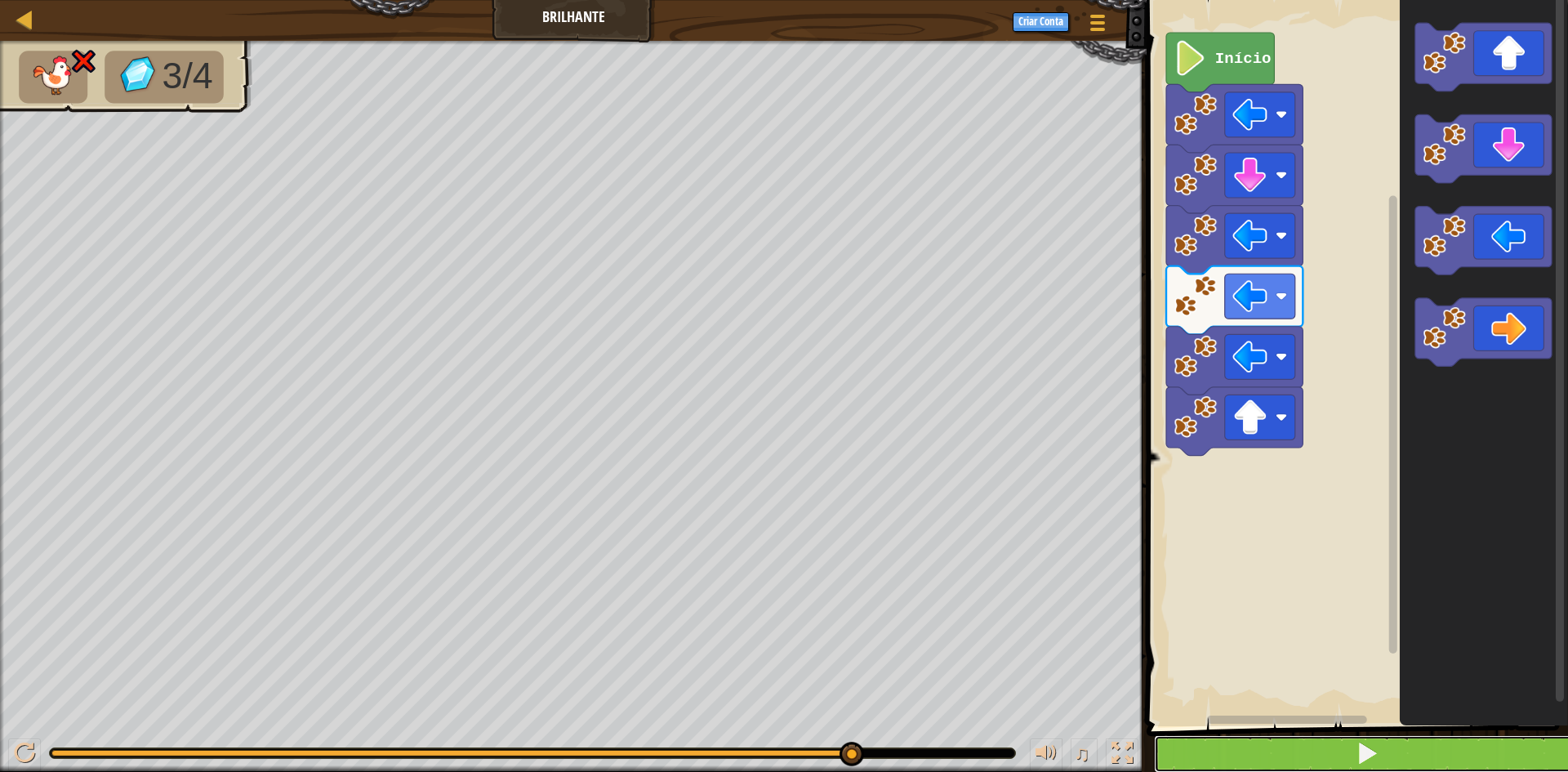
click at [1426, 748] on button at bounding box center [1367, 754] width 426 height 38
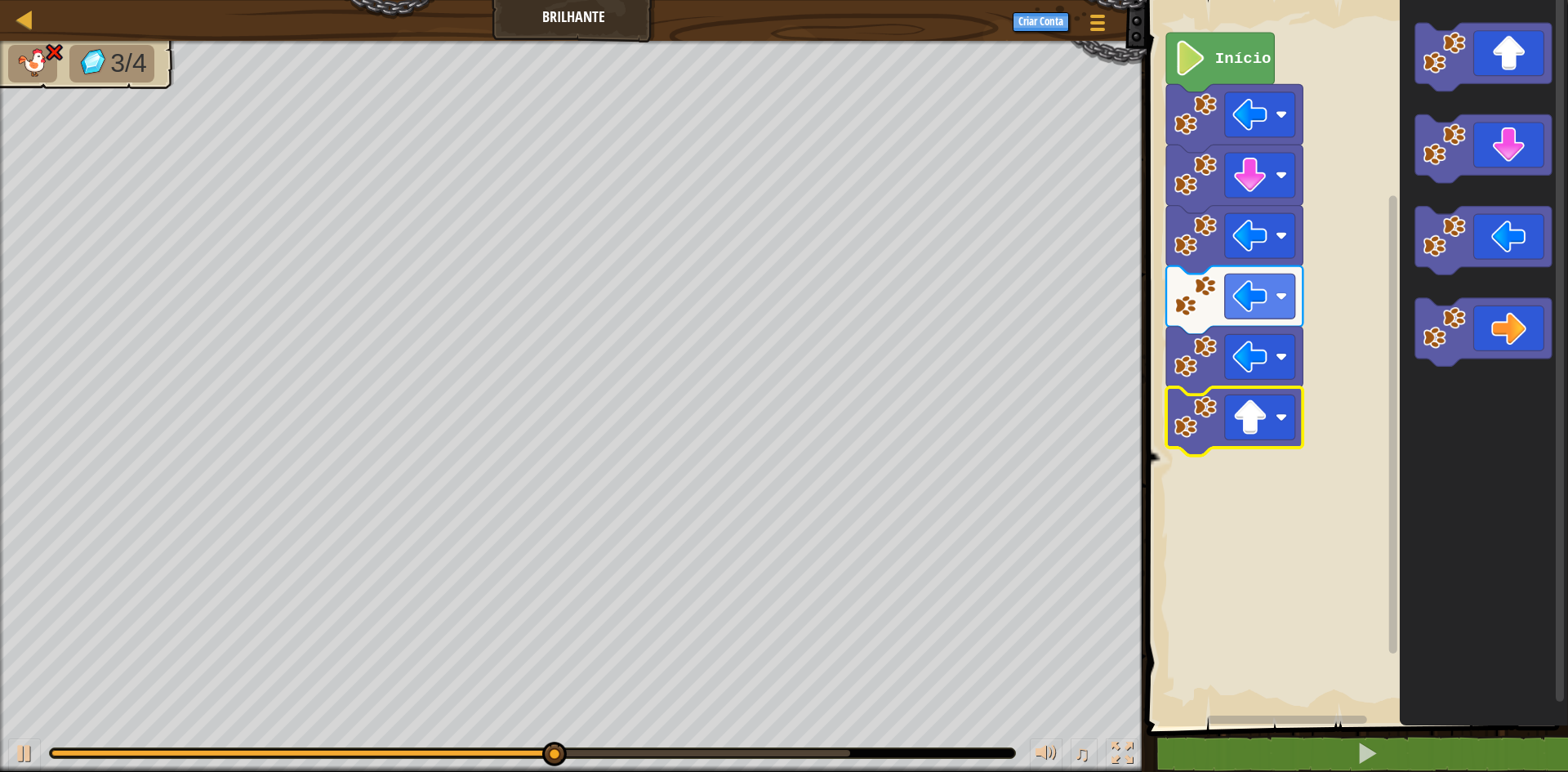
click at [1226, 429] on rect "Espaço de trabalho do Blockly" at bounding box center [1260, 417] width 70 height 45
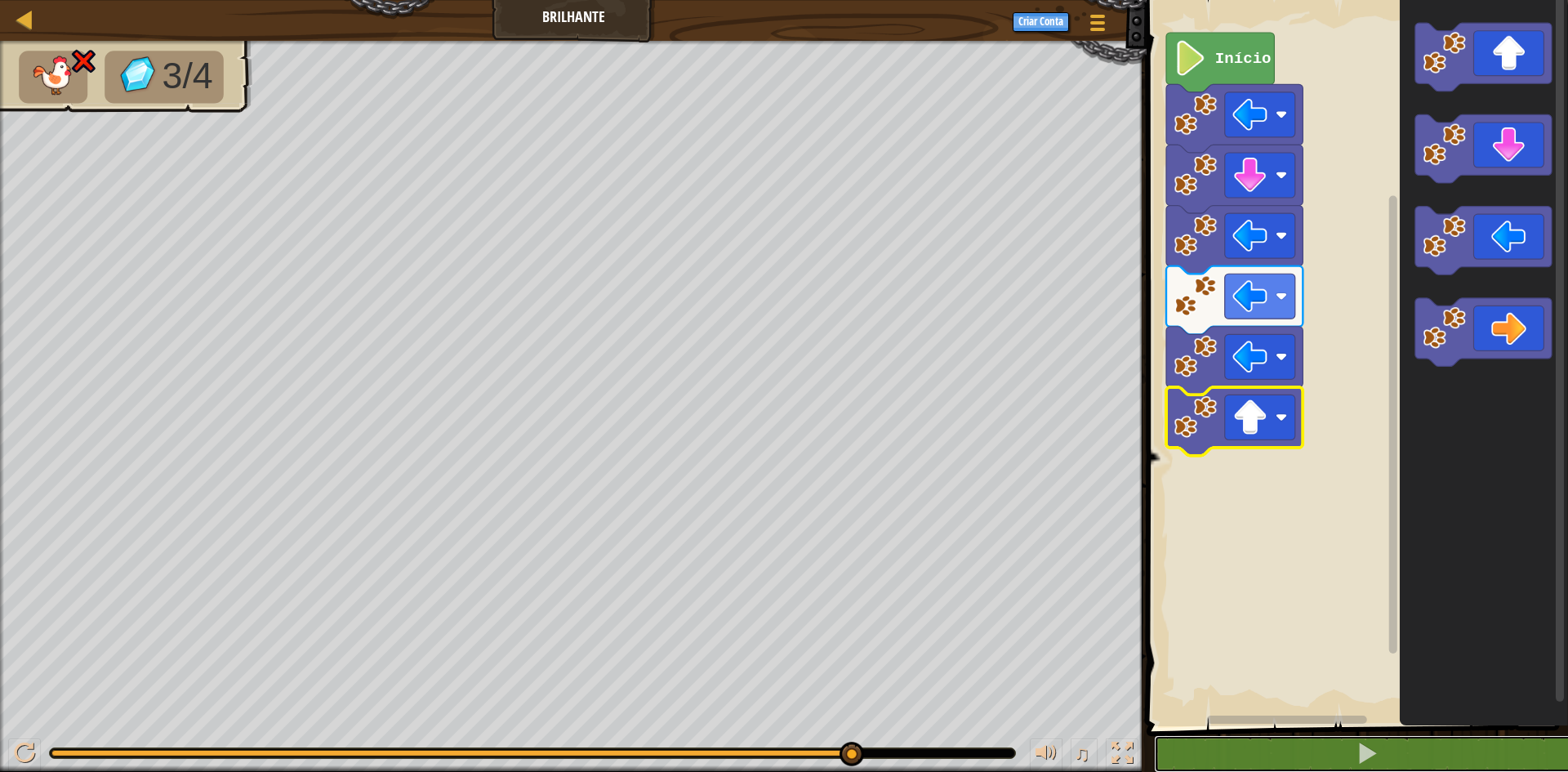
click at [1135, 627] on div "Mapa Brilhante Menu do Jogo Criar Conta 1 ההההההההההההההההההההההההההההההההההההה…" at bounding box center [784, 386] width 1568 height 772
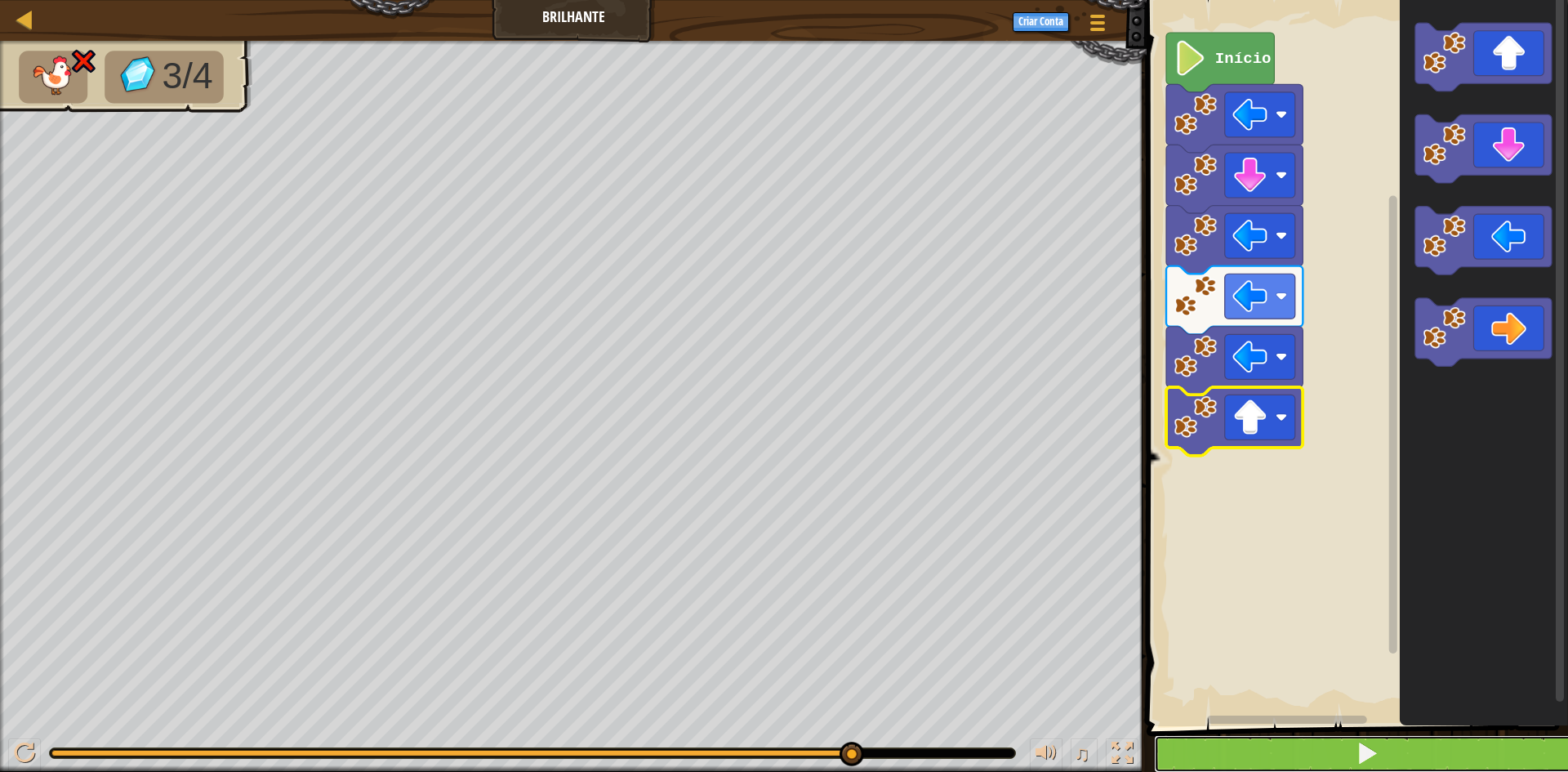
click at [1233, 760] on button at bounding box center [1367, 754] width 426 height 38
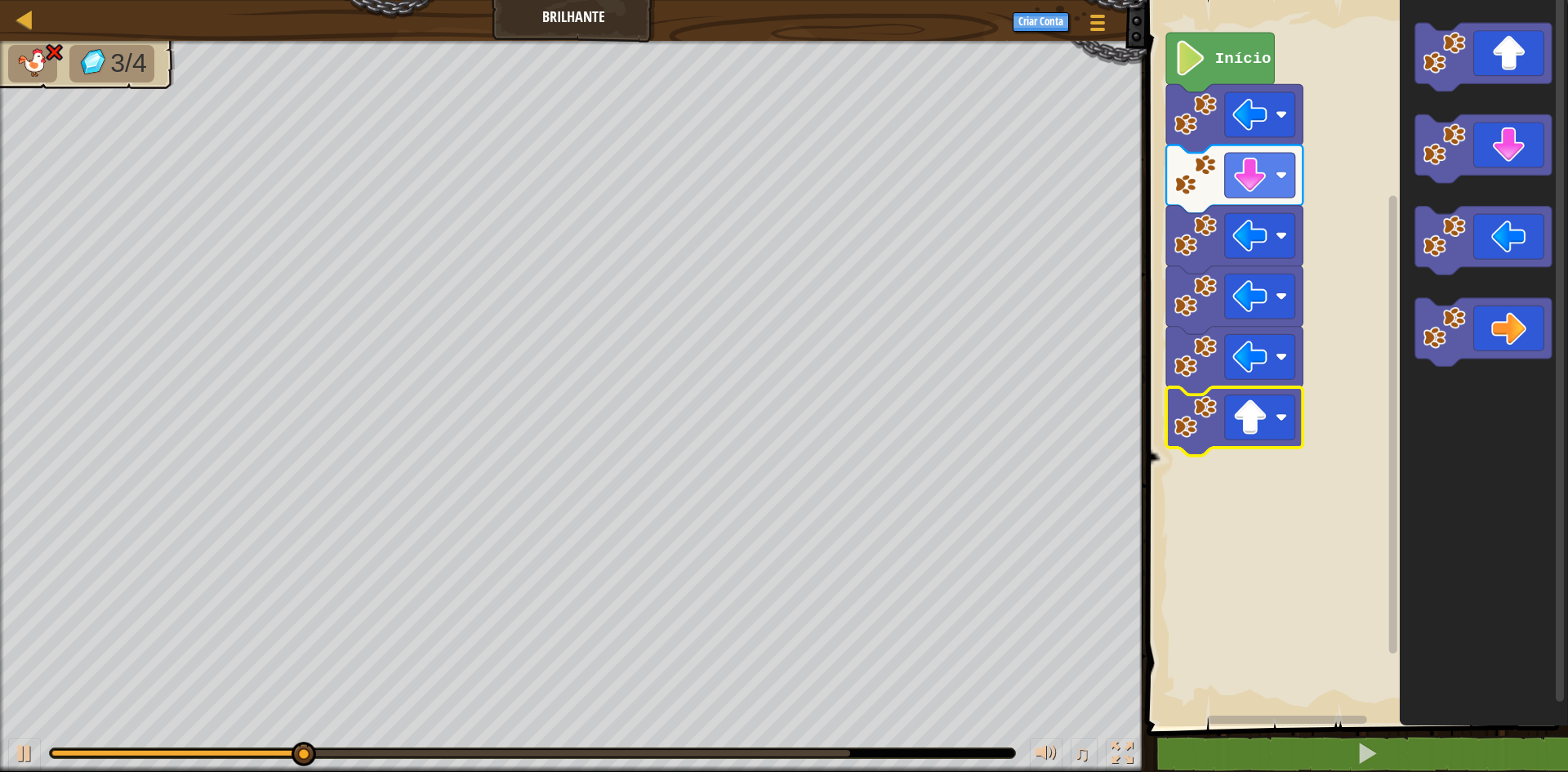
click at [1238, 441] on icon "Espaço de trabalho do Blockly" at bounding box center [1234, 421] width 137 height 69
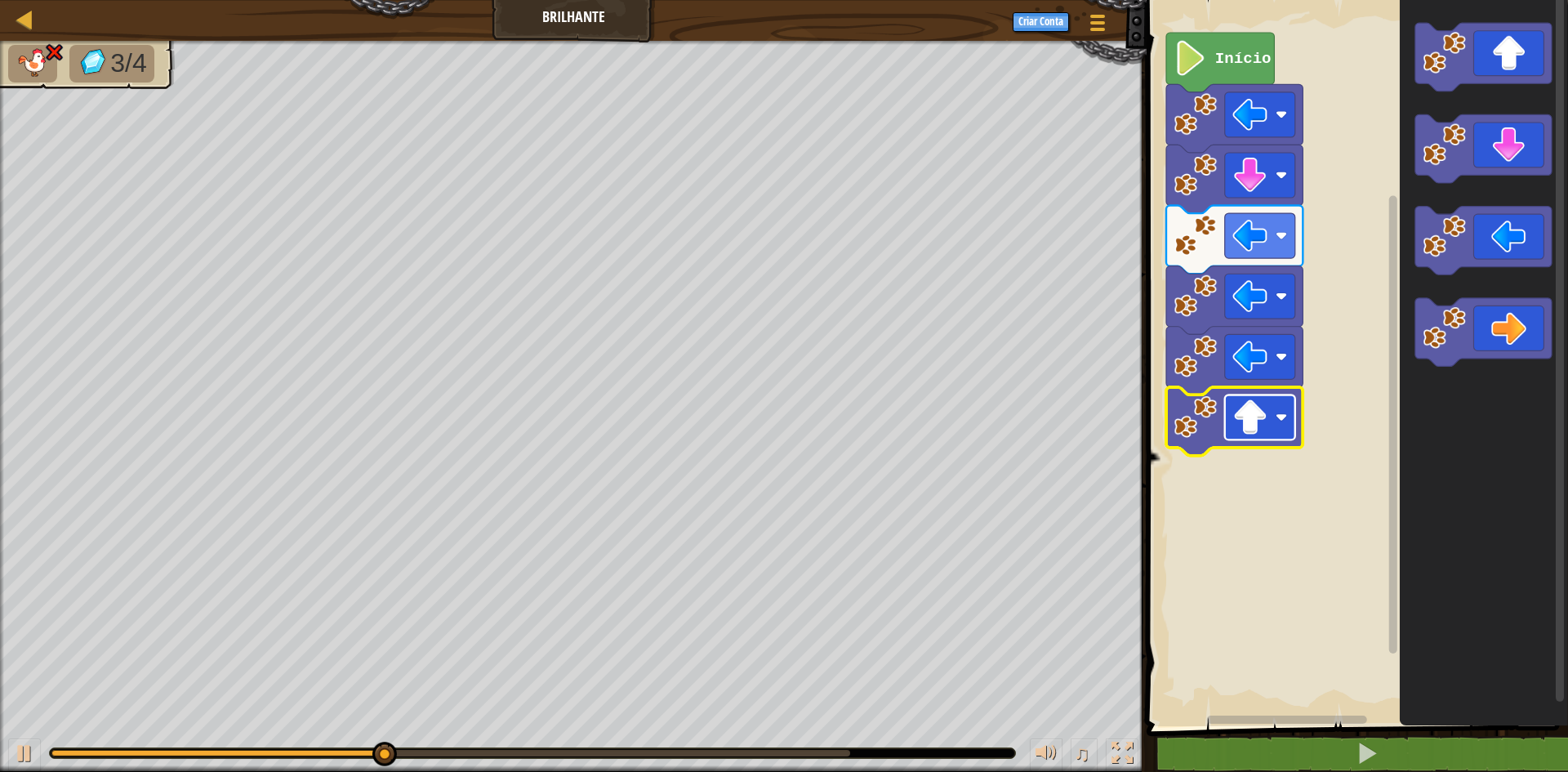
click at [1239, 440] on rect "Espaço de trabalho do Blockly" at bounding box center [1260, 417] width 70 height 45
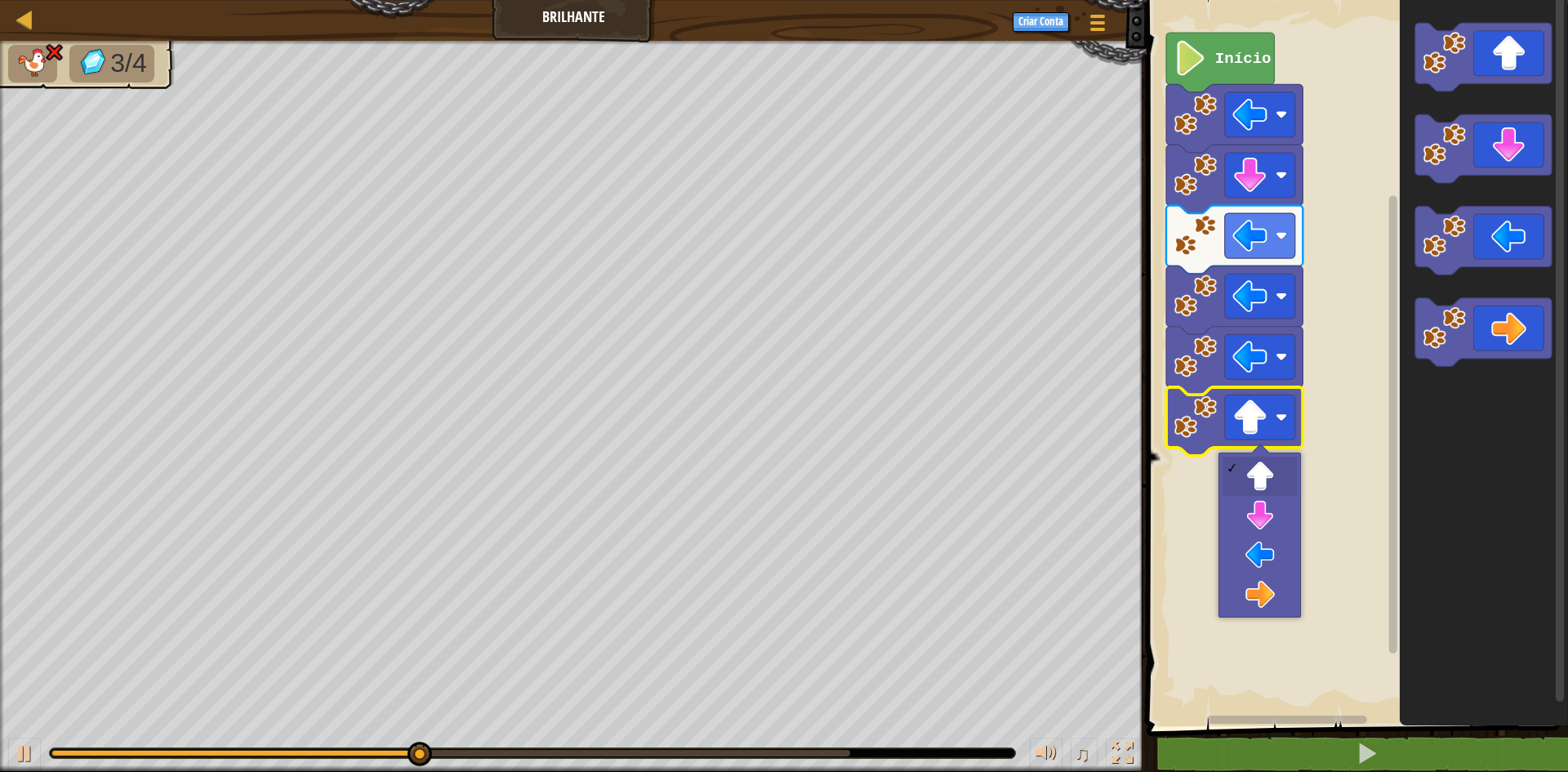
click at [1239, 440] on rect "Espaço de trabalho do Blockly" at bounding box center [1260, 417] width 70 height 45
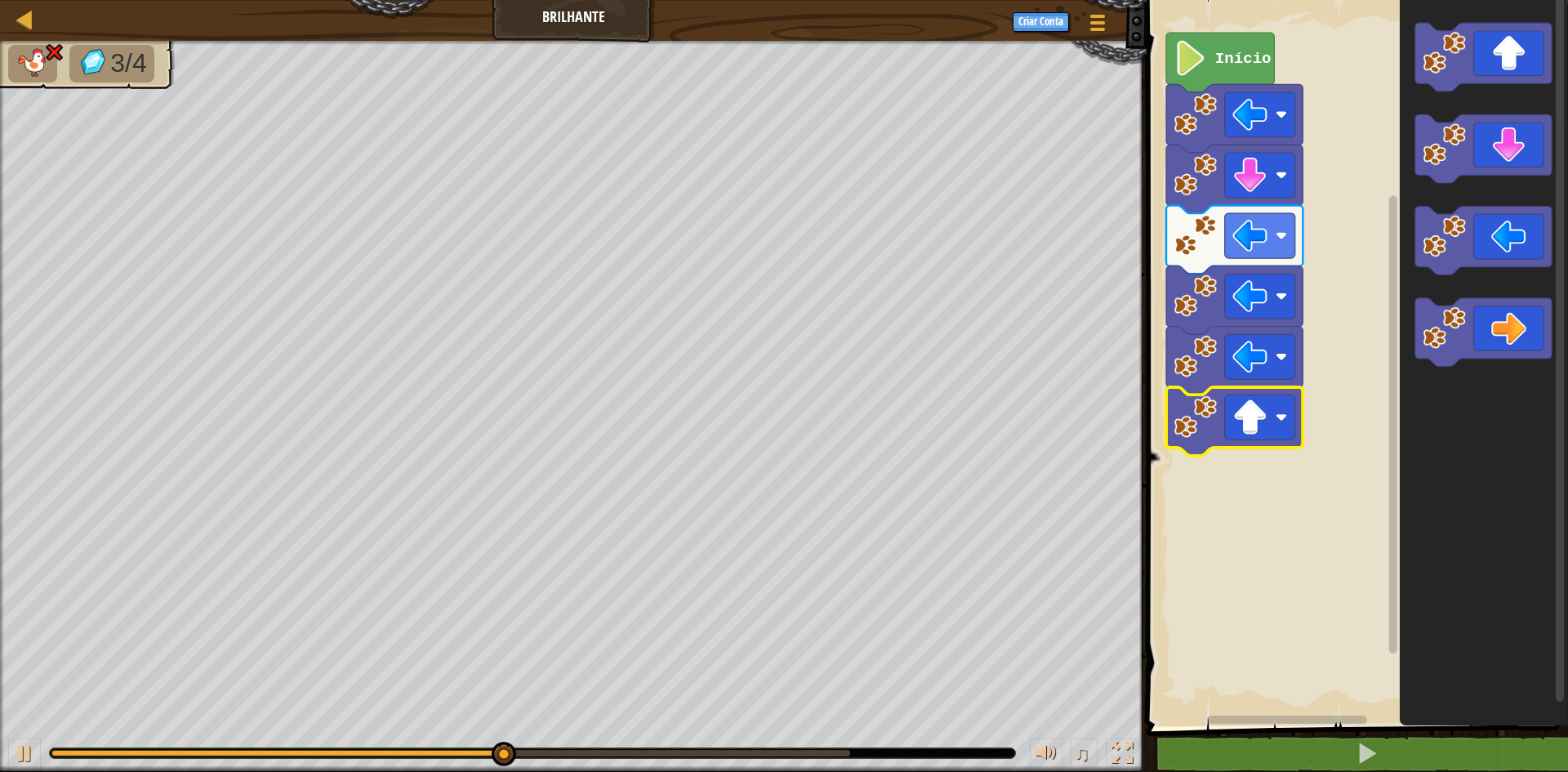
click at [1239, 440] on rect "Espaço de trabalho do Blockly" at bounding box center [1260, 417] width 70 height 45
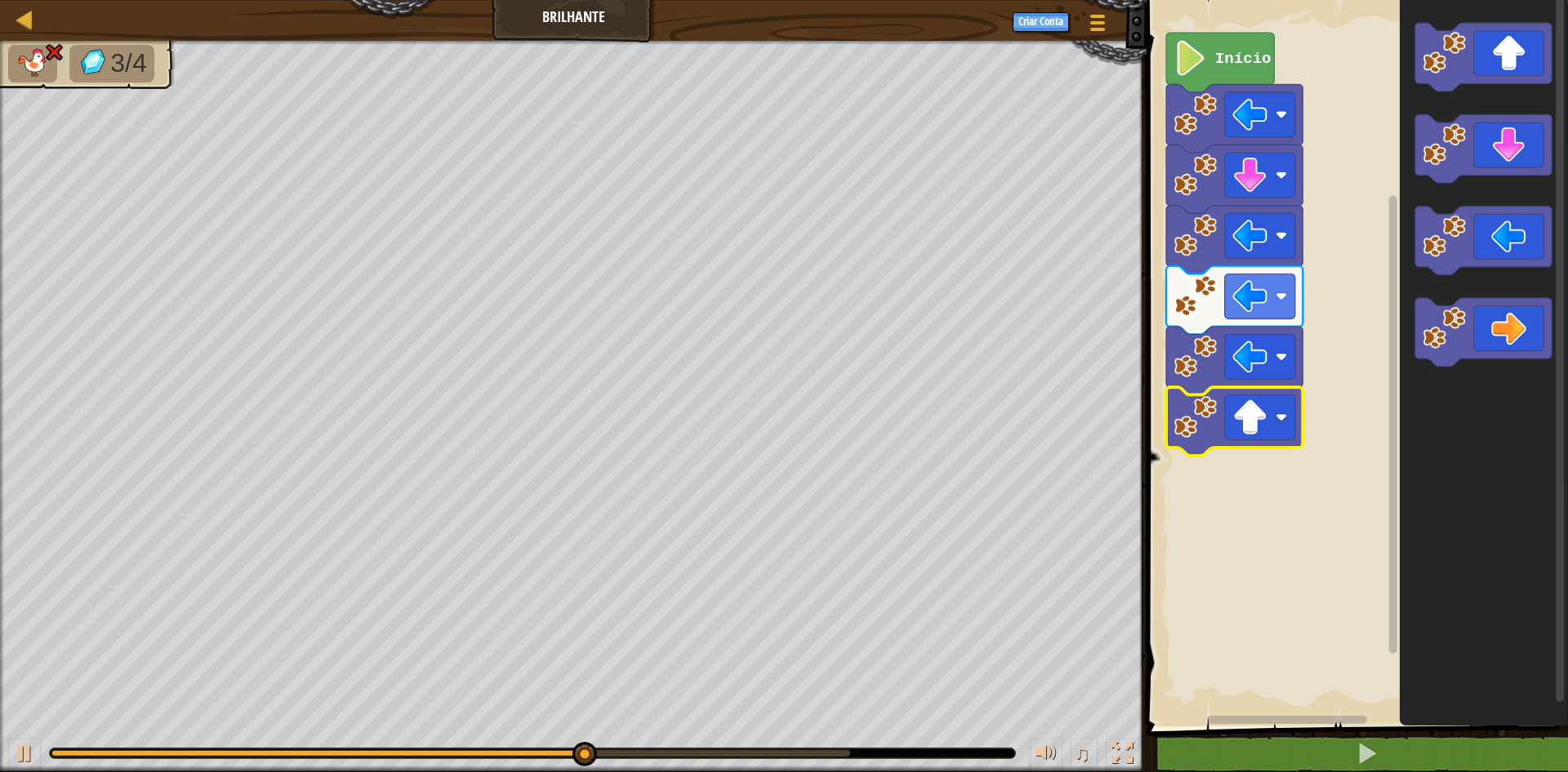
click at [1239, 440] on rect "Espaço de trabalho do Blockly" at bounding box center [1260, 417] width 70 height 45
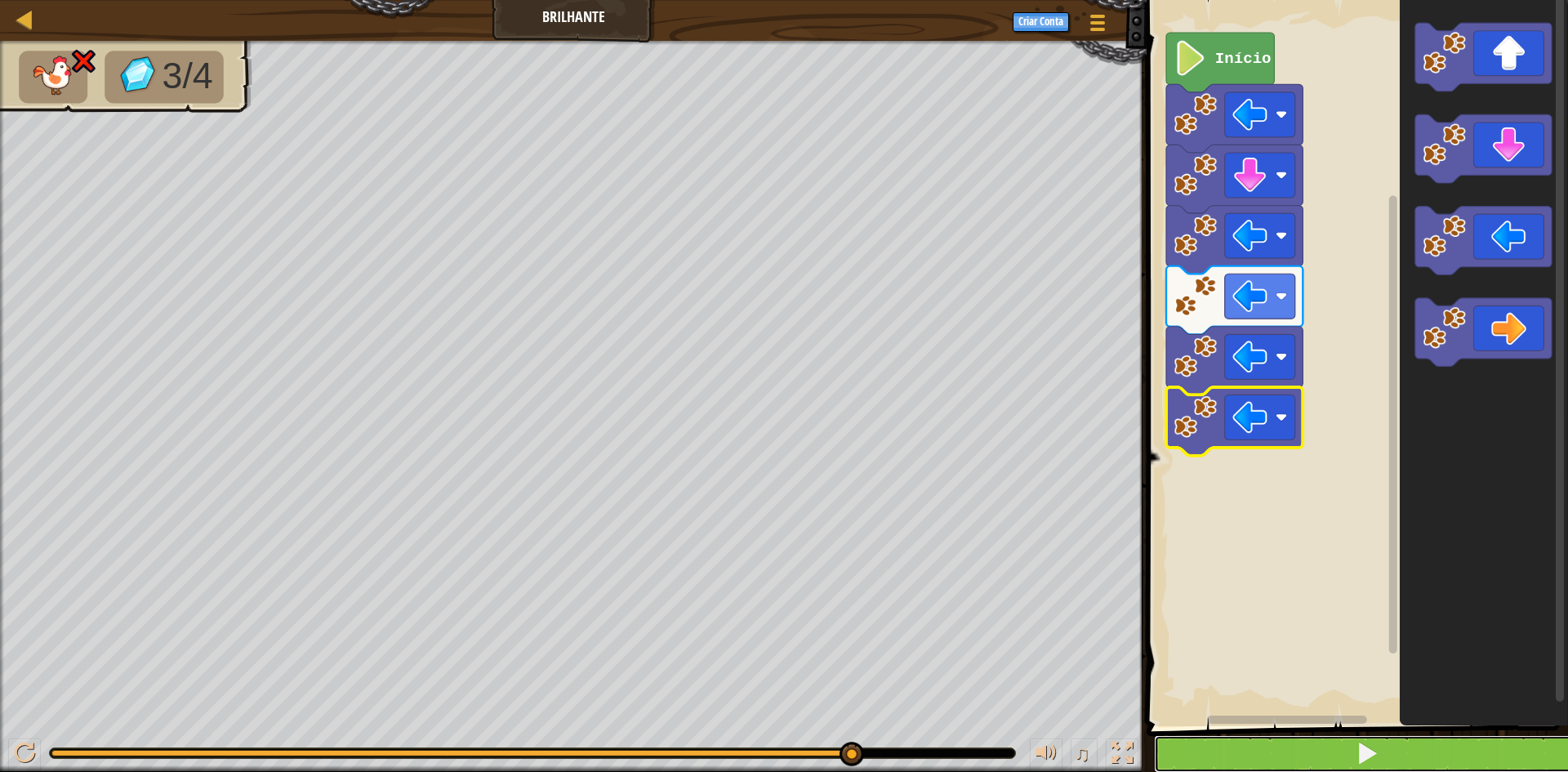
click at [1316, 748] on button at bounding box center [1367, 754] width 426 height 38
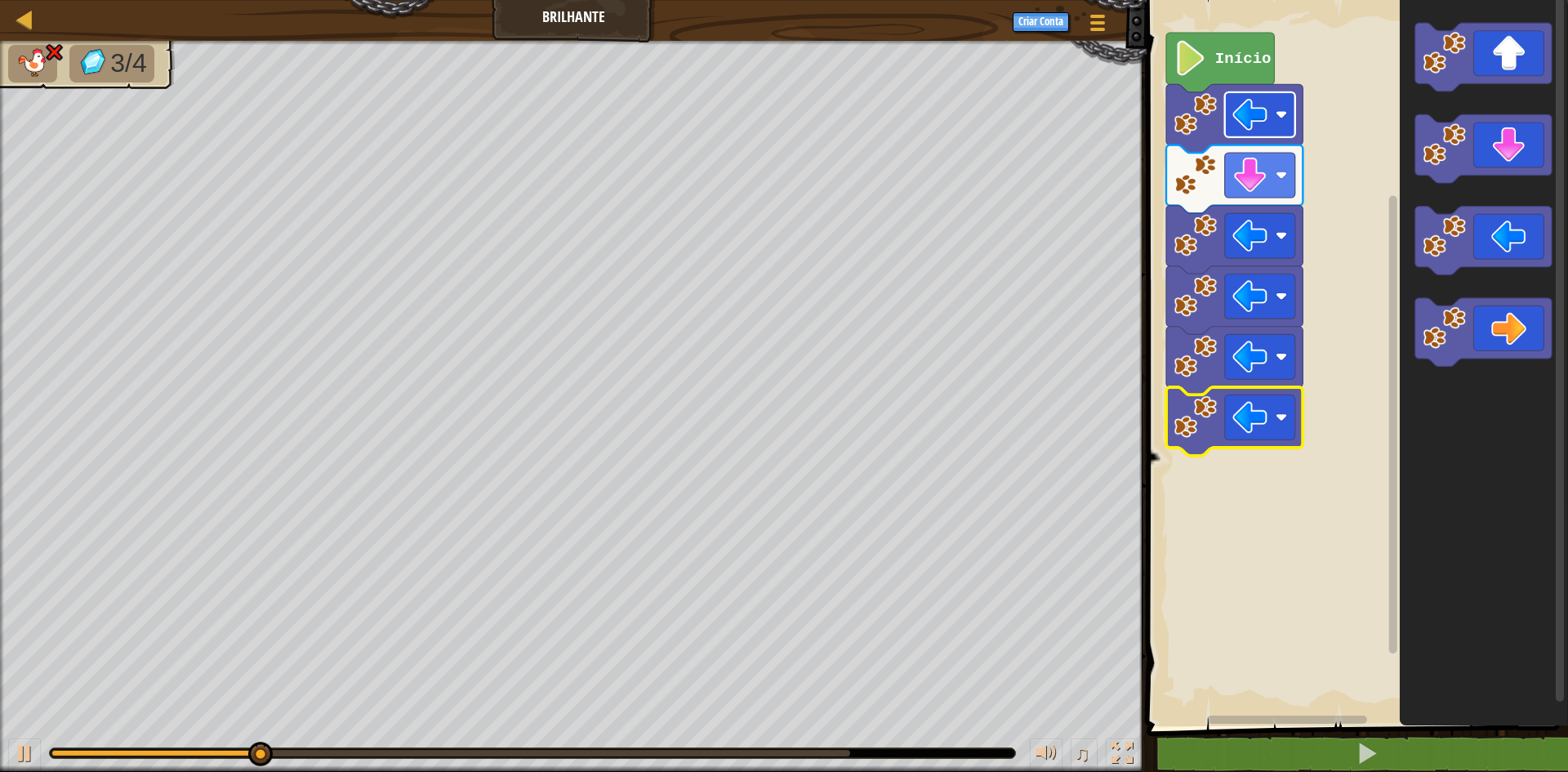
click at [1262, 106] on image "Espaço de trabalho do Blockly" at bounding box center [1251, 115] width 35 height 35
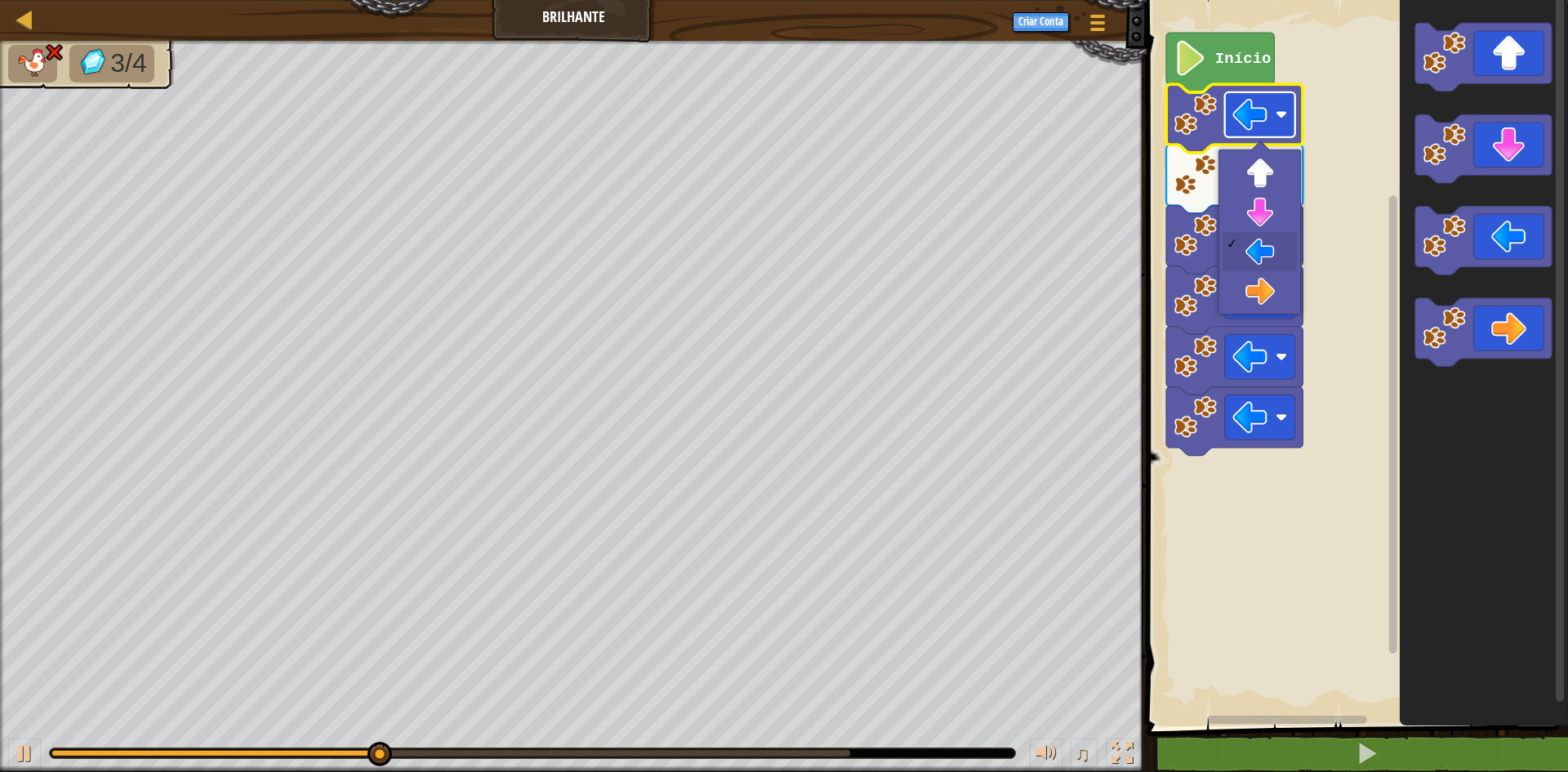
click at [1262, 104] on image "Espaço de trabalho do Blockly" at bounding box center [1251, 115] width 35 height 35
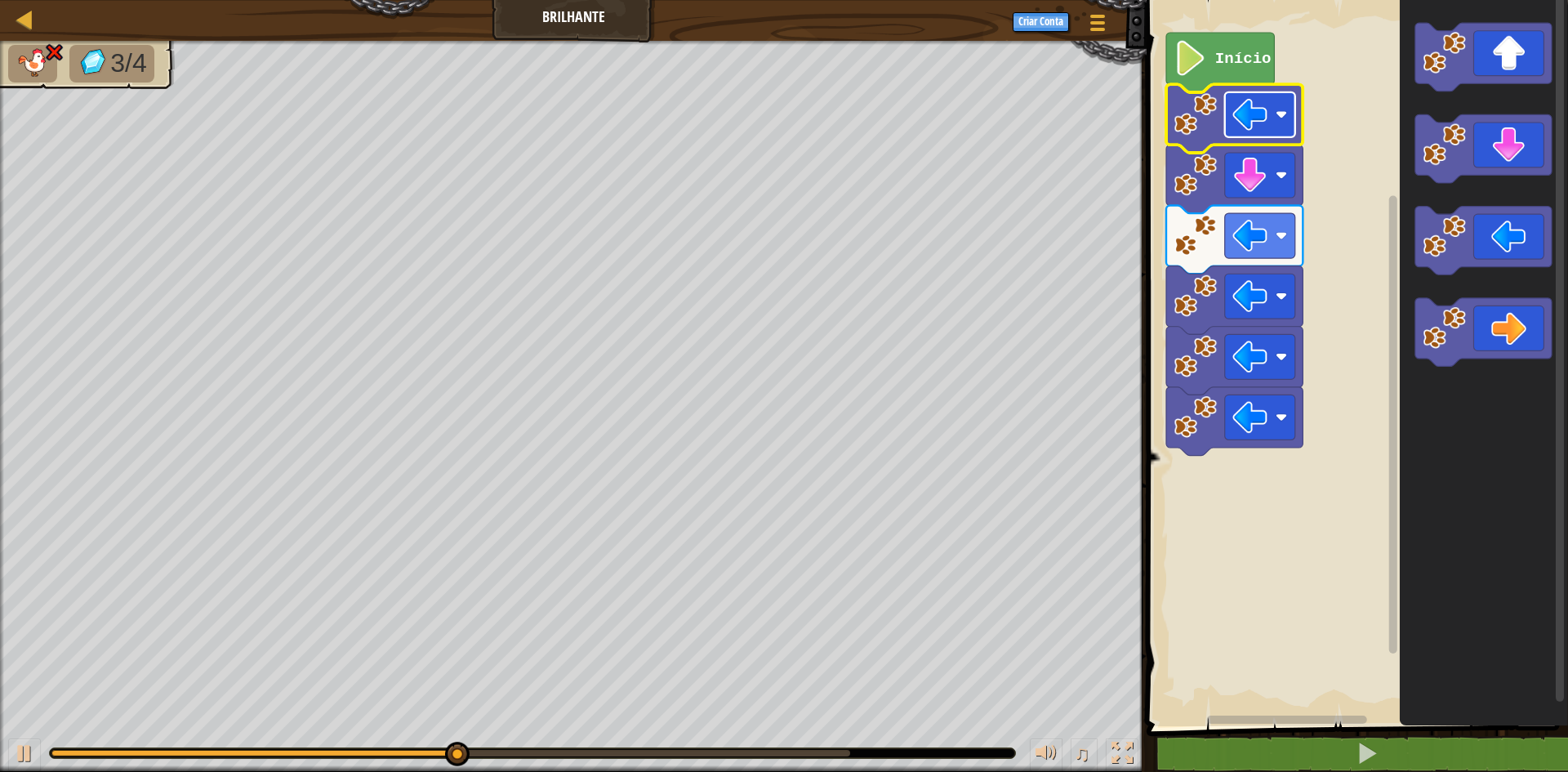
click at [1262, 104] on image "Espaço de trabalho do Blockly" at bounding box center [1251, 115] width 35 height 35
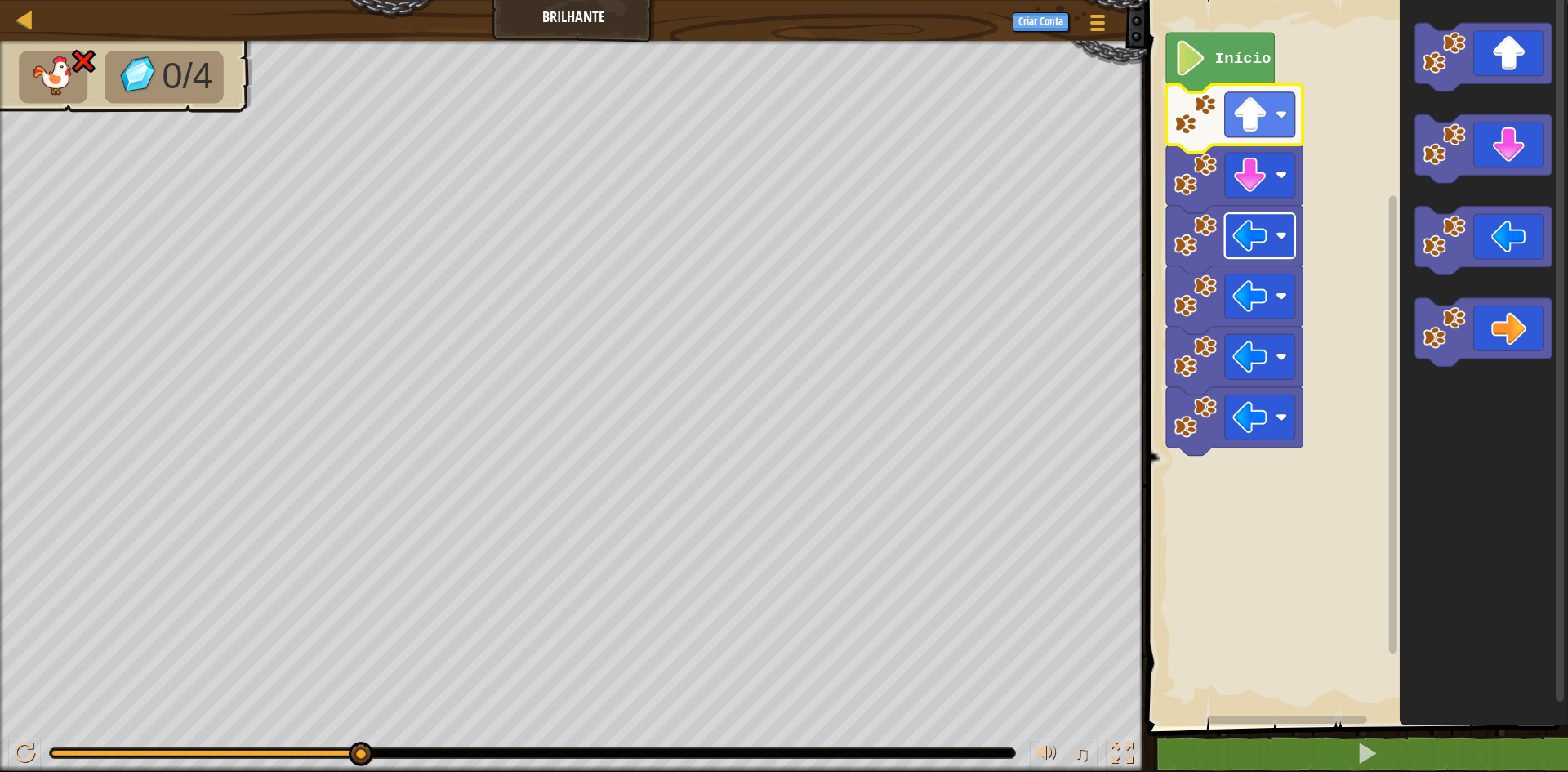
click at [1291, 252] on rect "Espaço de trabalho do Blockly" at bounding box center [1260, 236] width 70 height 45
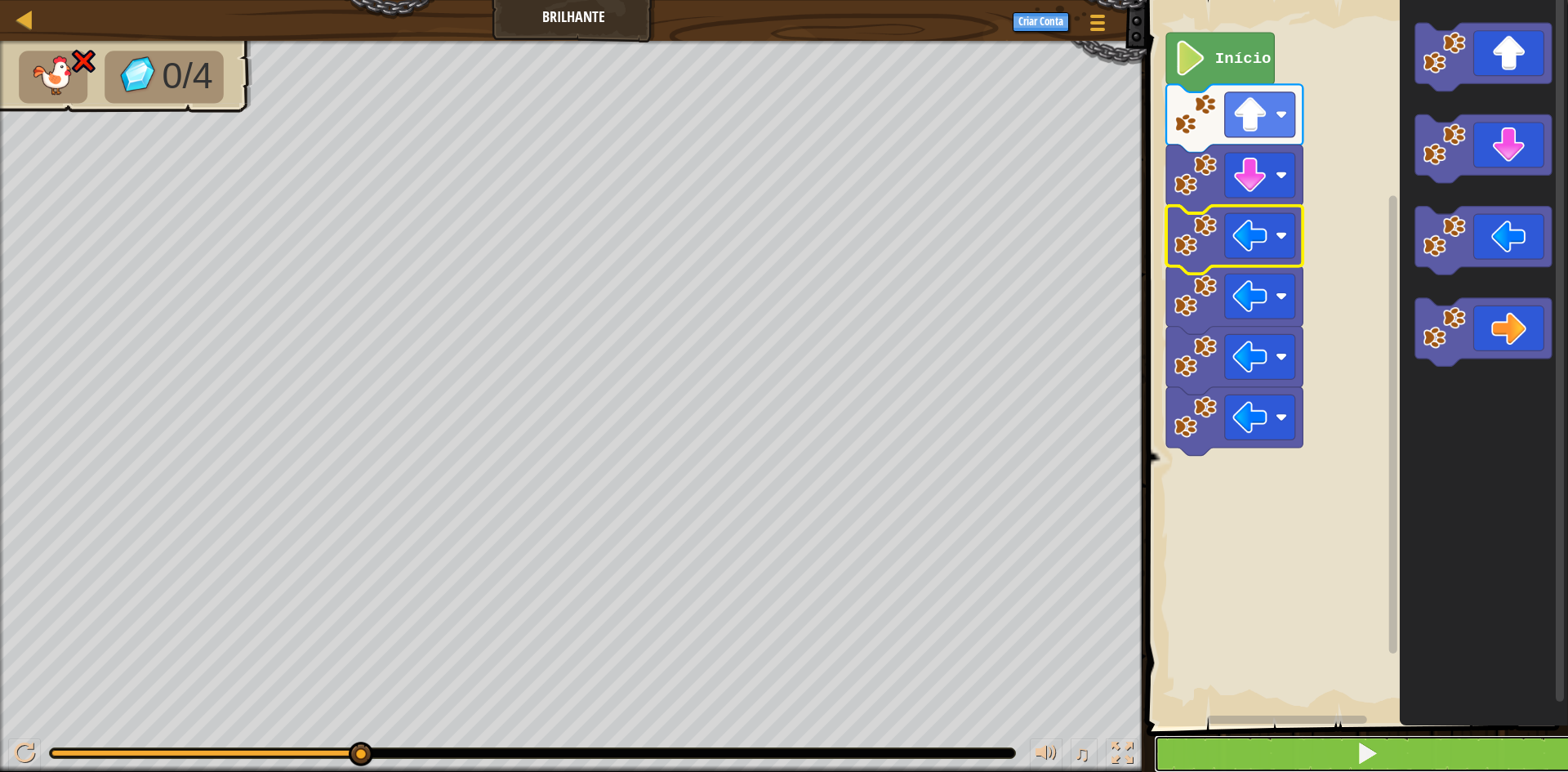
click at [1297, 763] on button at bounding box center [1367, 754] width 426 height 38
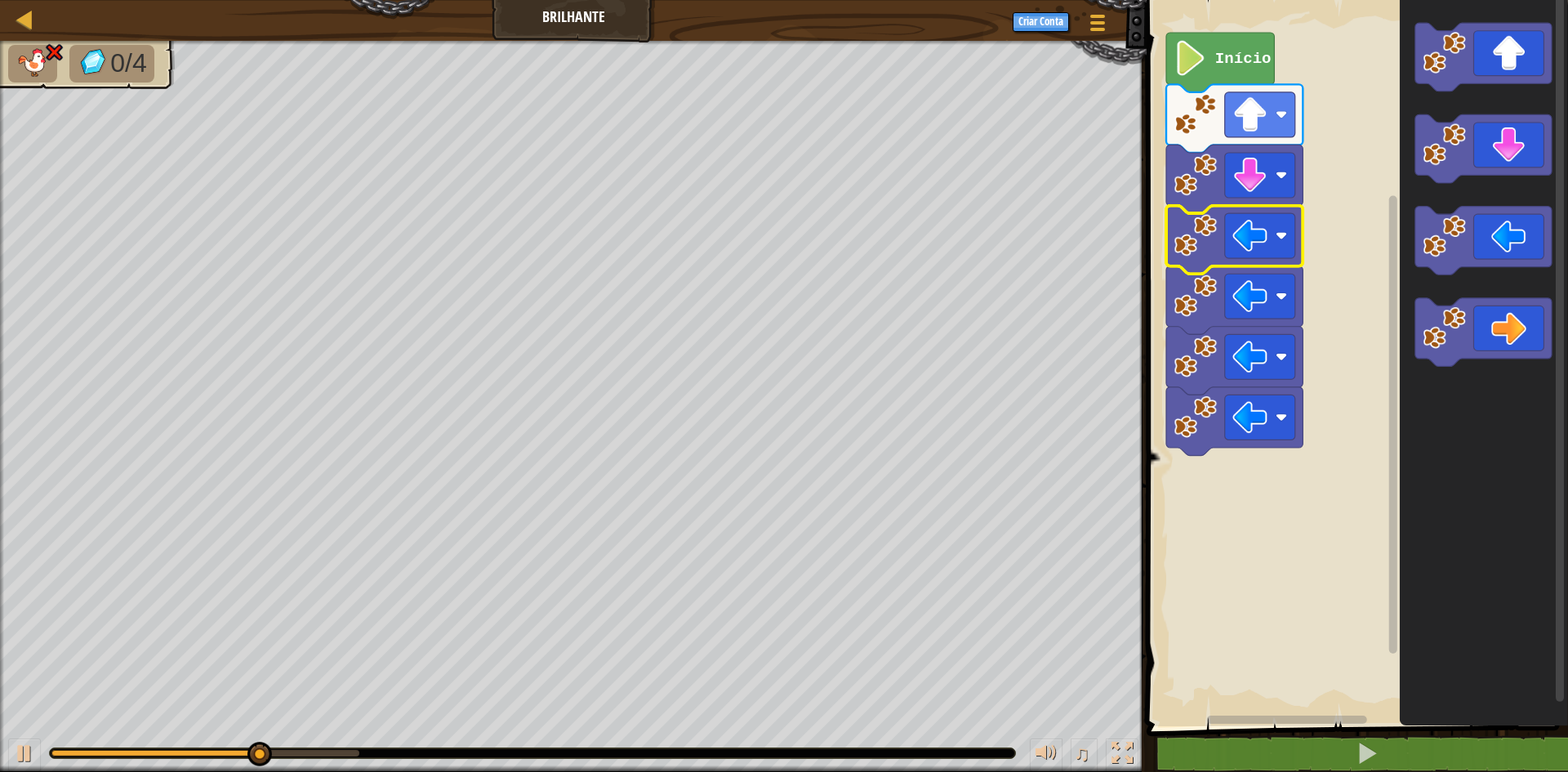
click at [1225, 259] on icon "Espaço de trabalho do Blockly" at bounding box center [1234, 240] width 137 height 69
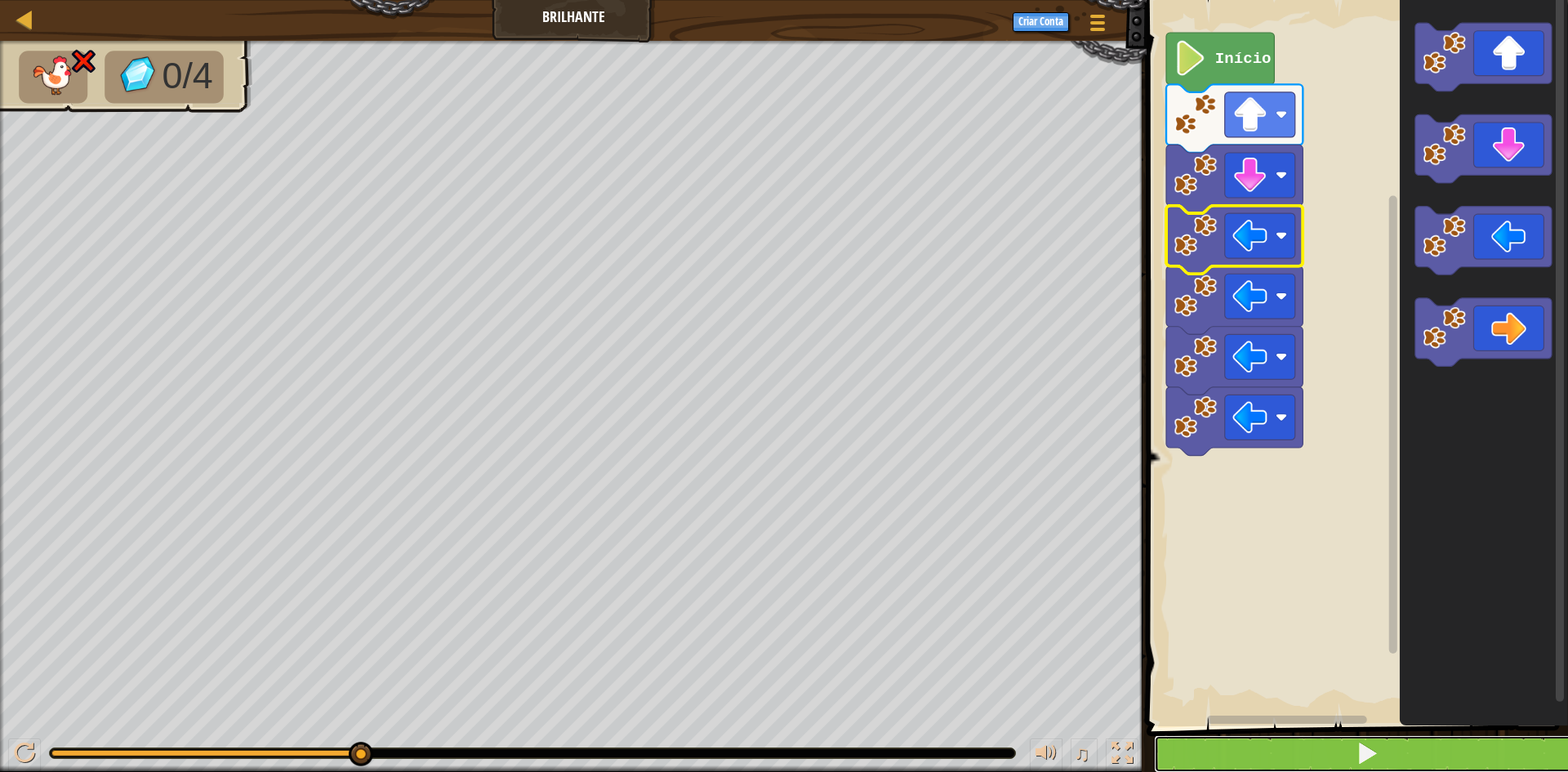
click at [1454, 737] on button at bounding box center [1367, 754] width 426 height 38
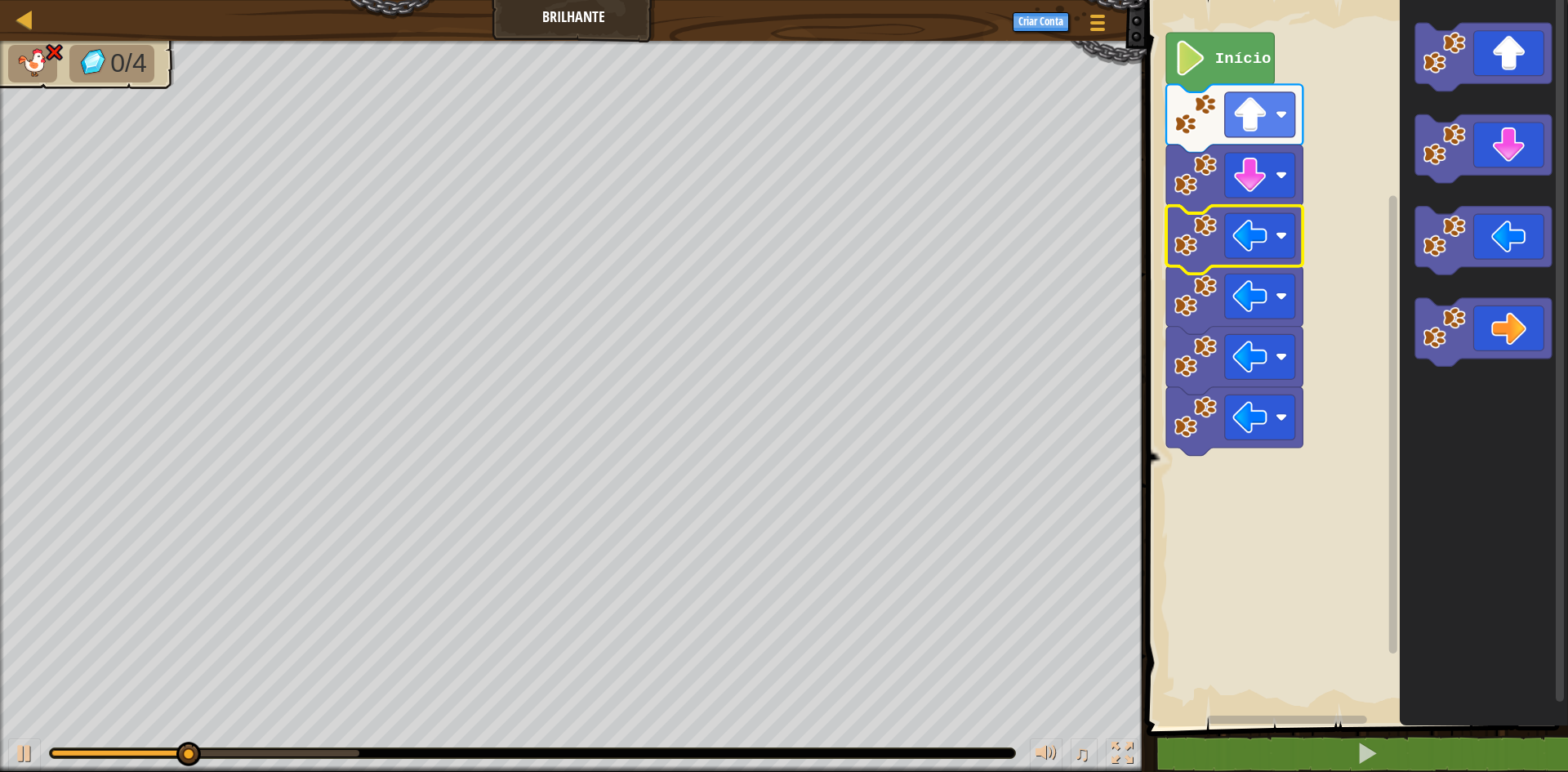
click at [1182, 220] on image "Espaço de trabalho do Blockly" at bounding box center [1196, 235] width 44 height 44
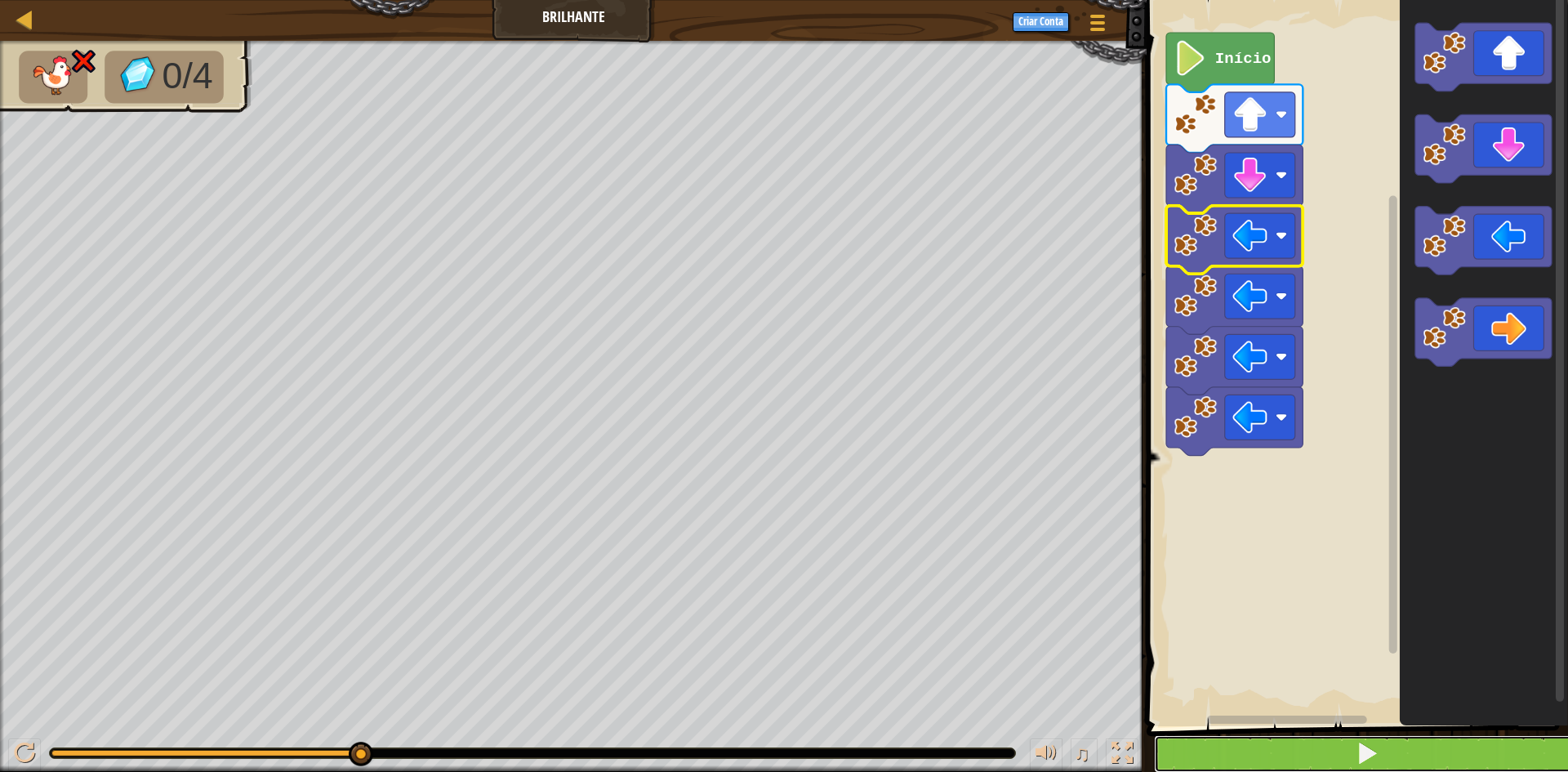
click at [1331, 739] on button at bounding box center [1367, 754] width 426 height 38
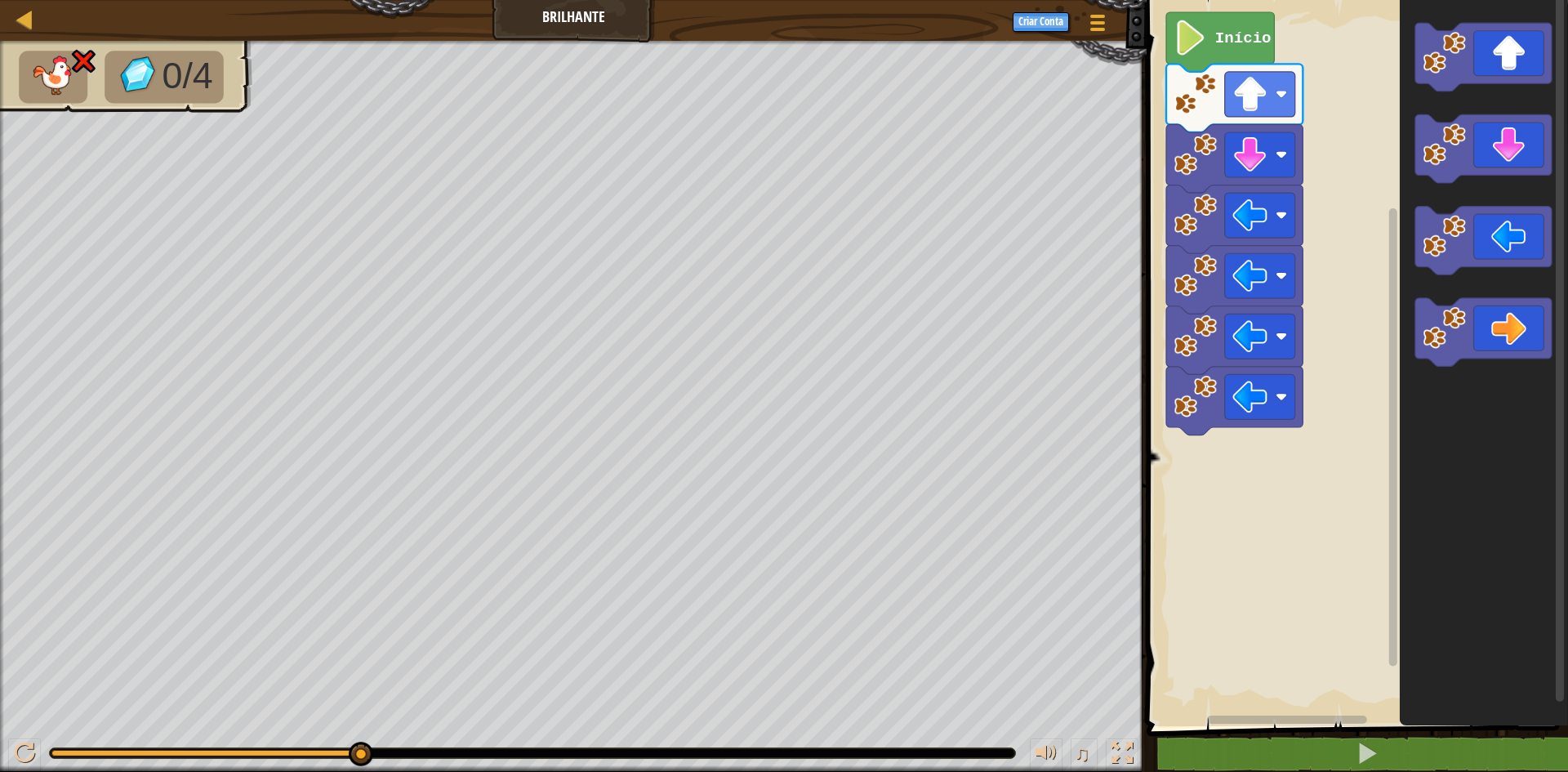
click at [1319, 672] on rect "Espaço de trabalho do Blockly" at bounding box center [1354, 359] width 426 height 734
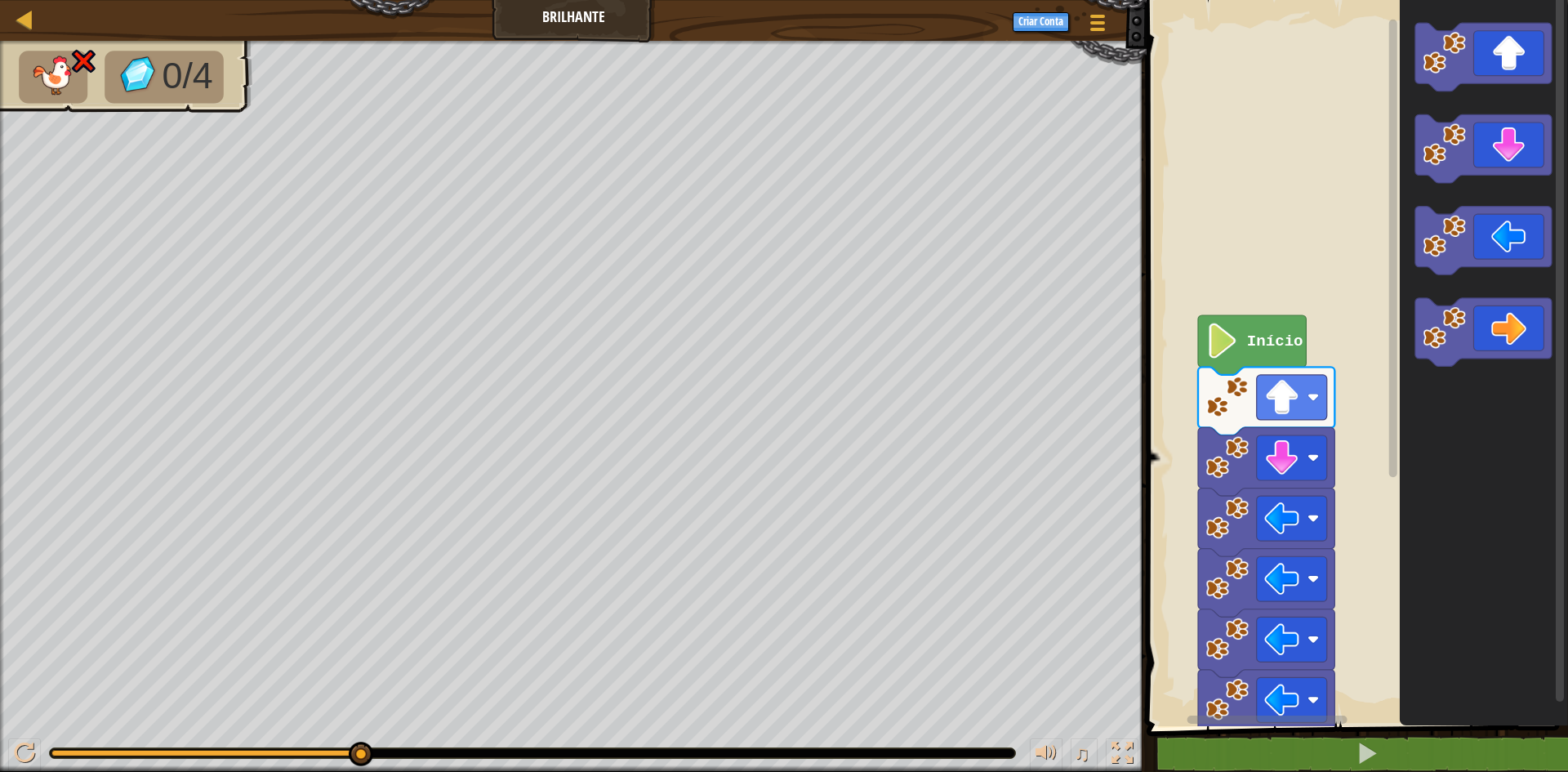
click at [1352, 765] on div "1 ההההההההההההההההההההההההההההההההההההההההההההההההההההההההההההההההההההההההההההה…" at bounding box center [1354, 393] width 426 height 772
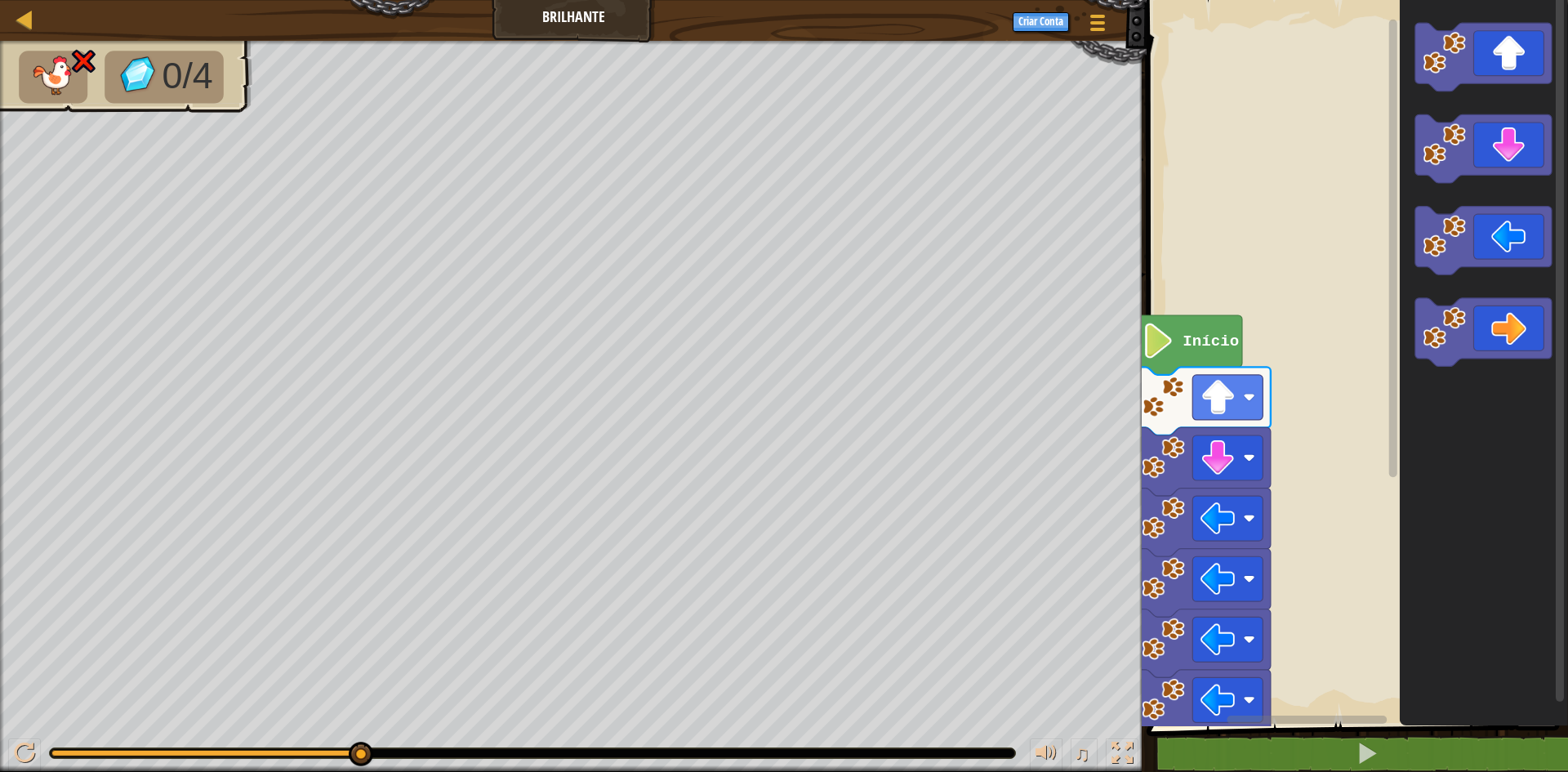
click at [1357, 621] on div "Início" at bounding box center [1354, 359] width 426 height 734
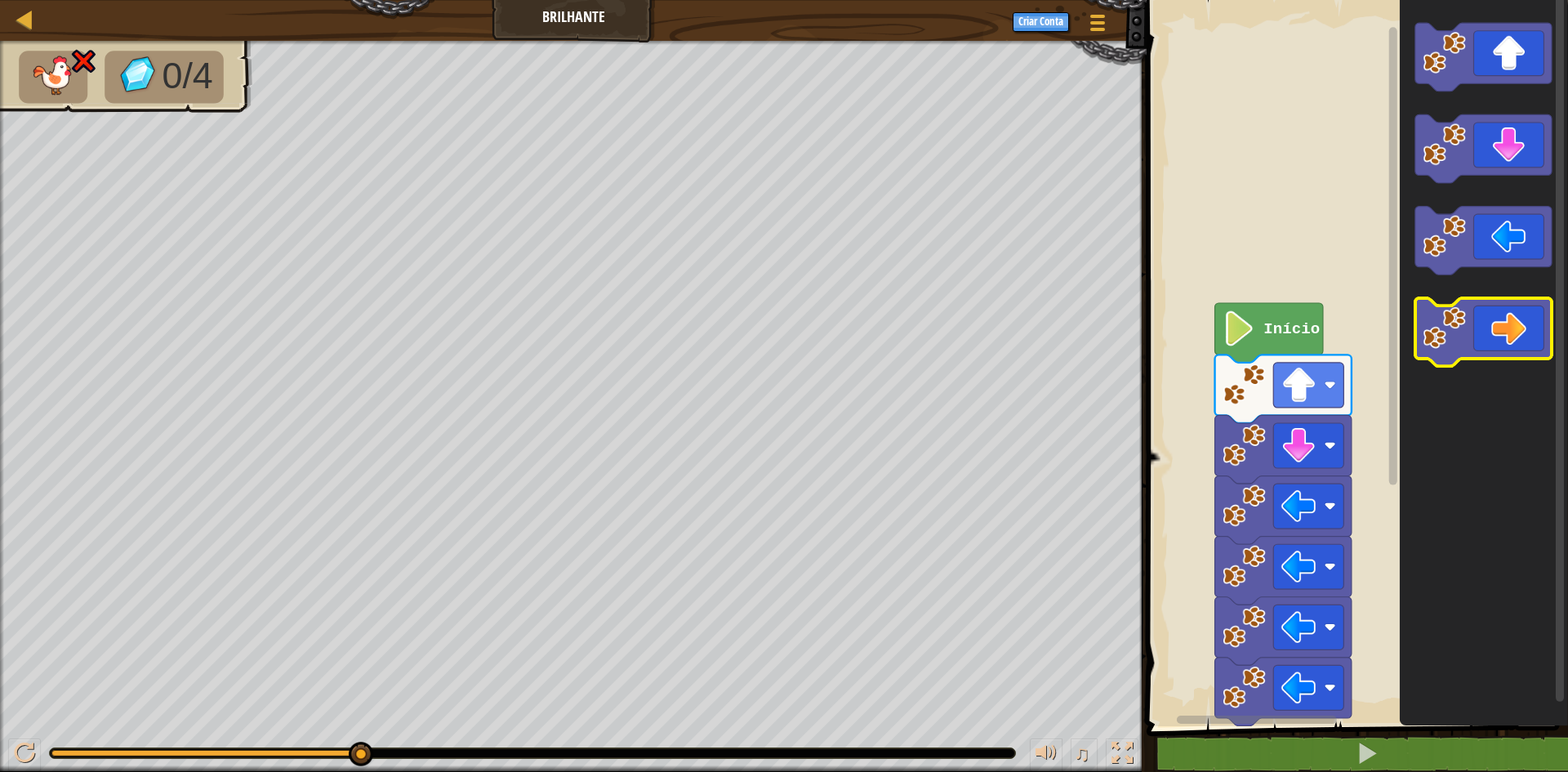
click at [1417, 311] on div "Início" at bounding box center [1354, 359] width 426 height 734
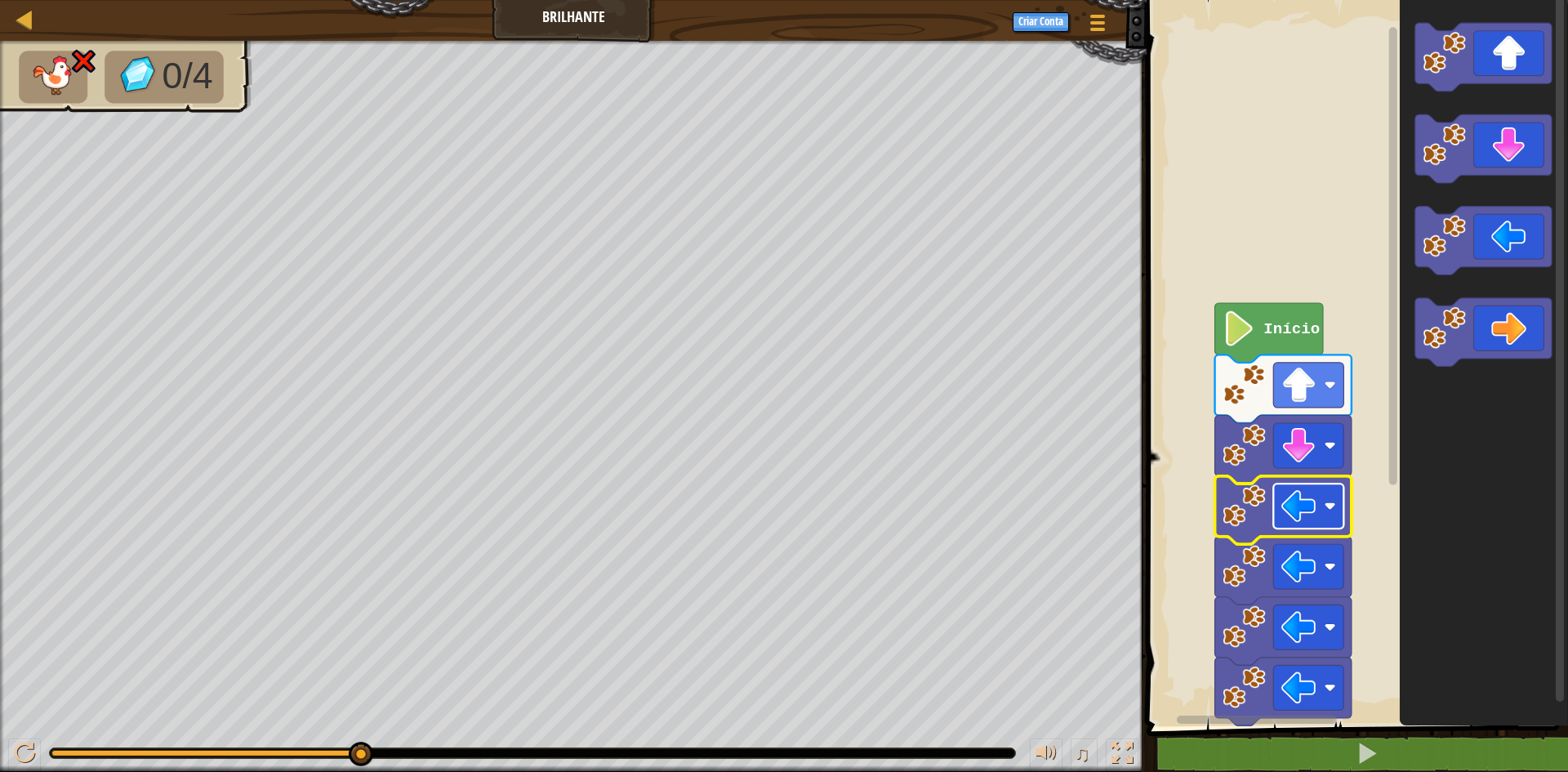
click at [1284, 510] on image "Espaço de trabalho do Blockly" at bounding box center [1299, 506] width 35 height 35
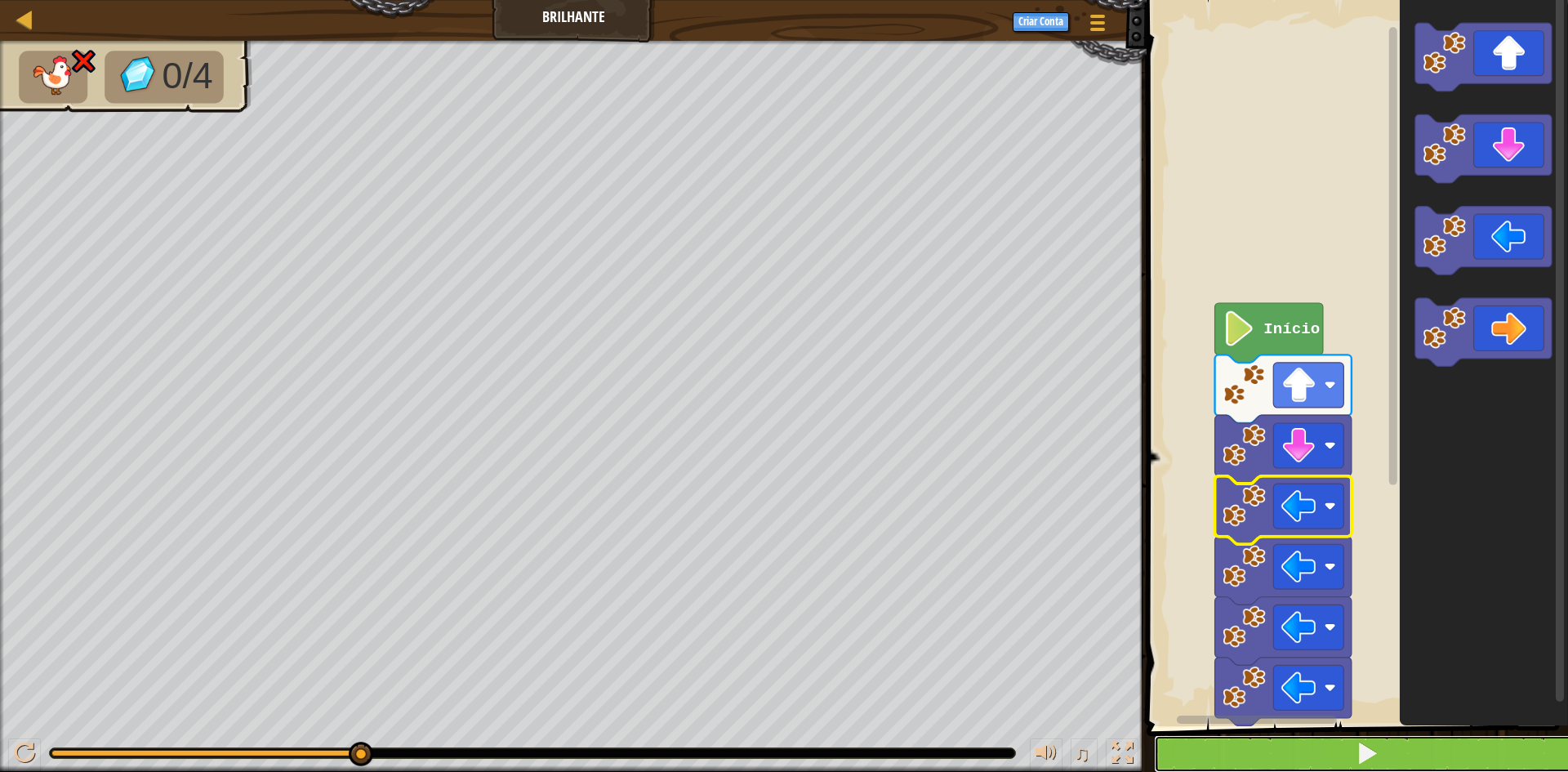
click at [1322, 746] on button at bounding box center [1367, 754] width 426 height 38
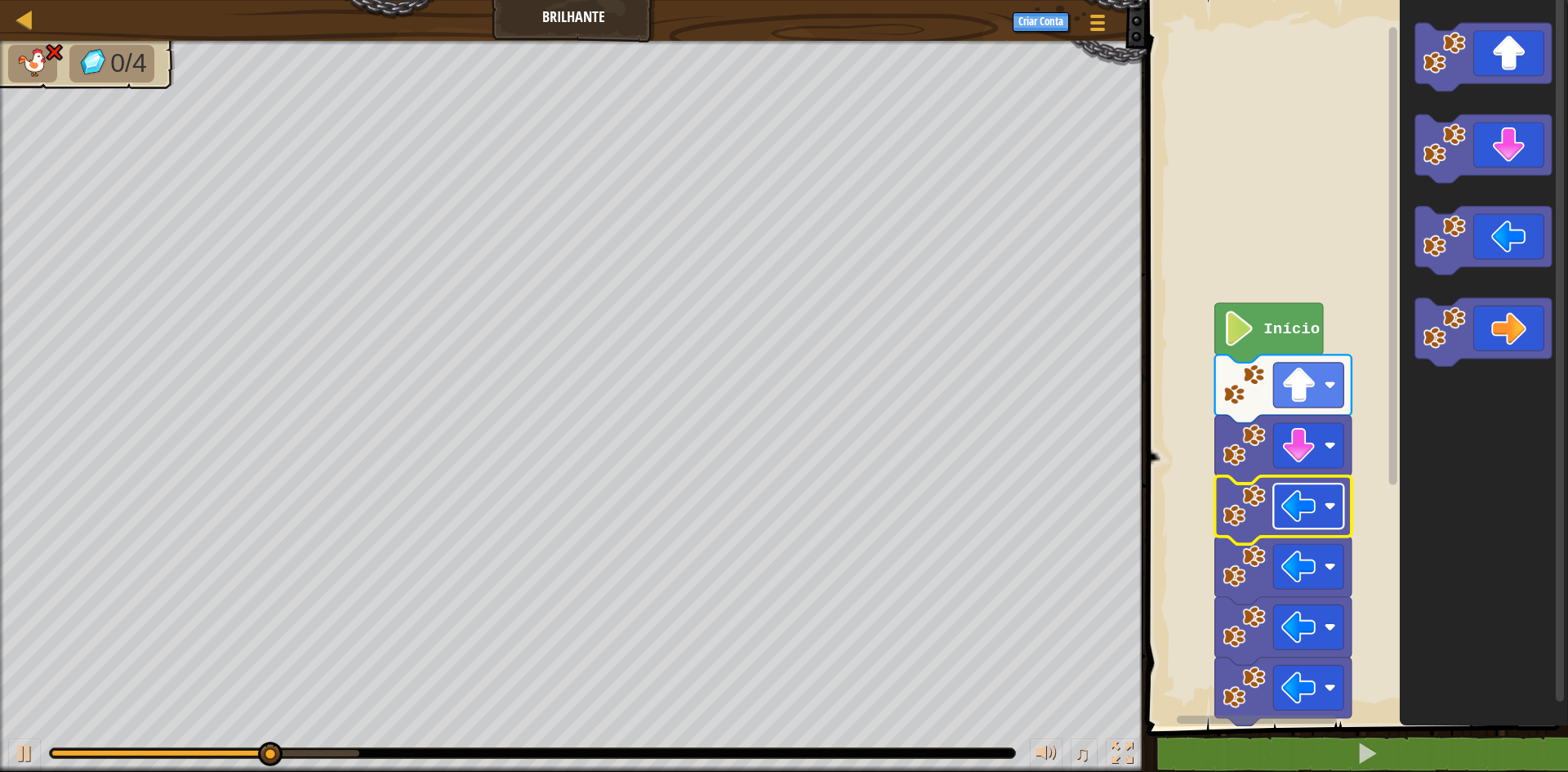
click at [1302, 507] on image "Espaço de trabalho do Blockly" at bounding box center [1299, 506] width 35 height 35
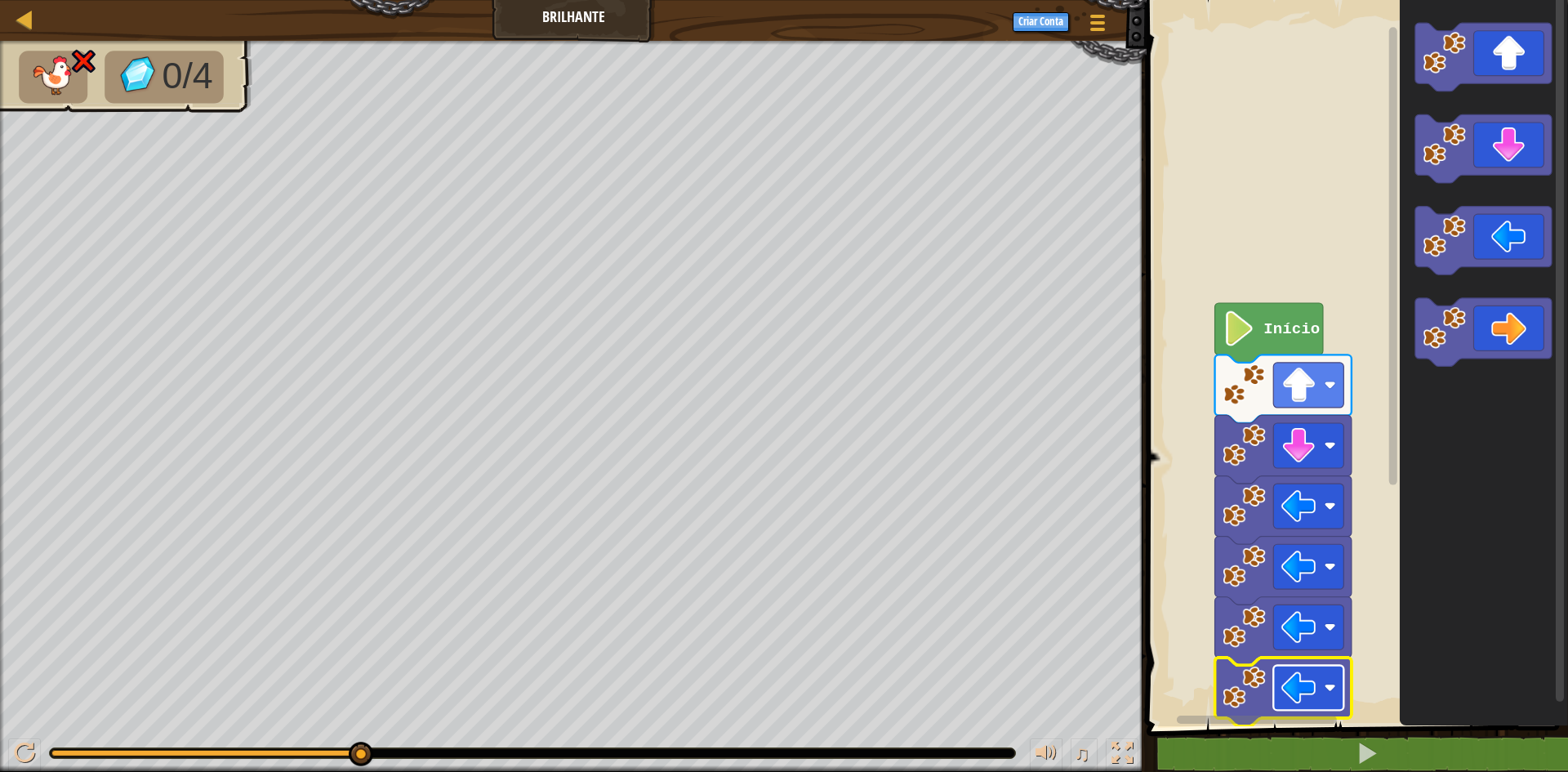
click at [1300, 703] on image "Espaço de trabalho do Blockly" at bounding box center [1299, 688] width 35 height 35
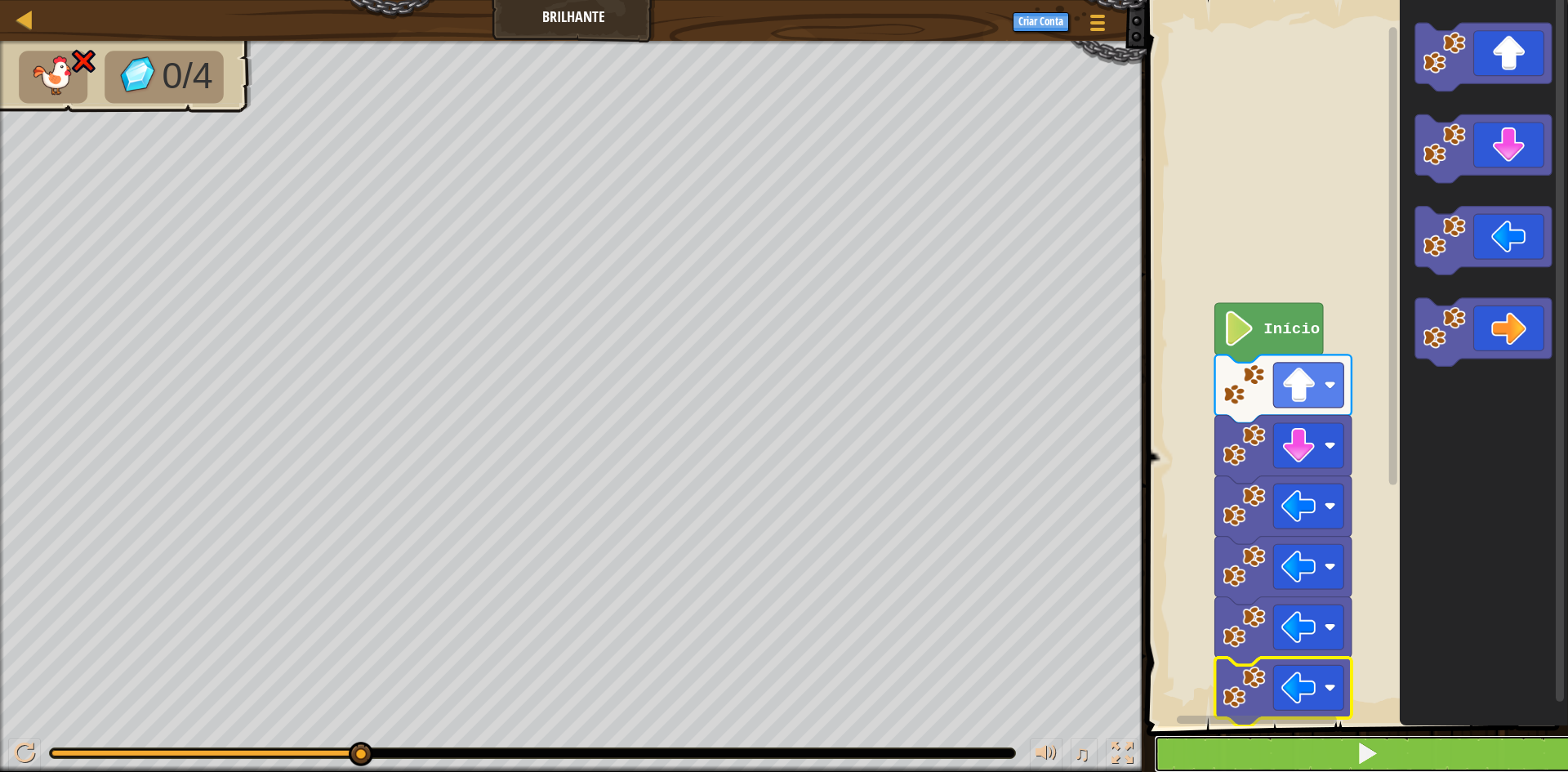
click at [1316, 753] on button at bounding box center [1367, 754] width 426 height 38
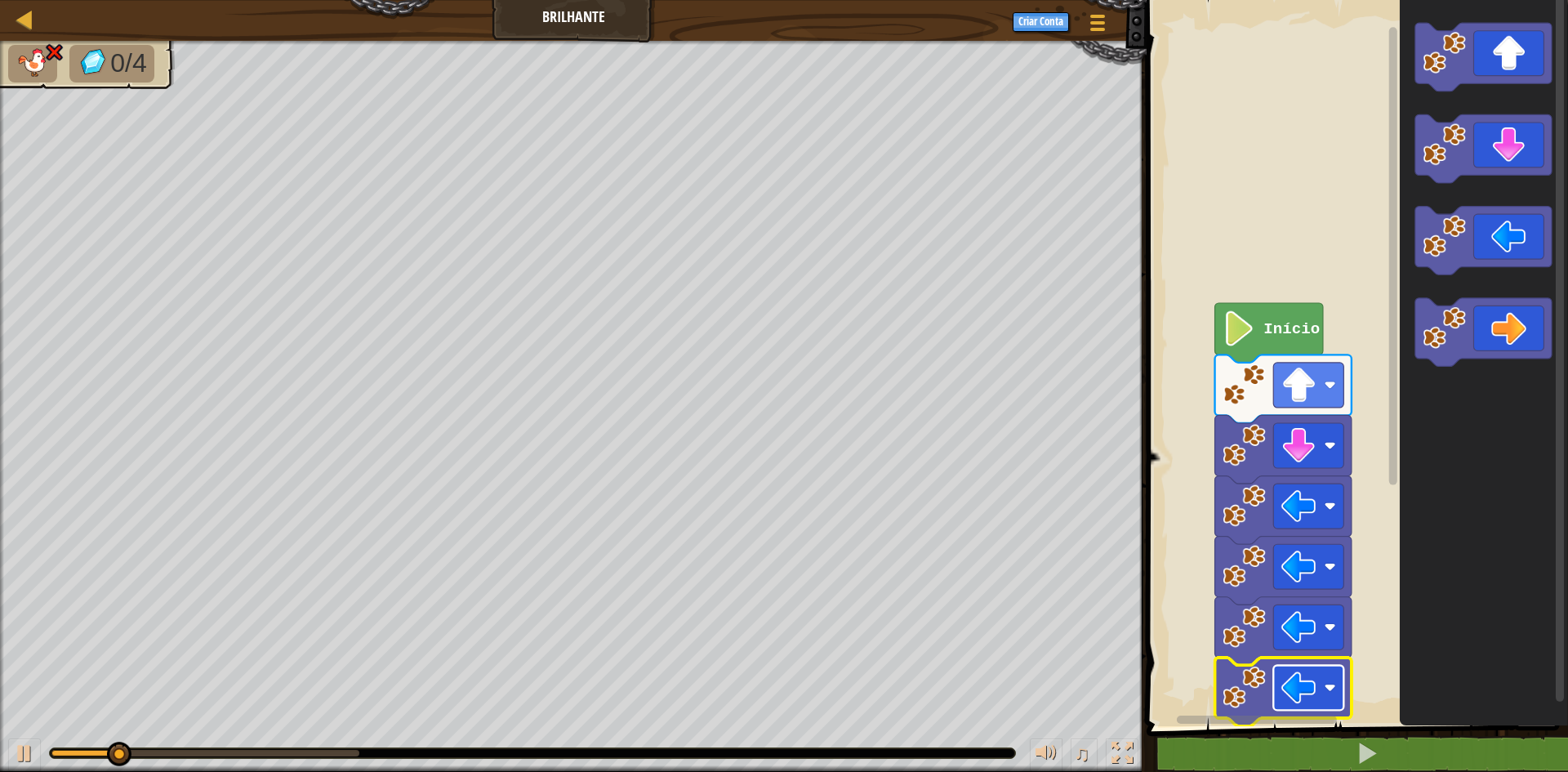
click at [1316, 708] on rect "Espaço de trabalho do Blockly" at bounding box center [1309, 688] width 70 height 45
click at [1316, 699] on image "Espaço de trabalho do Blockly" at bounding box center [1299, 688] width 35 height 35
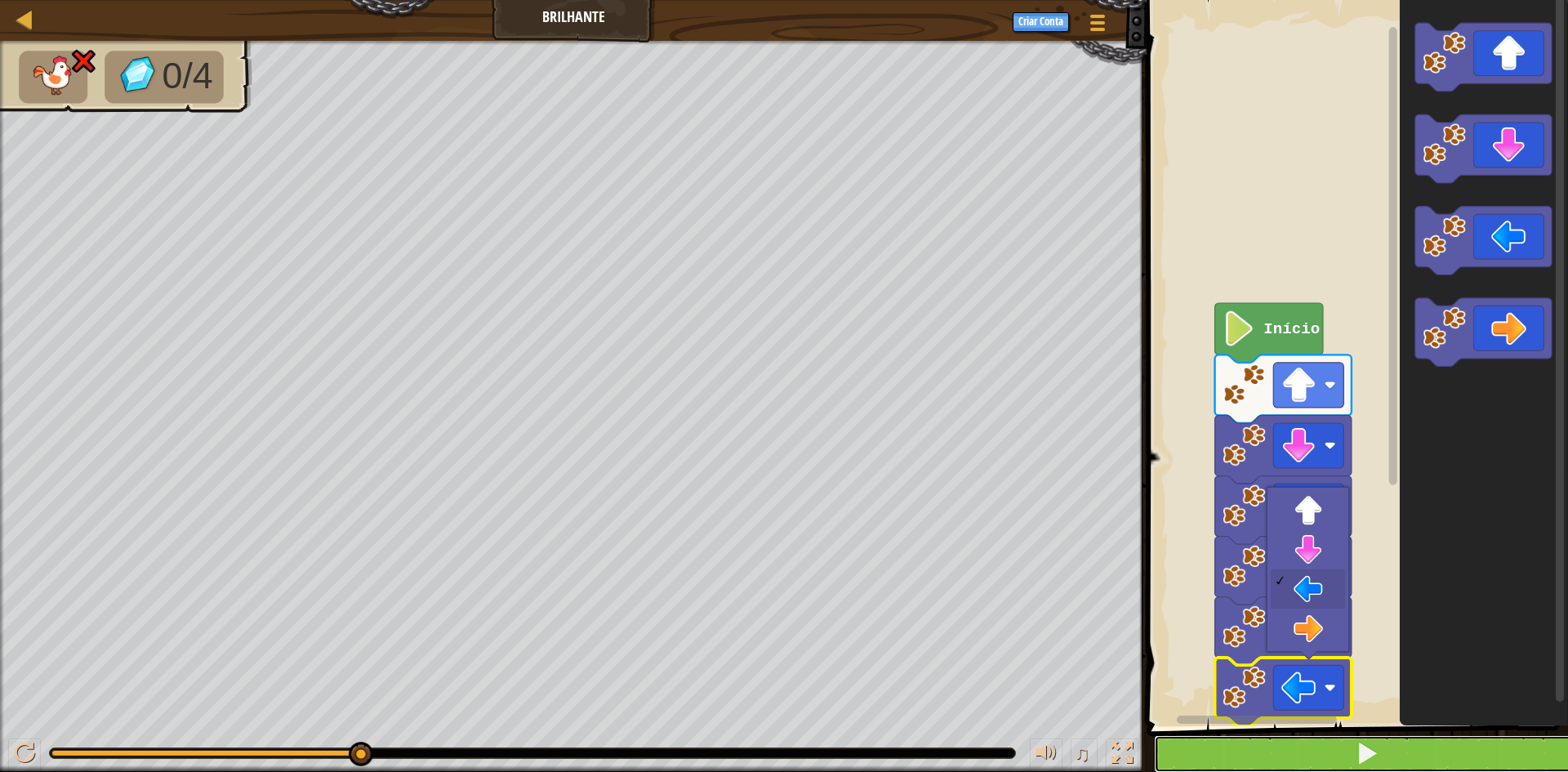
click at [1314, 737] on button at bounding box center [1367, 754] width 426 height 38
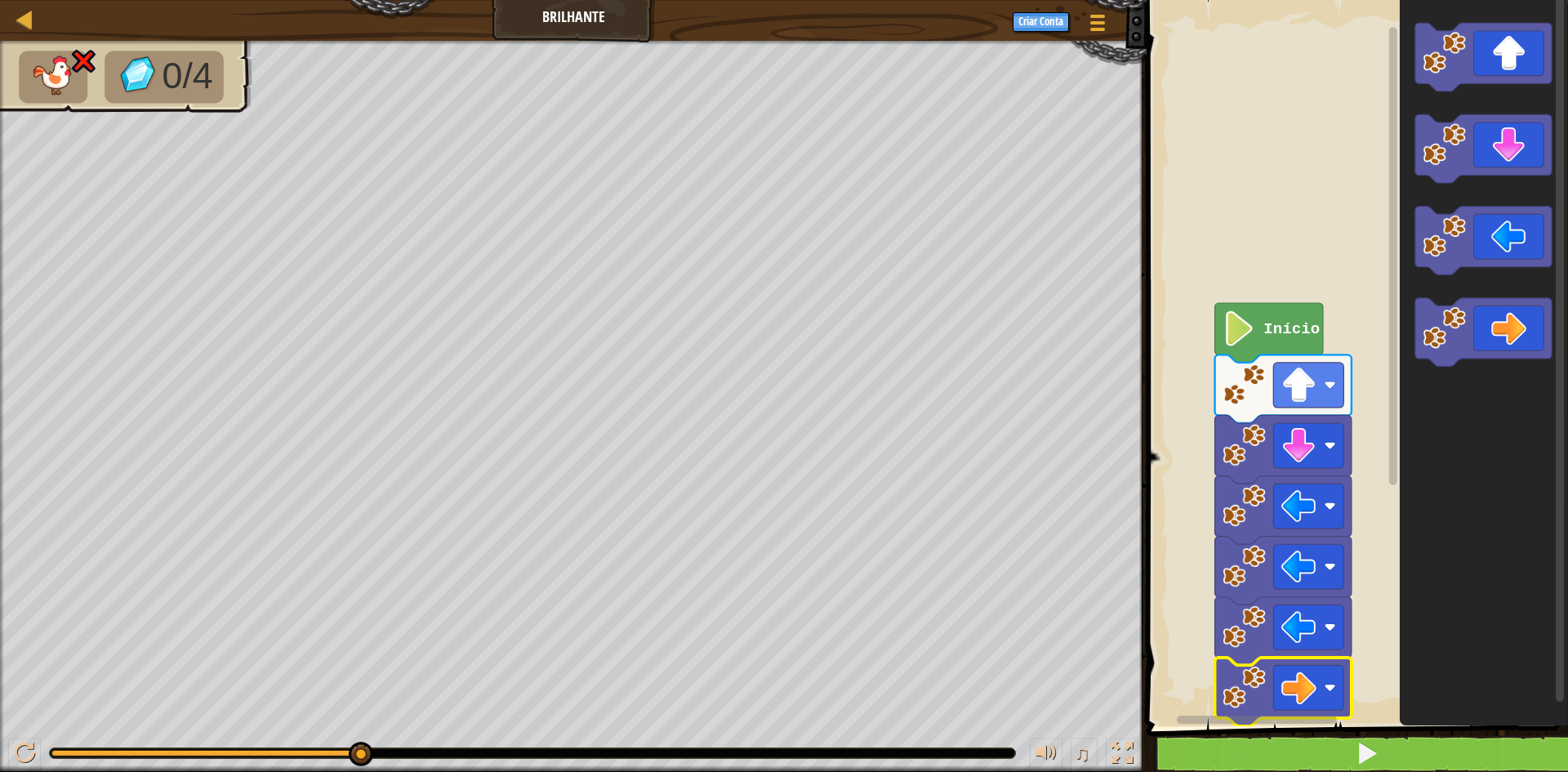
click at [1304, 739] on div "1 ההההההההההההההההההההההההההההההההההההההההההההההההההההההההההההההההההההההההההההה…" at bounding box center [1354, 393] width 426 height 772
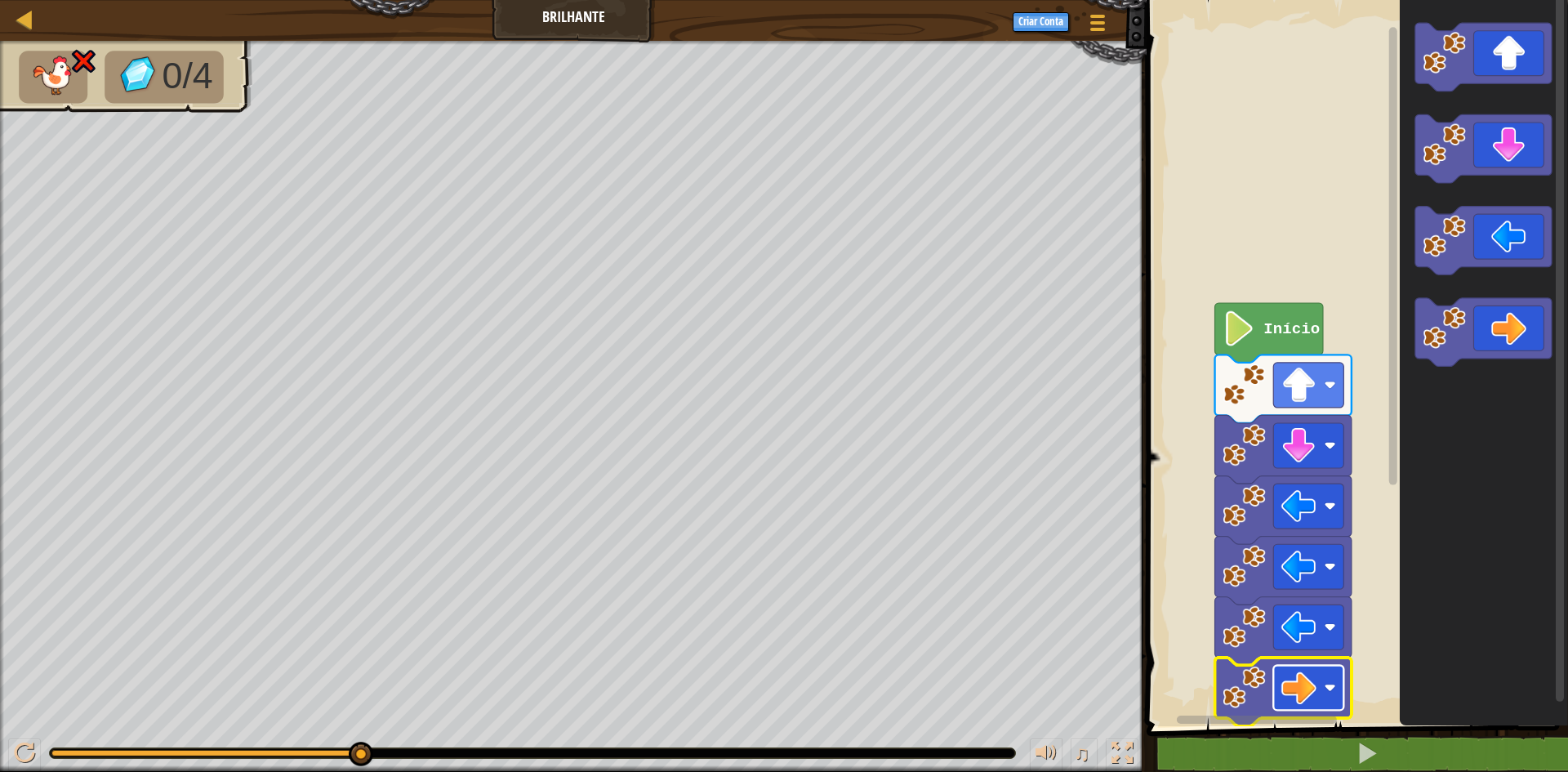
click at [1304, 675] on image "Espaço de trabalho do Blockly" at bounding box center [1299, 688] width 35 height 35
click at [1303, 674] on image "Espaço de trabalho do Blockly" at bounding box center [1299, 688] width 35 height 35
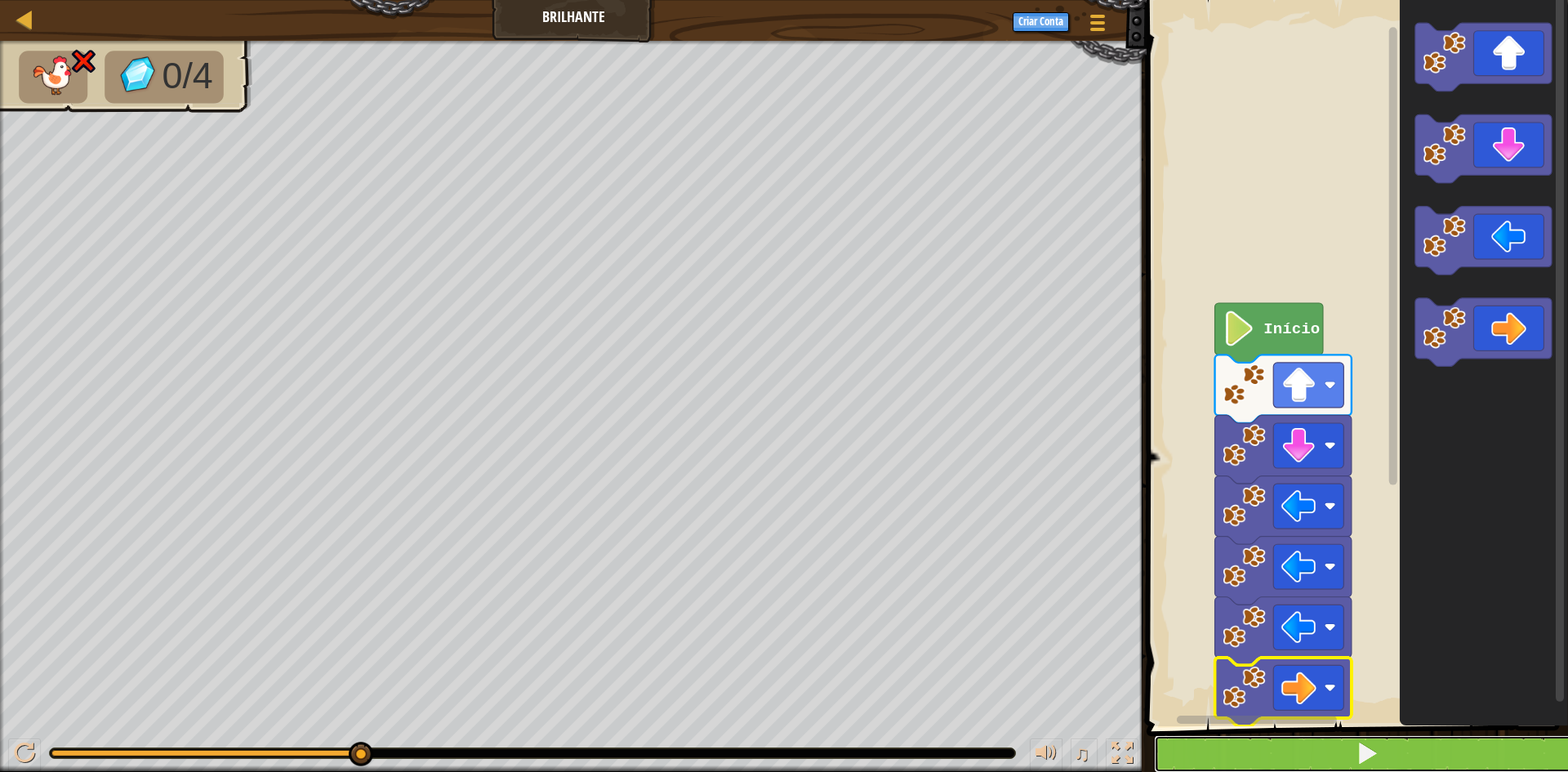
click at [1300, 749] on button at bounding box center [1367, 754] width 426 height 38
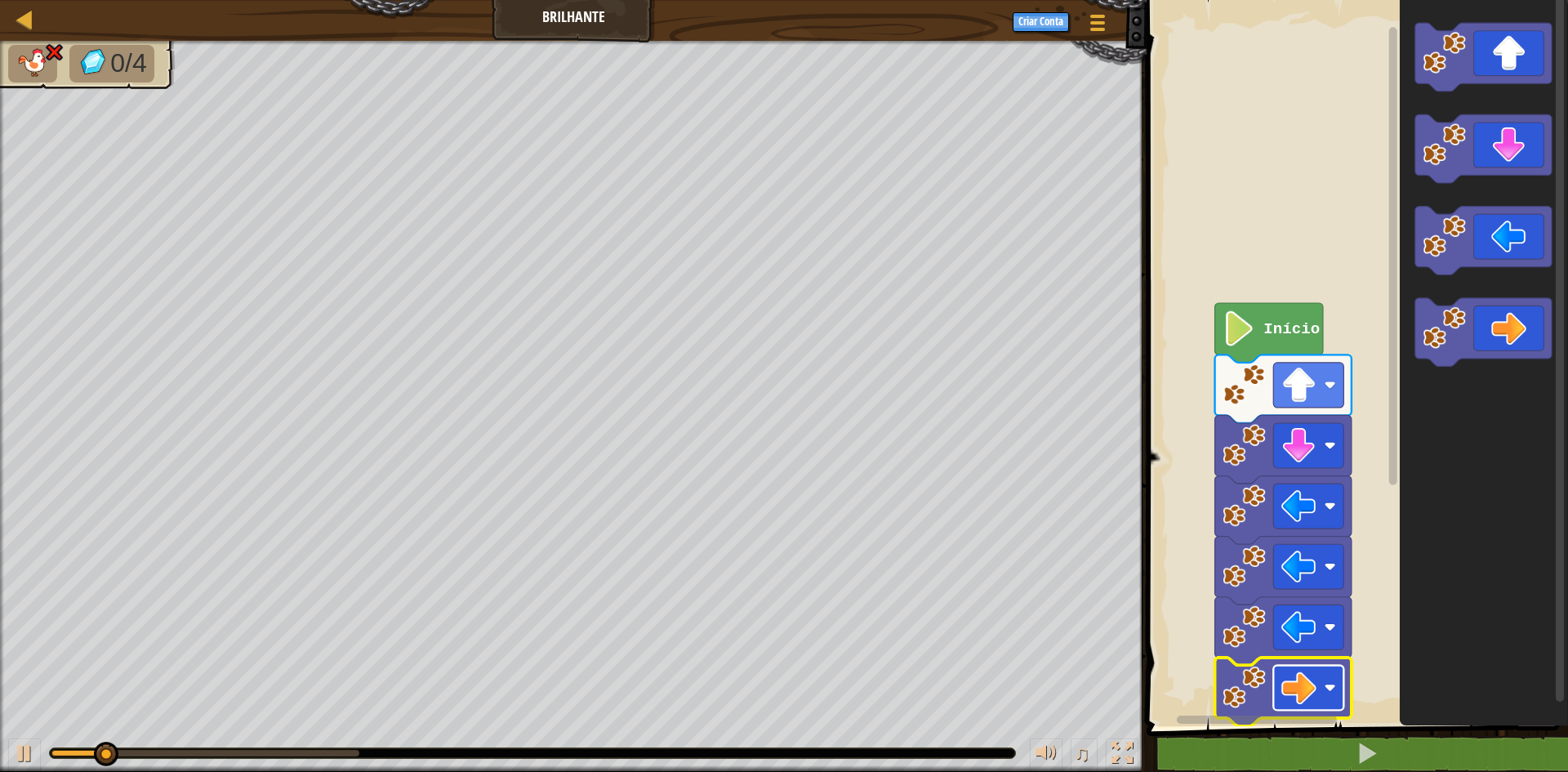
click at [1305, 688] on image "Espaço de trabalho do Blockly" at bounding box center [1299, 688] width 35 height 35
click at [1305, 690] on image "Espaço de trabalho do Blockly" at bounding box center [1299, 688] width 35 height 35
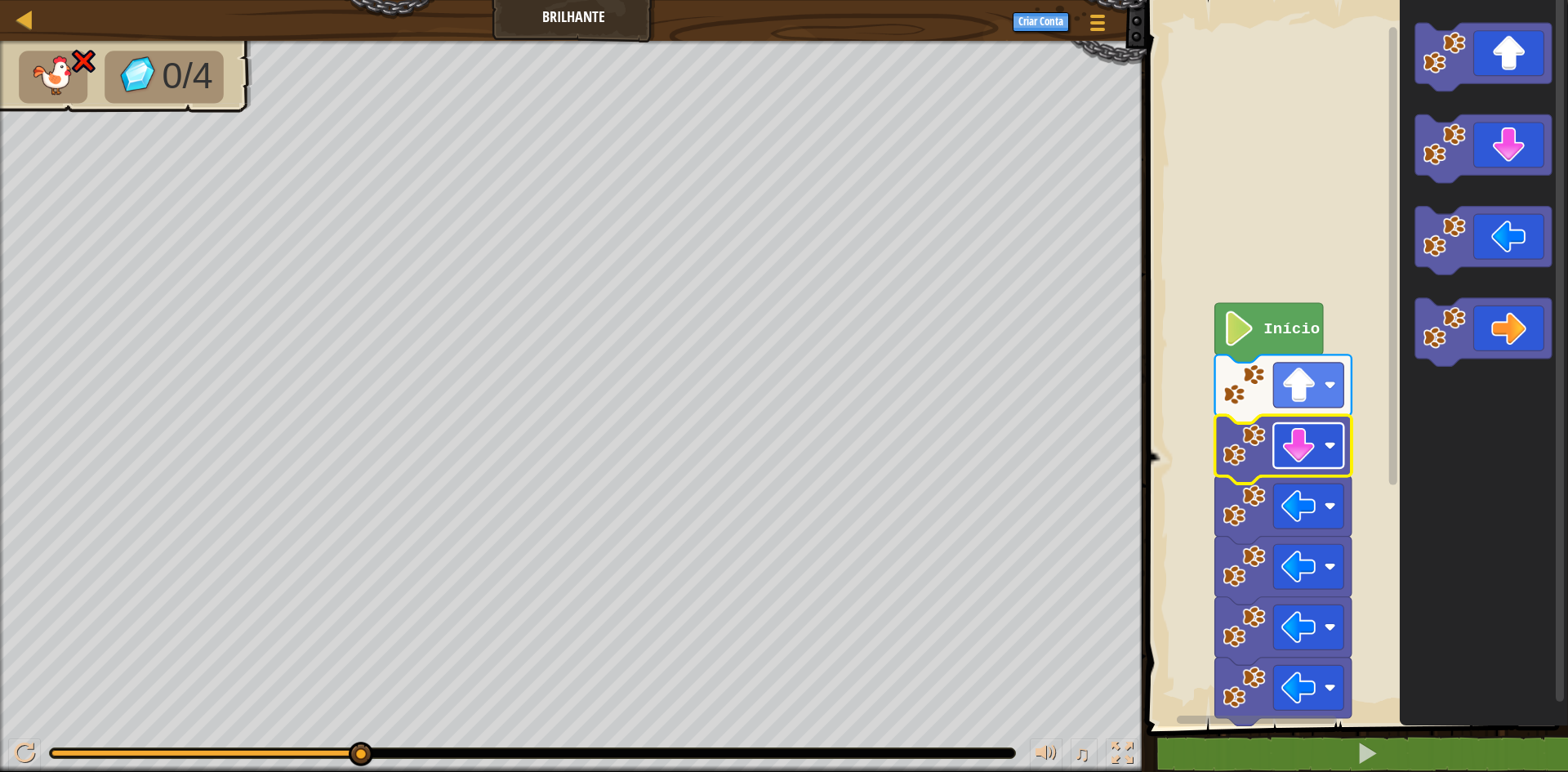
click at [1315, 446] on image "Espaço de trabalho do Blockly" at bounding box center [1299, 446] width 35 height 35
click at [1310, 445] on image "Espaço de trabalho do Blockly" at bounding box center [1299, 446] width 35 height 35
click at [1288, 370] on image "Espaço de trabalho do Blockly" at bounding box center [1299, 386] width 35 height 35
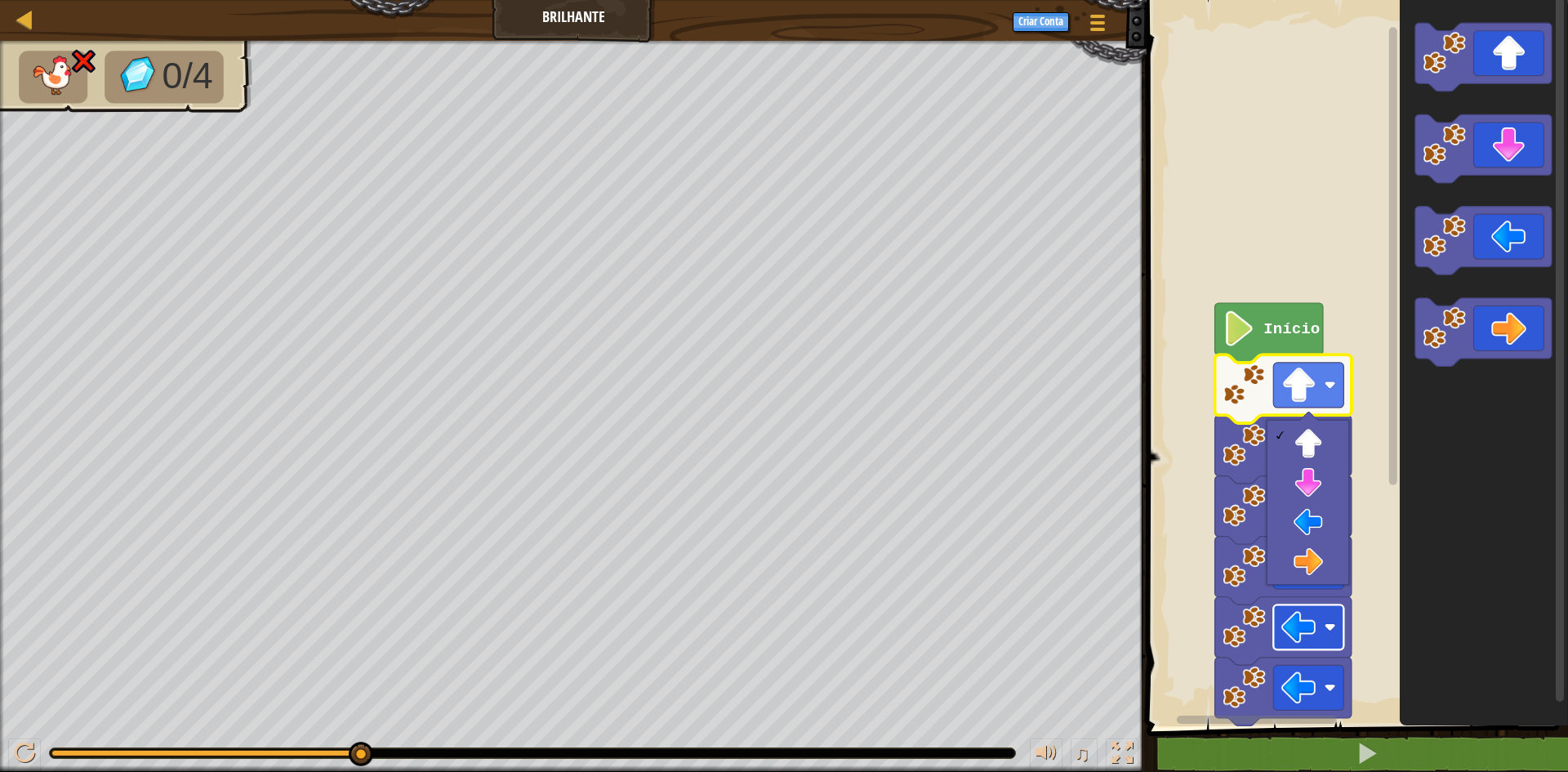
click at [1318, 624] on rect "Espaço de trabalho do Blockly" at bounding box center [1309, 627] width 70 height 45
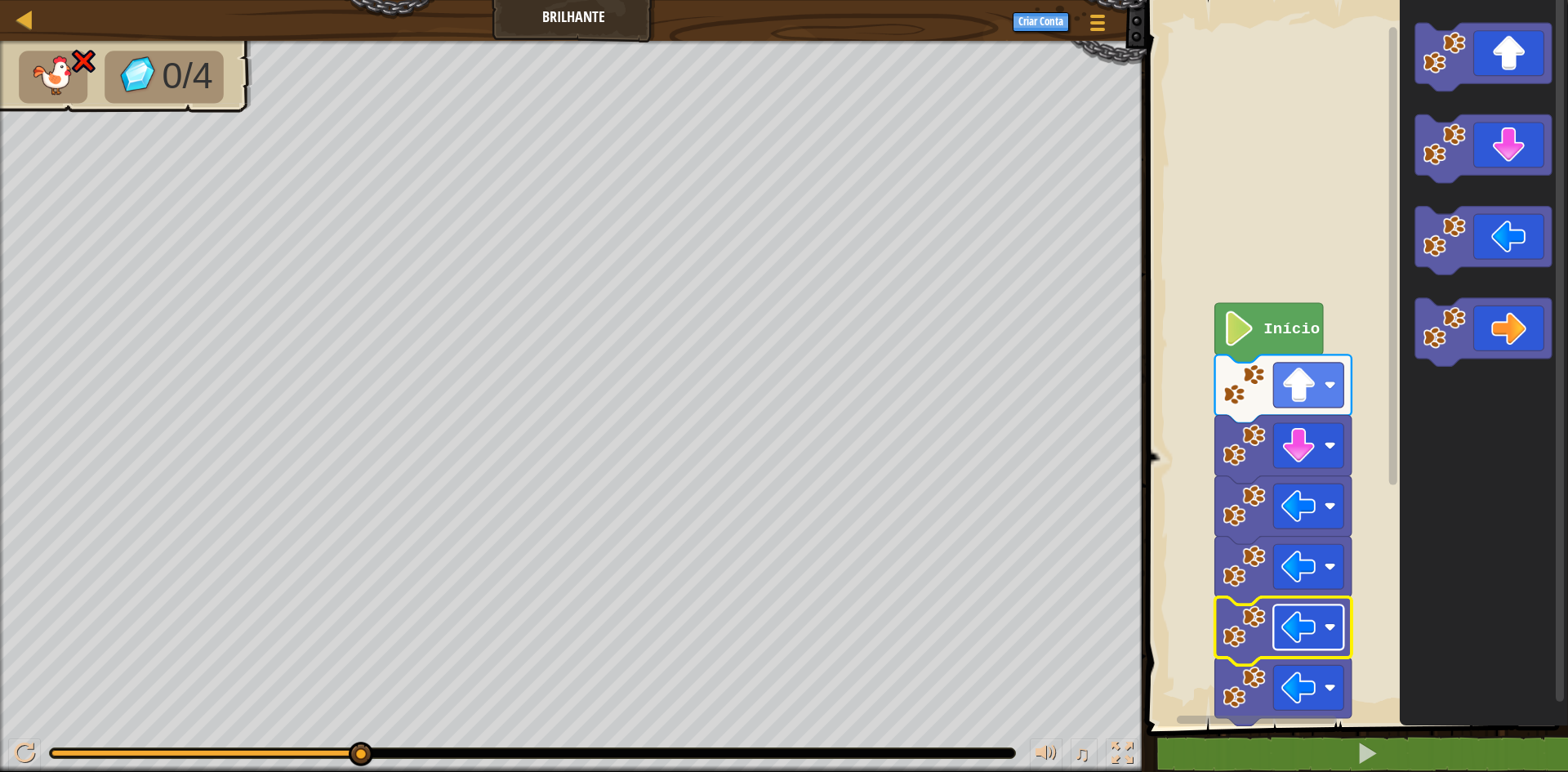
click at [1318, 624] on rect "Espaço de trabalho do Blockly" at bounding box center [1309, 627] width 70 height 45
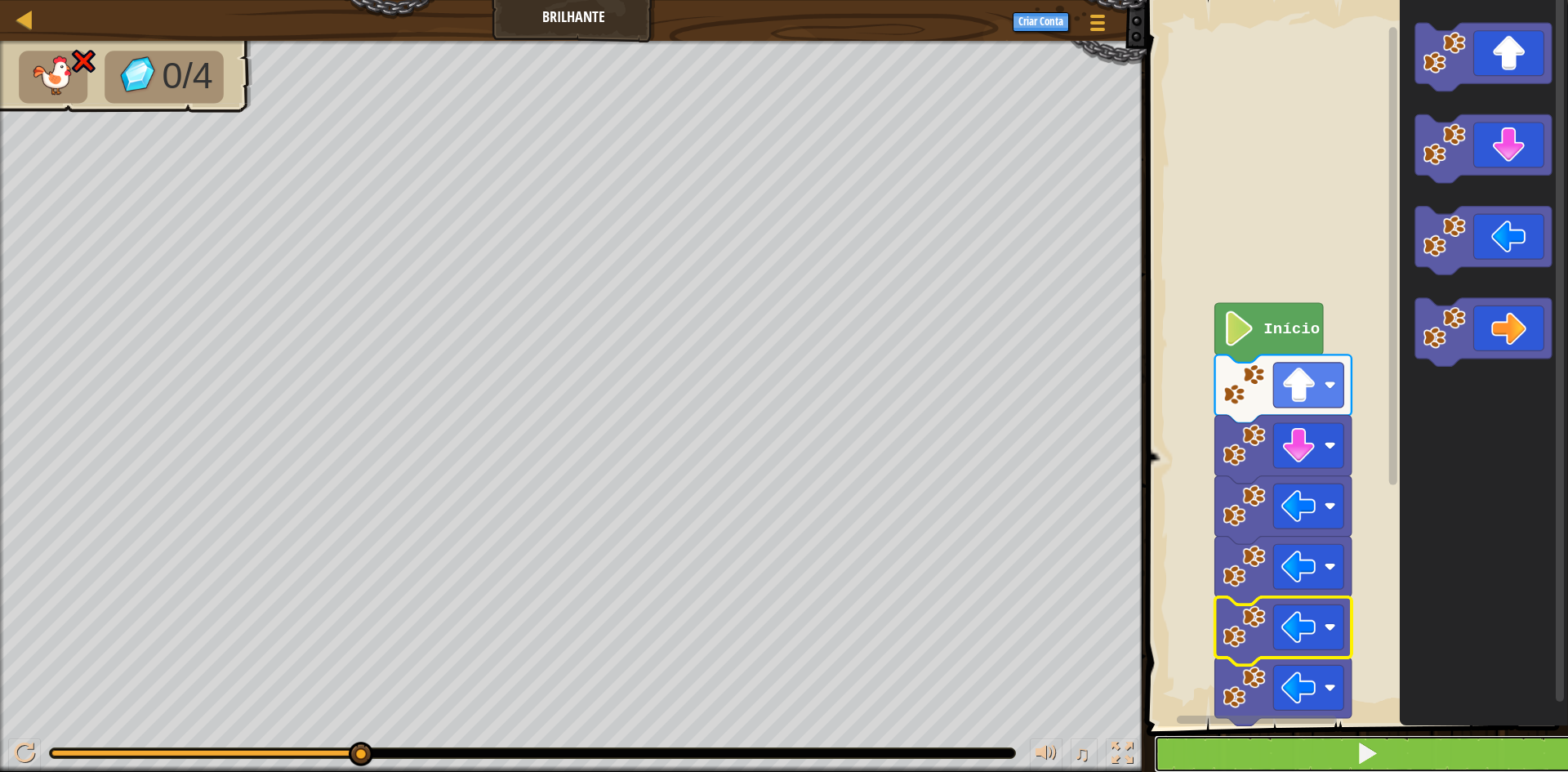
click at [1536, 755] on button at bounding box center [1367, 754] width 426 height 38
click at [1458, 754] on button at bounding box center [1367, 754] width 426 height 38
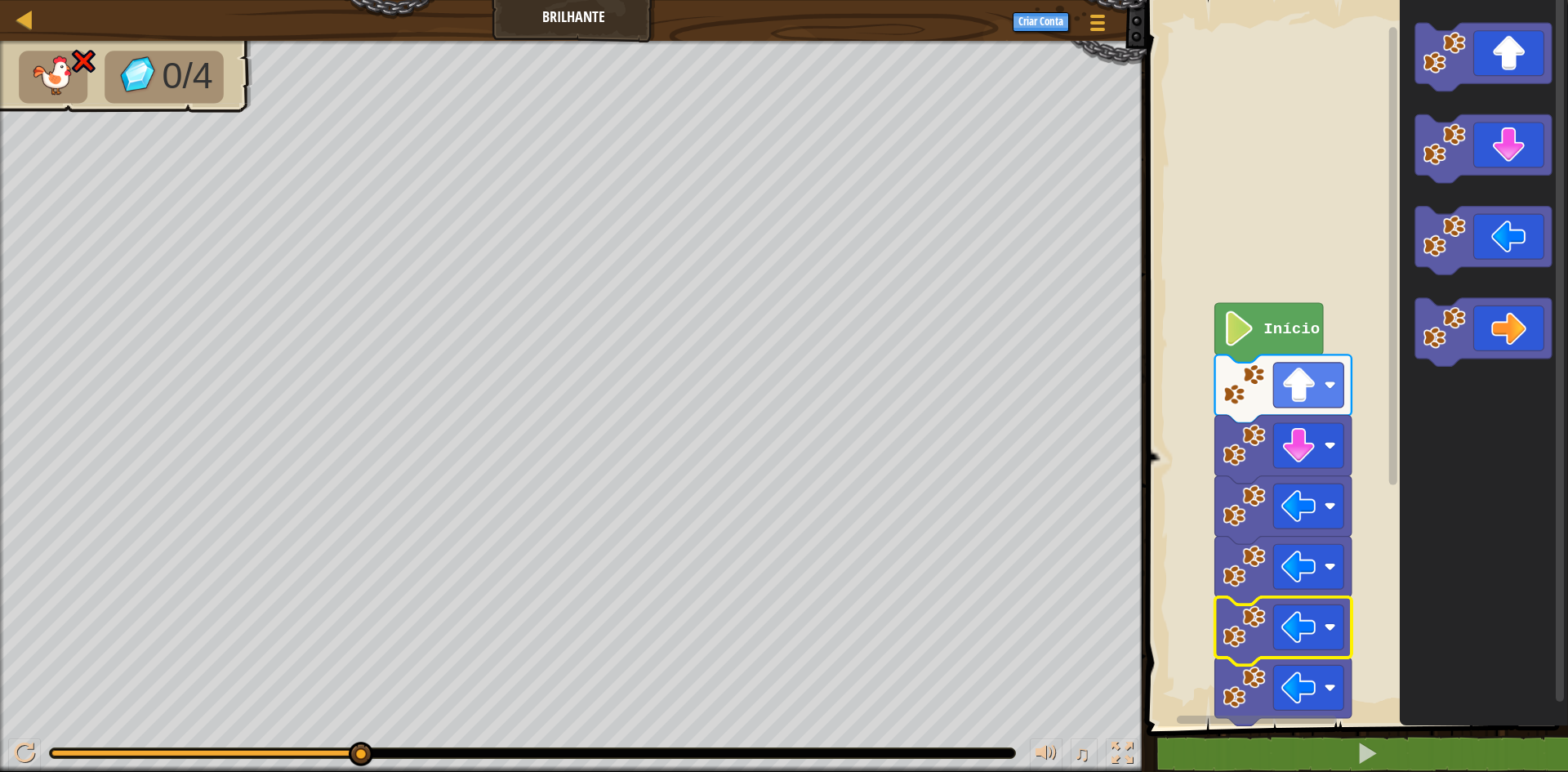
click at [512, 21] on div "Mapa Brilhante Menu do Jogo Criar Conta" at bounding box center [573, 20] width 1147 height 41
click at [1298, 485] on rect "Espaço de trabalho do Blockly" at bounding box center [1309, 506] width 70 height 45
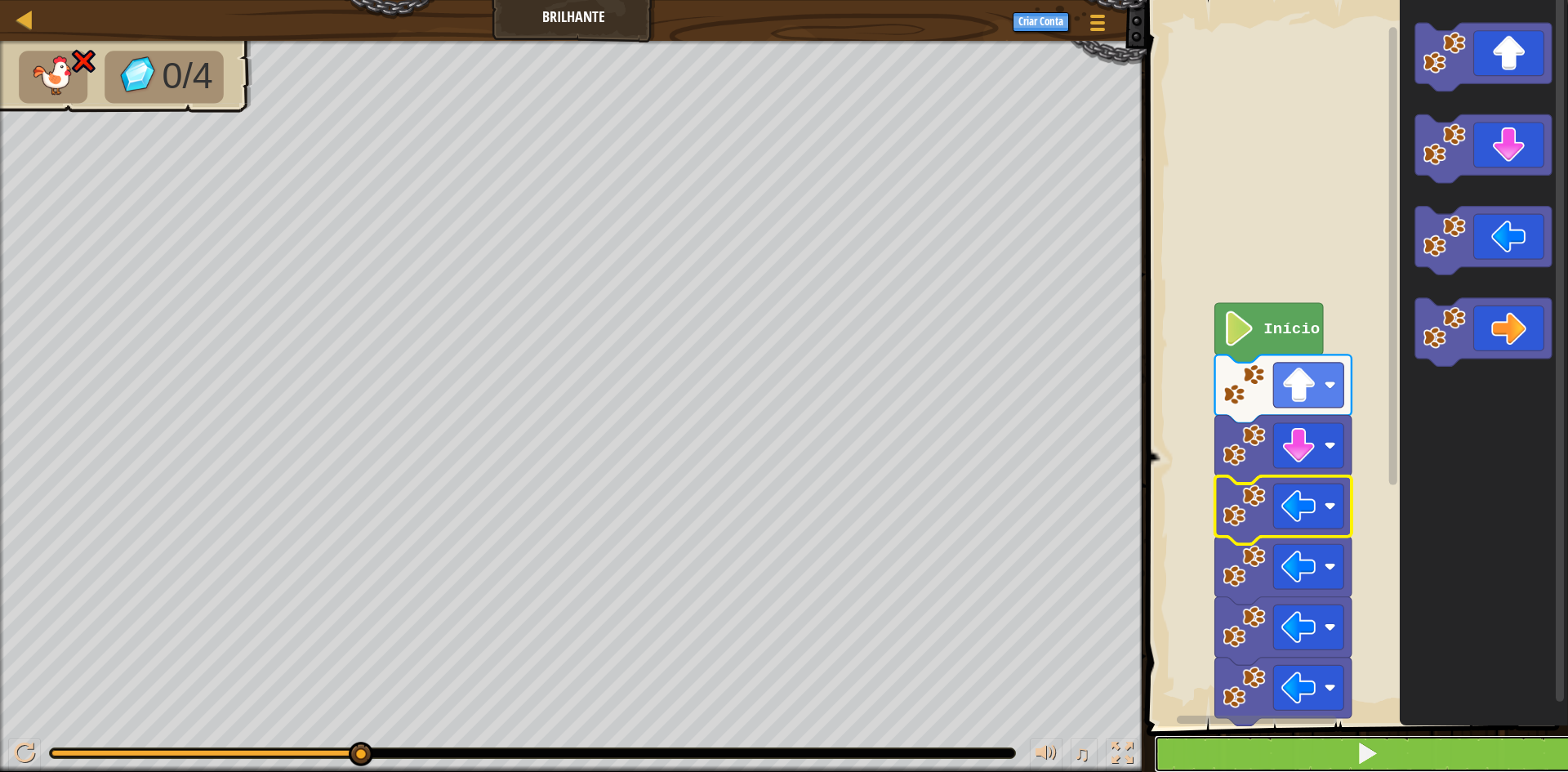
click at [1253, 743] on button at bounding box center [1367, 754] width 426 height 38
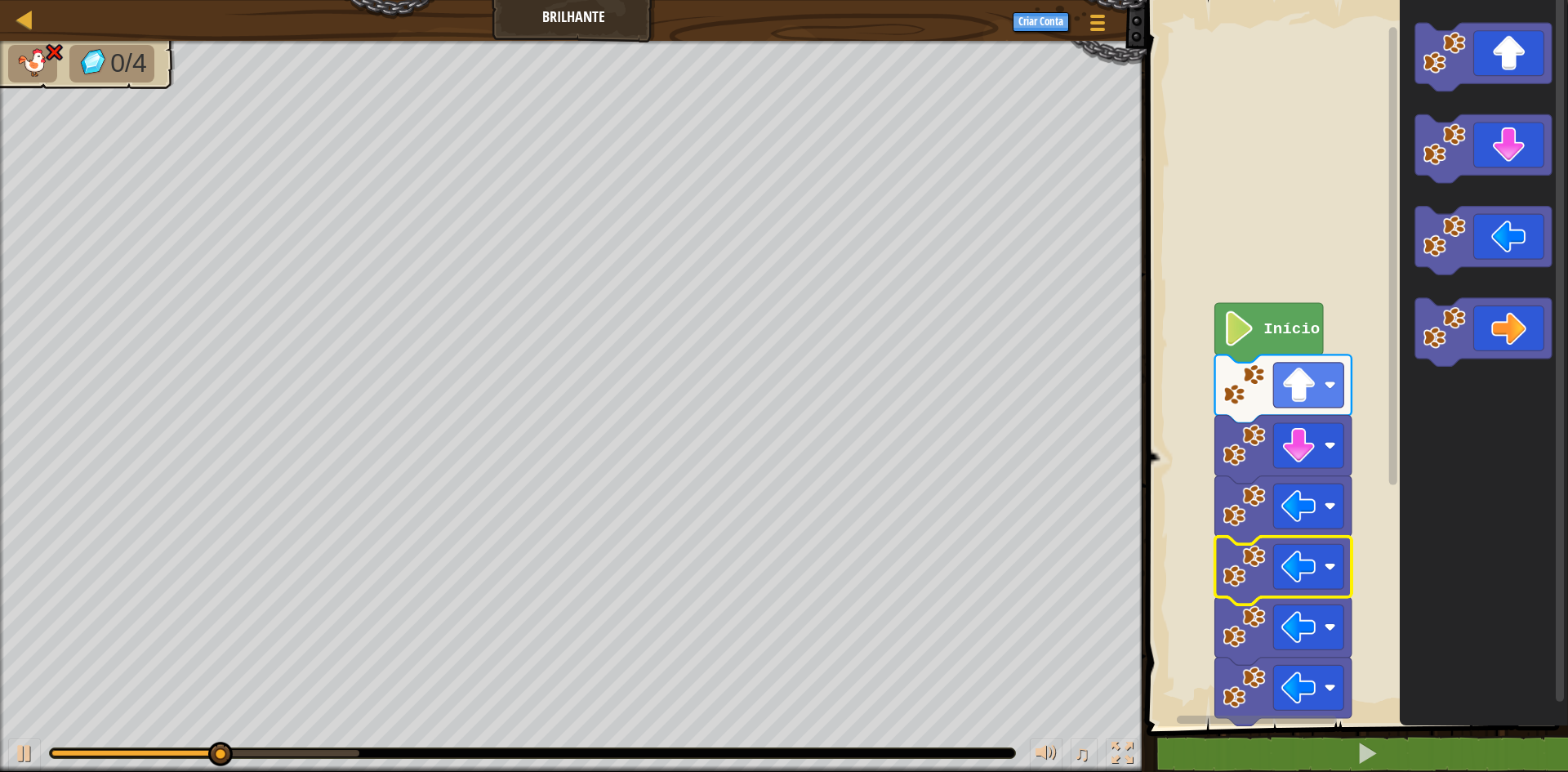
click at [1263, 560] on image "Espaço de trabalho do Blockly" at bounding box center [1245, 566] width 44 height 44
click at [1264, 531] on icon "Espaço de trabalho do Blockly" at bounding box center [1284, 511] width 137 height 69
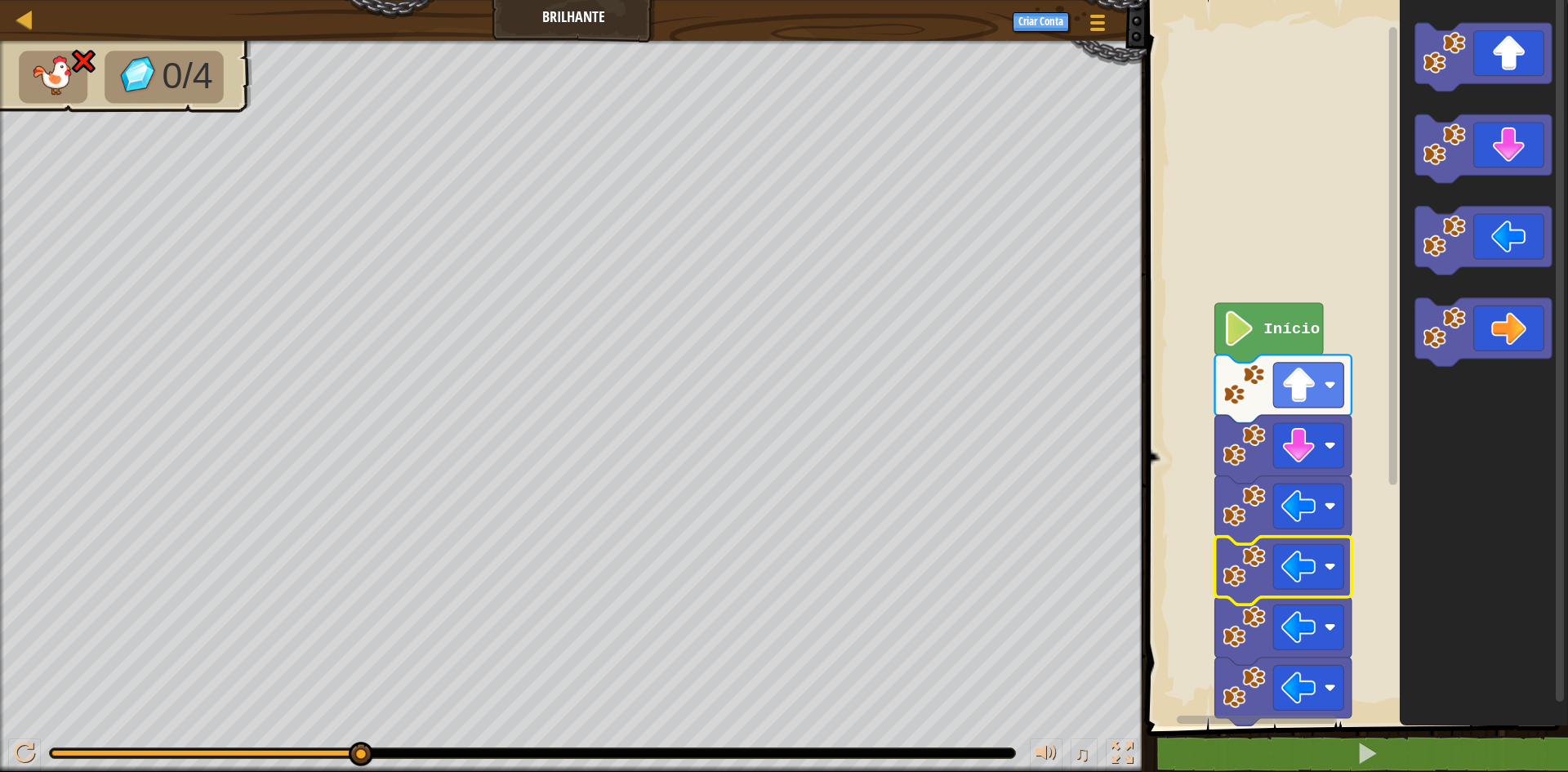
click at [1233, 548] on image "Espaço de trabalho do Blockly" at bounding box center [1245, 566] width 44 height 44
click at [1306, 487] on rect "Espaço de trabalho do Blockly" at bounding box center [1309, 506] width 70 height 45
click at [1293, 528] on rect "Espaço de trabalho do Blockly" at bounding box center [1309, 506] width 70 height 45
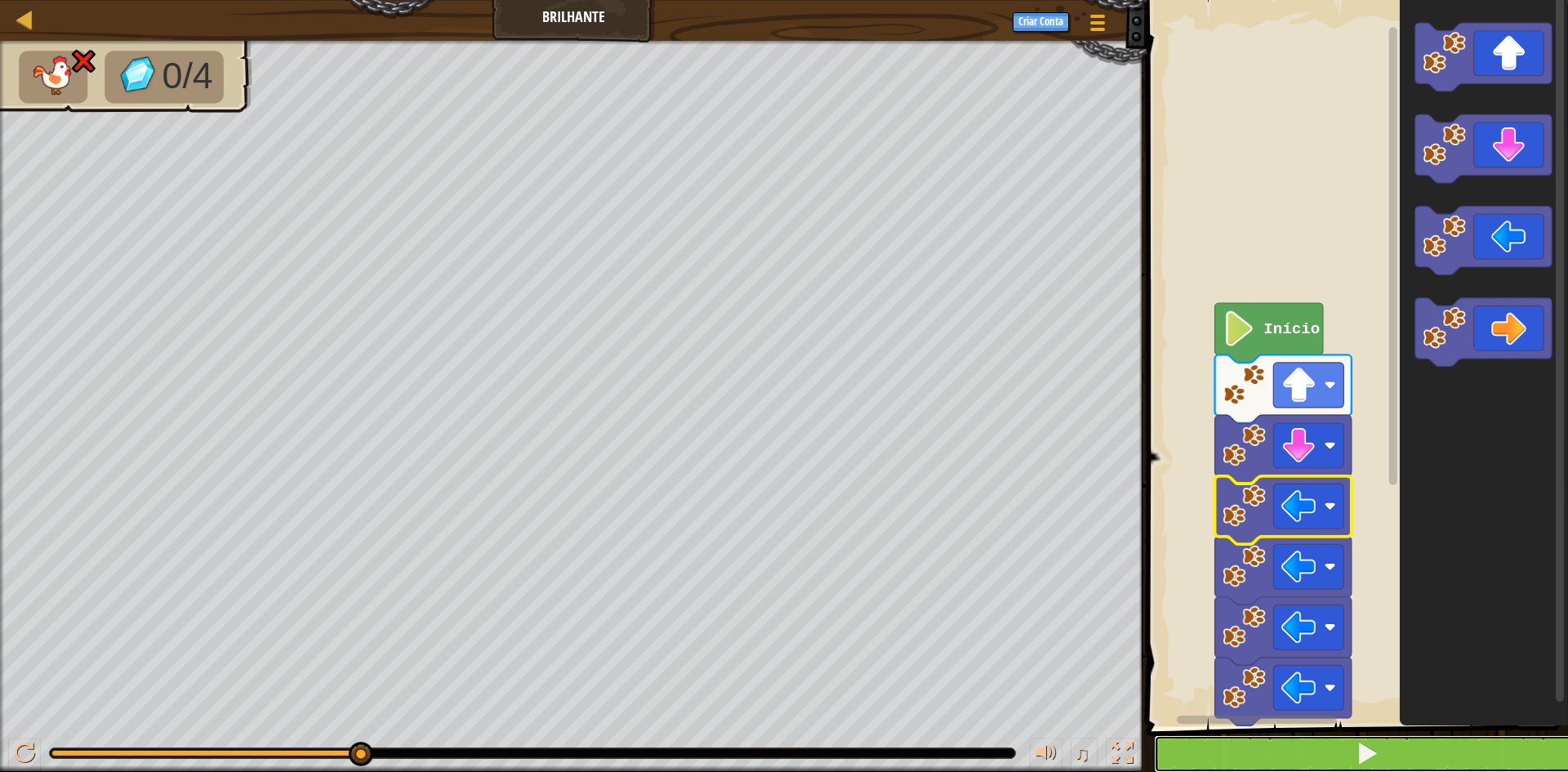
click at [1325, 744] on button at bounding box center [1367, 754] width 426 height 38
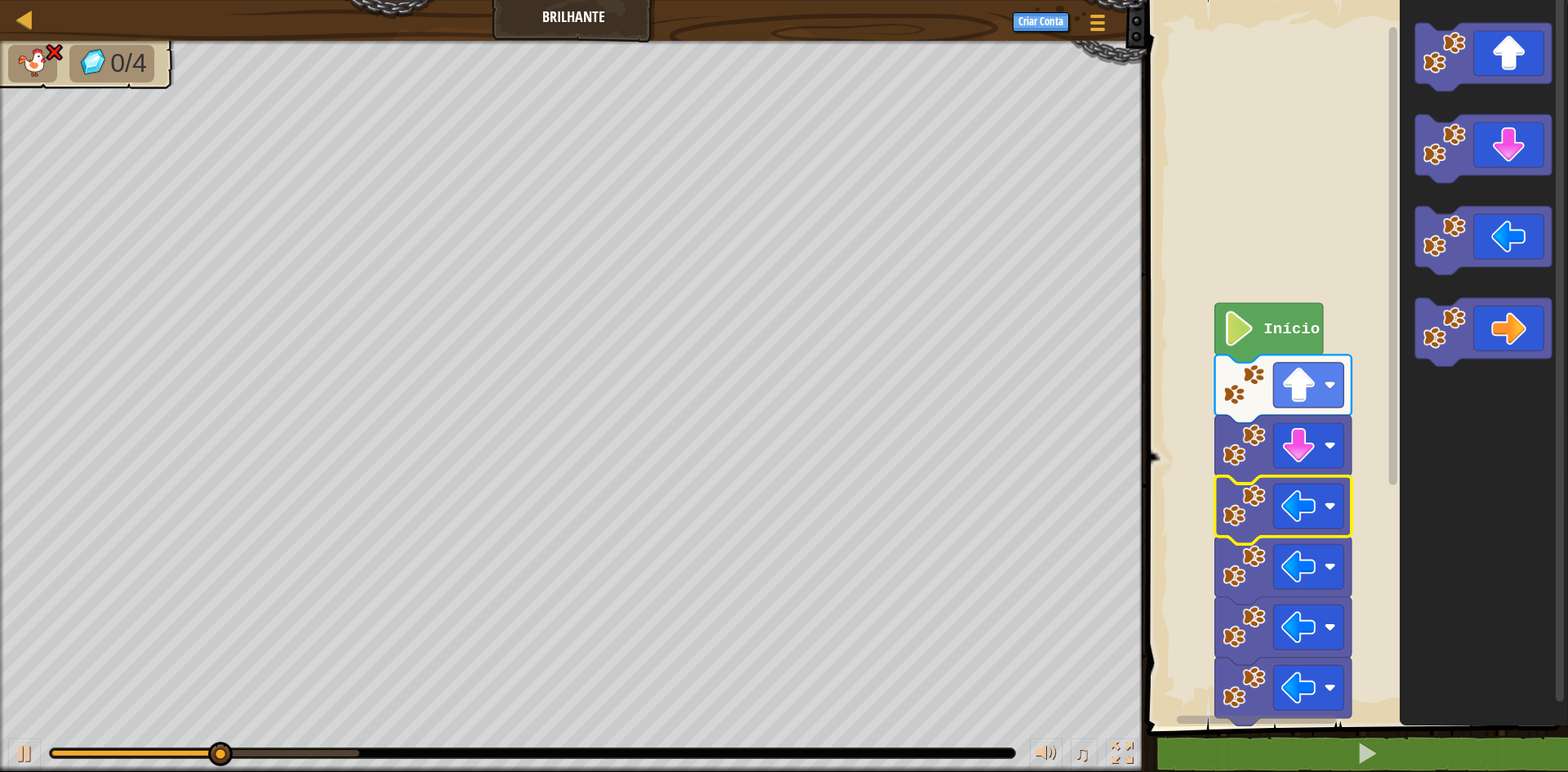
click at [1279, 529] on icon "Espaço de trabalho do Blockly" at bounding box center [1284, 511] width 137 height 69
